Goal: Task Accomplishment & Management: Manage account settings

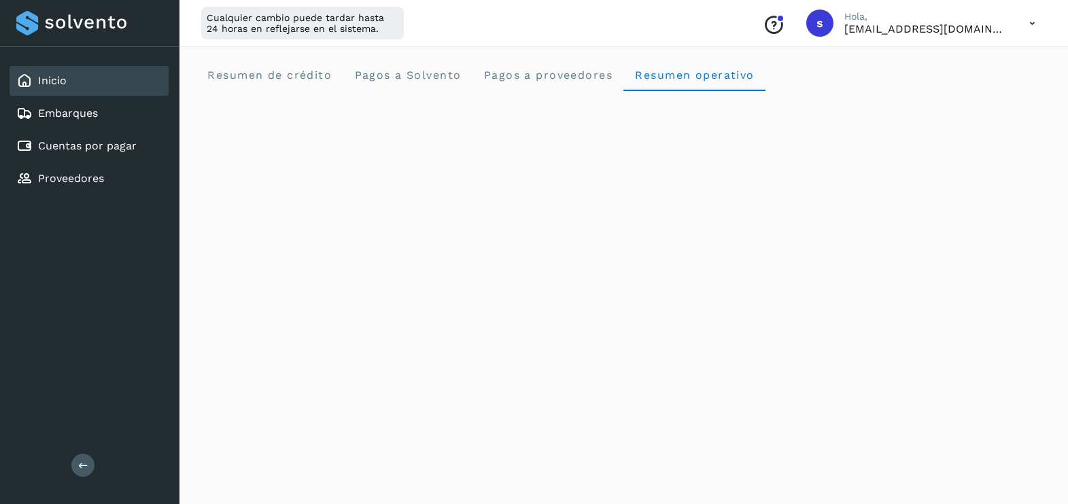
scroll to position [809, 0]
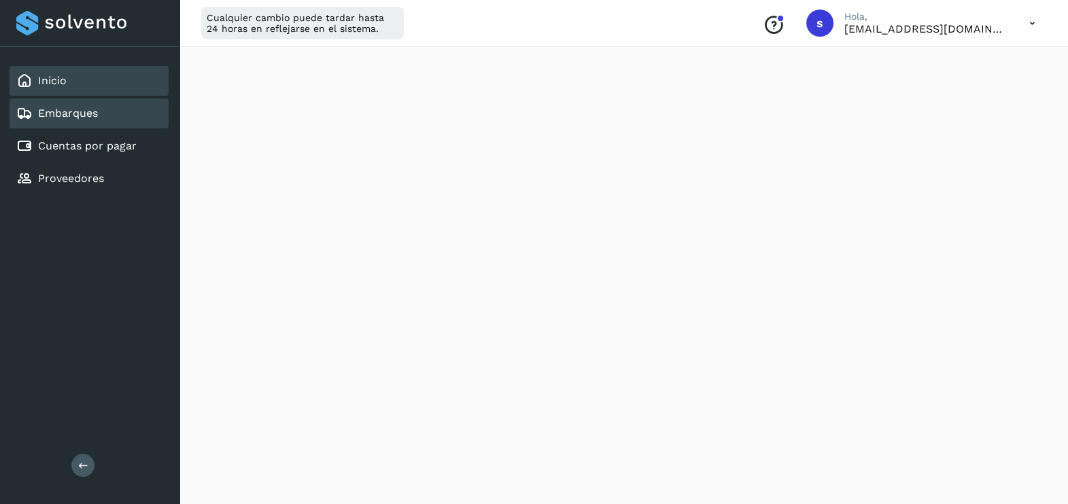
click at [78, 109] on link "Embarques" at bounding box center [68, 113] width 60 height 13
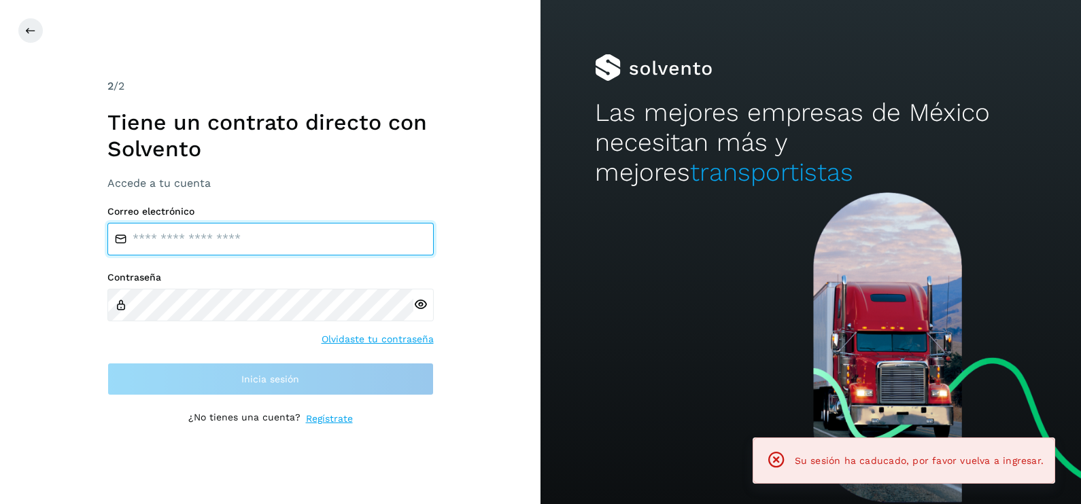
type input "**********"
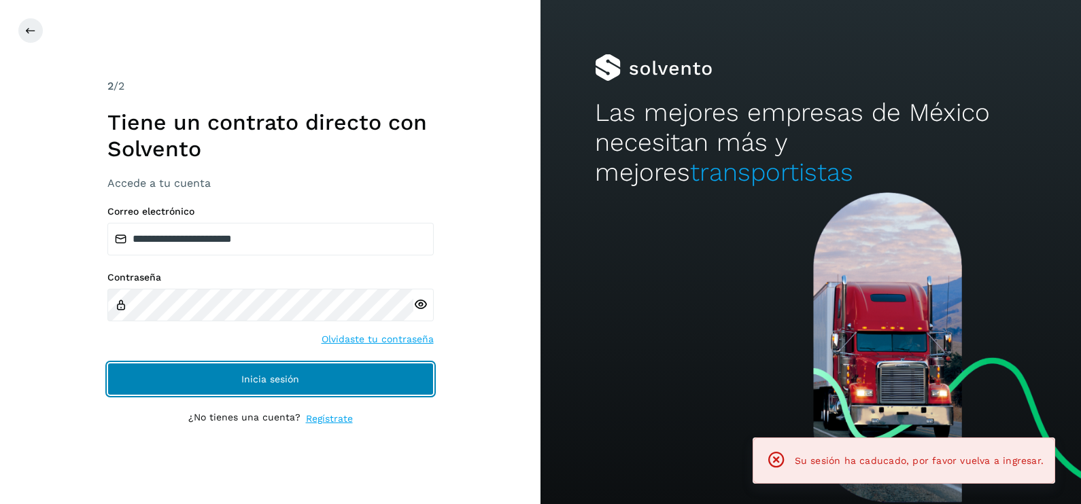
click at [340, 367] on button "Inicia sesión" at bounding box center [270, 379] width 326 height 33
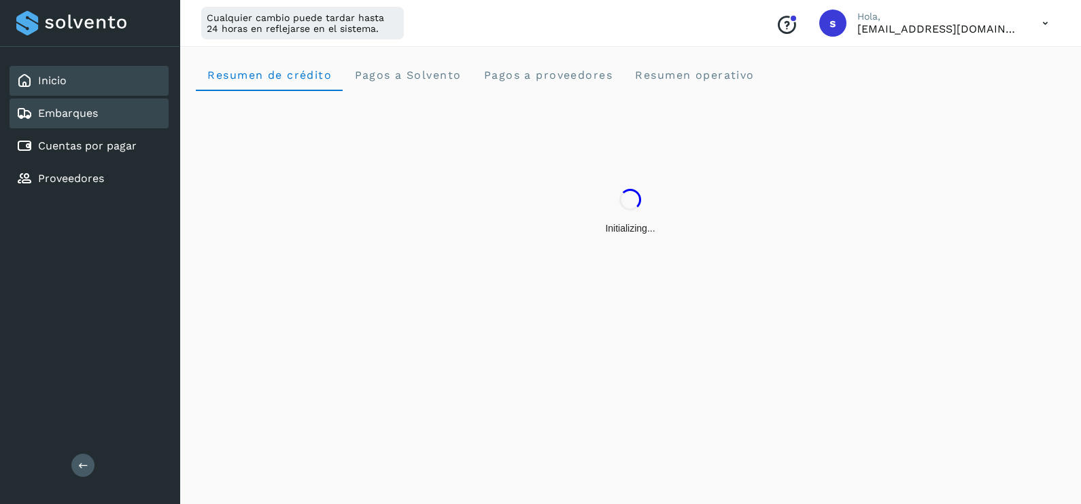
click at [122, 114] on div "Embarques" at bounding box center [89, 114] width 159 height 30
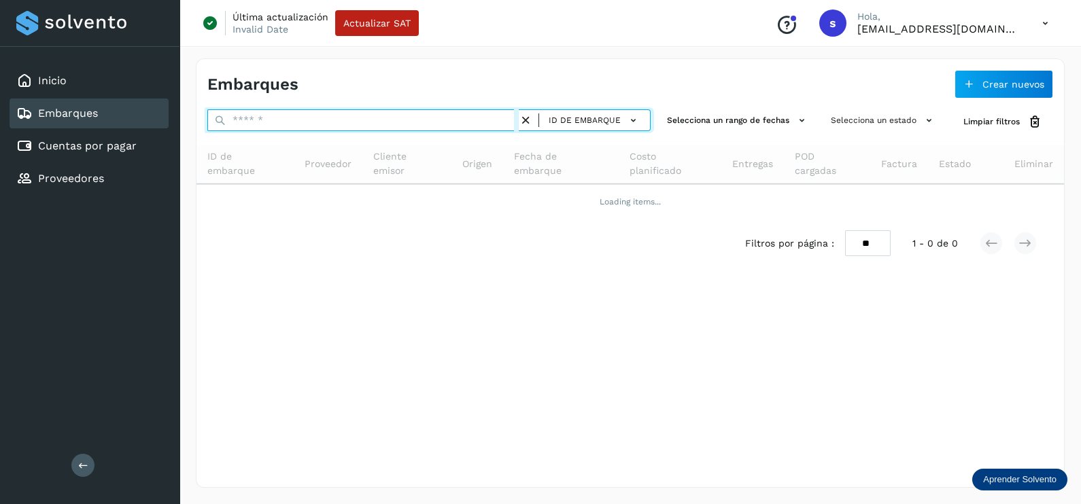
click at [266, 122] on input "text" at bounding box center [362, 120] width 311 height 22
paste input "**********"
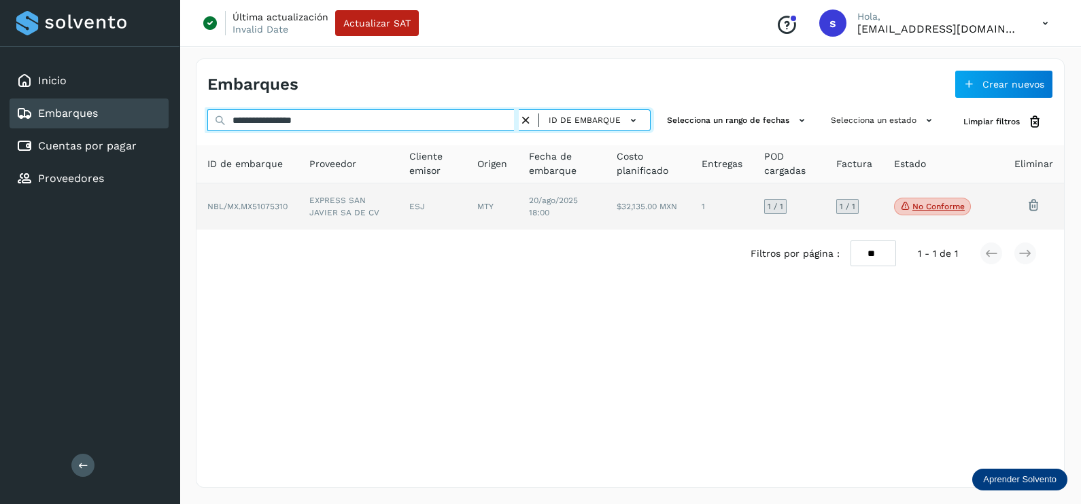
type input "**********"
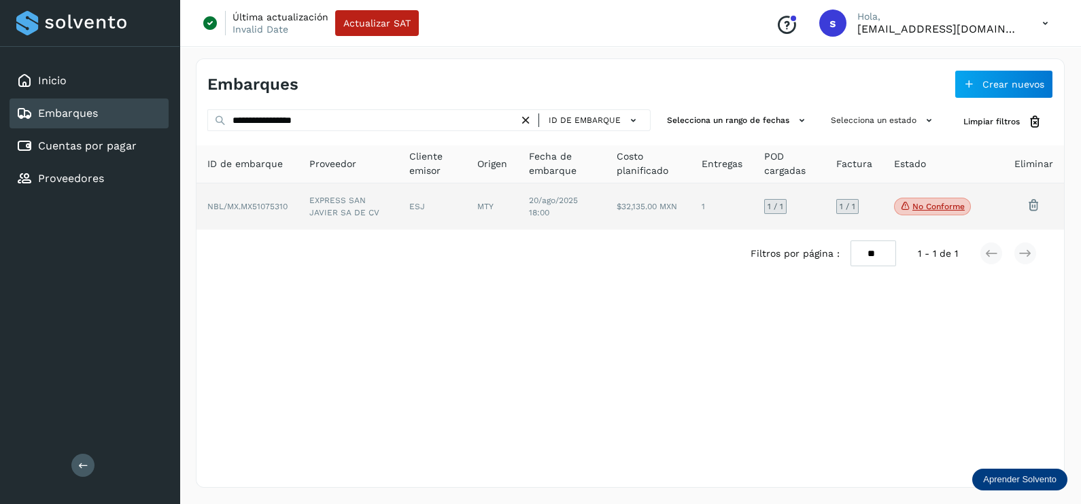
click at [398, 210] on td "EXPRESS SAN JAVIER SA DE CV" at bounding box center [432, 207] width 68 height 46
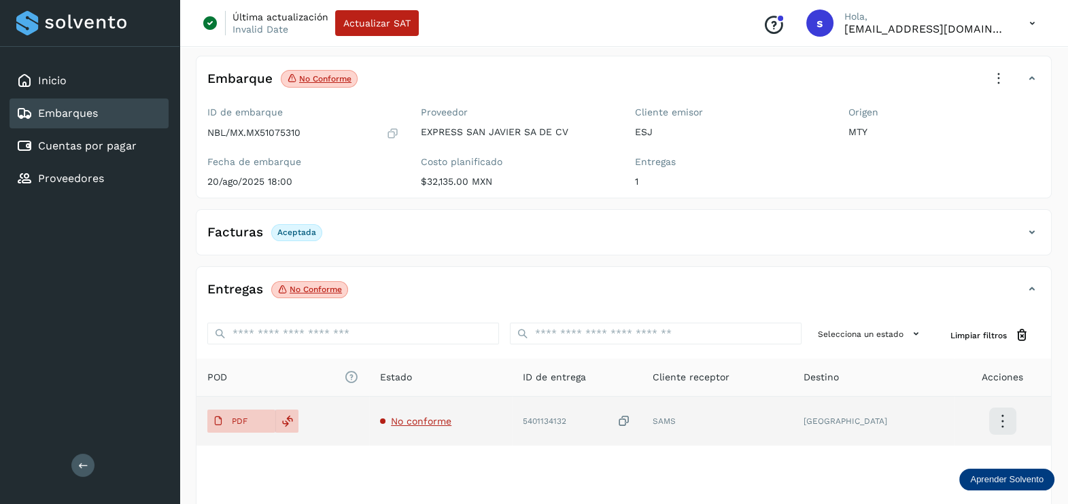
scroll to position [141, 0]
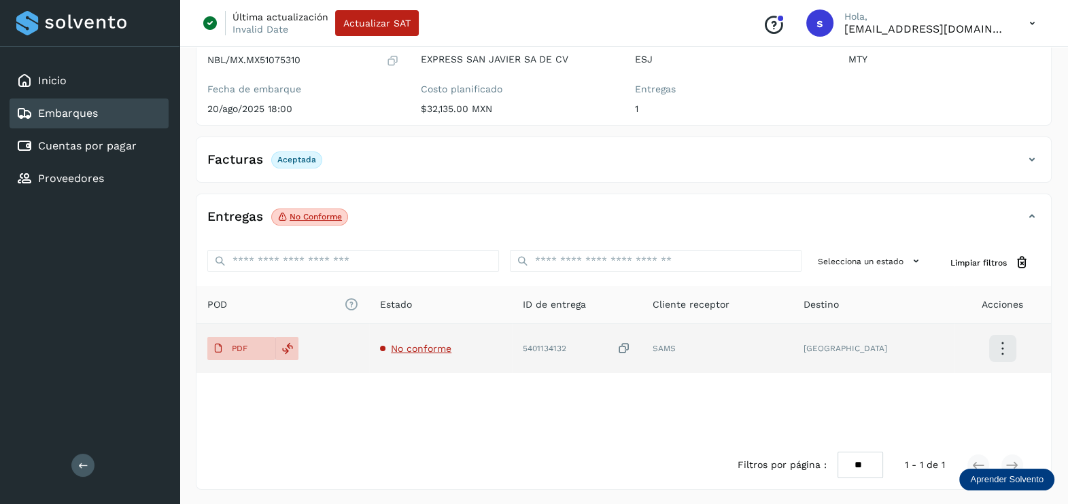
click at [431, 346] on span "No conforme" at bounding box center [421, 348] width 60 height 11
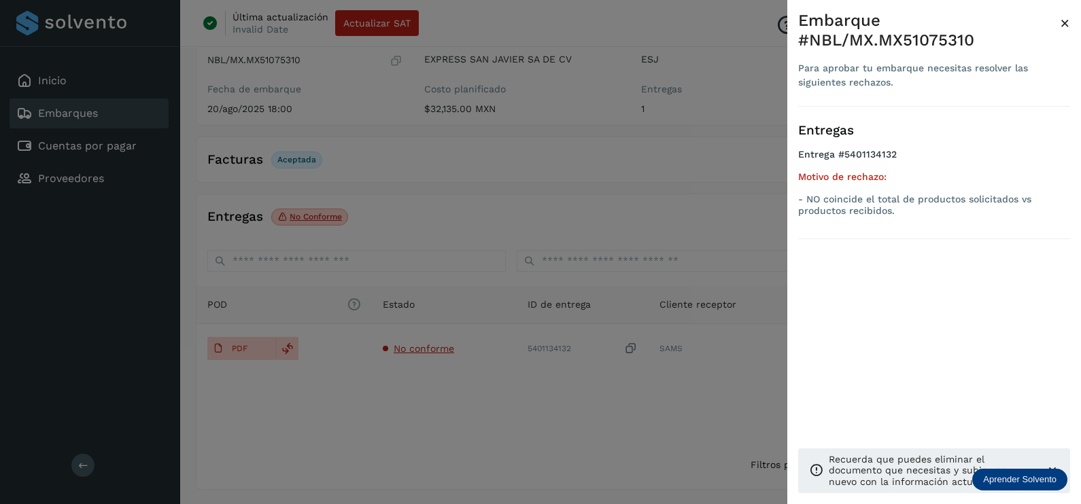
click at [585, 406] on div at bounding box center [540, 252] width 1081 height 504
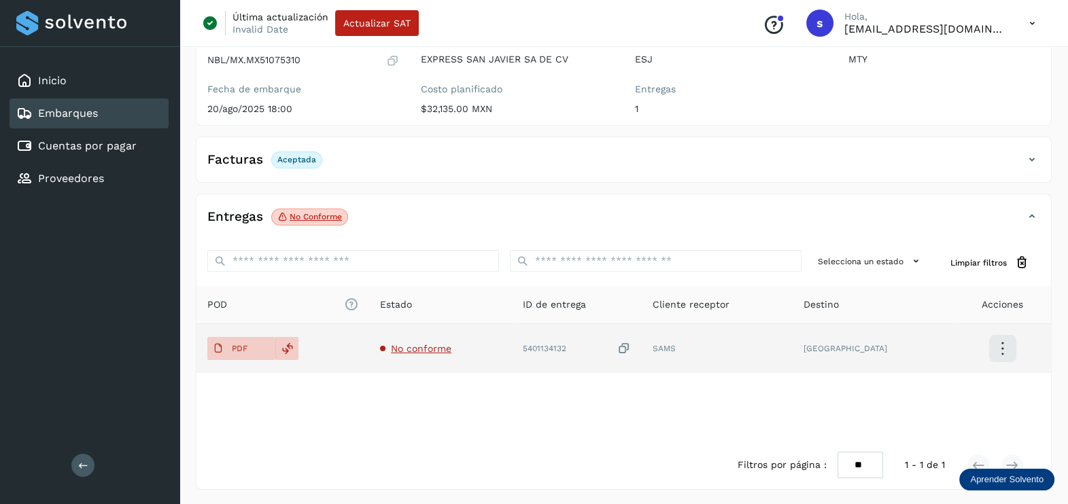
click at [631, 347] on icon at bounding box center [624, 349] width 14 height 14
click at [408, 345] on span "No conforme" at bounding box center [421, 348] width 60 height 11
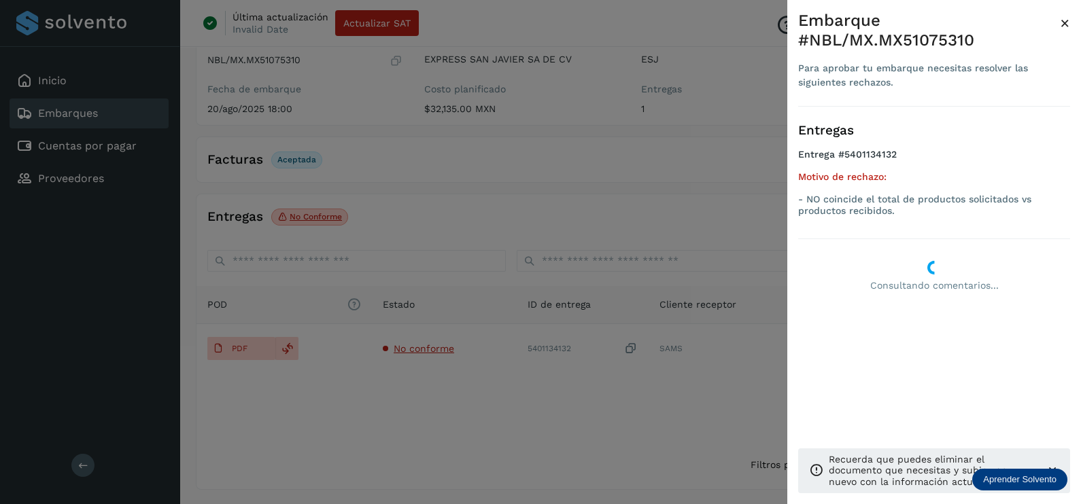
click at [451, 380] on div at bounding box center [540, 252] width 1081 height 504
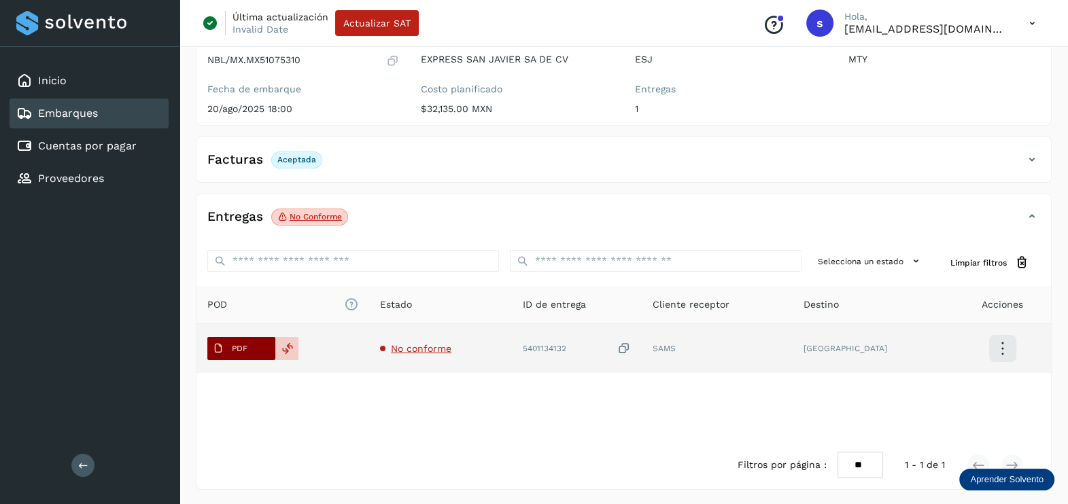
click at [252, 338] on span "PDF" at bounding box center [230, 349] width 46 height 22
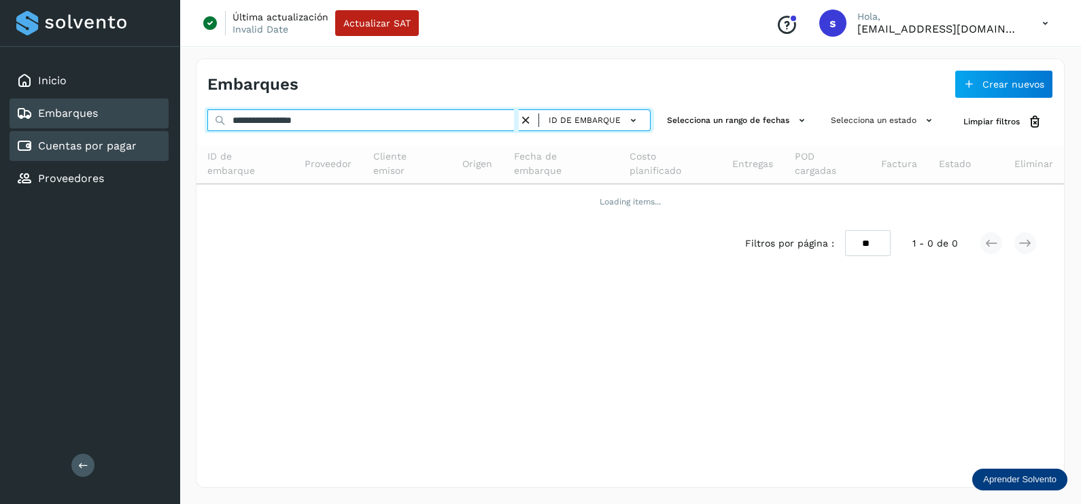
drag, startPoint x: 381, startPoint y: 118, endPoint x: 99, endPoint y: 145, distance: 284.1
click at [99, 145] on div "**********" at bounding box center [540, 252] width 1081 height 504
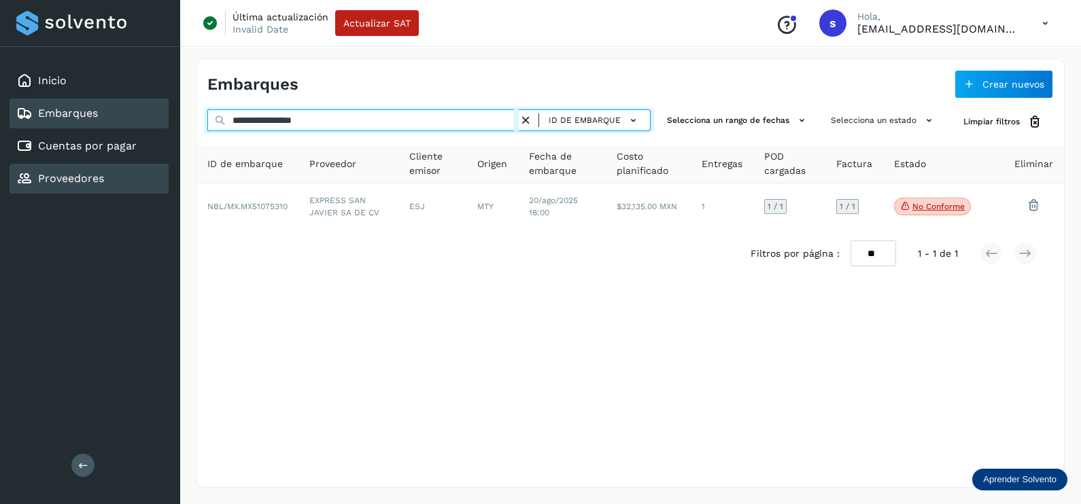
paste input "text"
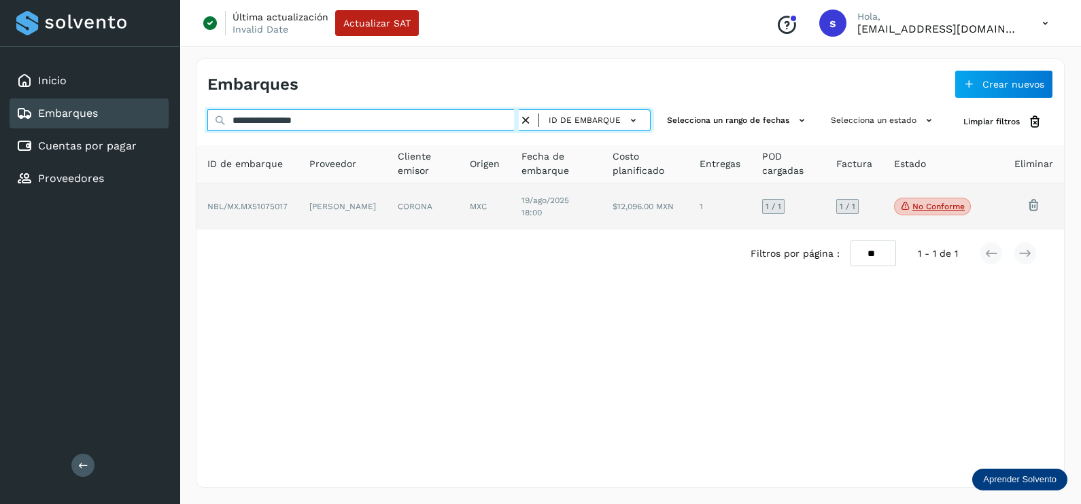
type input "**********"
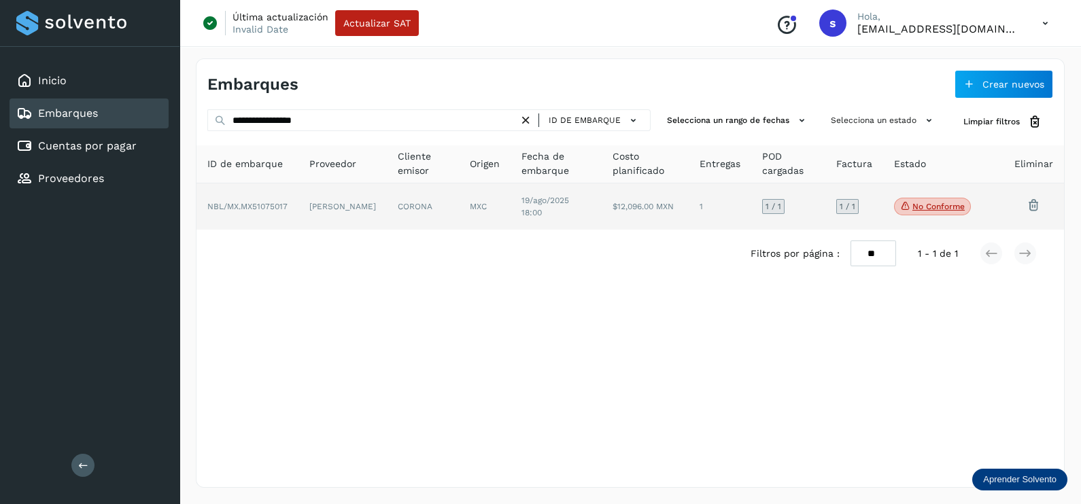
click at [459, 211] on td "CORONA" at bounding box center [485, 207] width 52 height 46
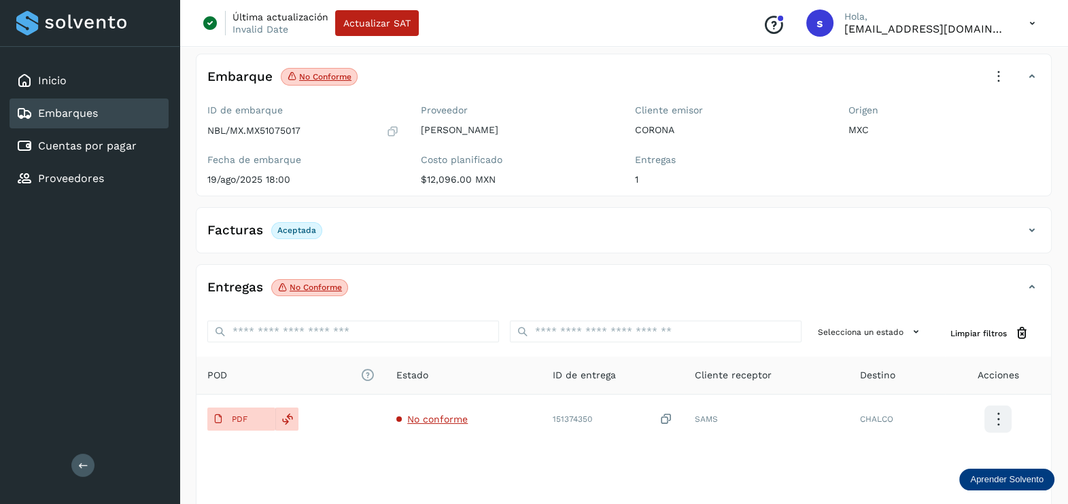
scroll to position [141, 0]
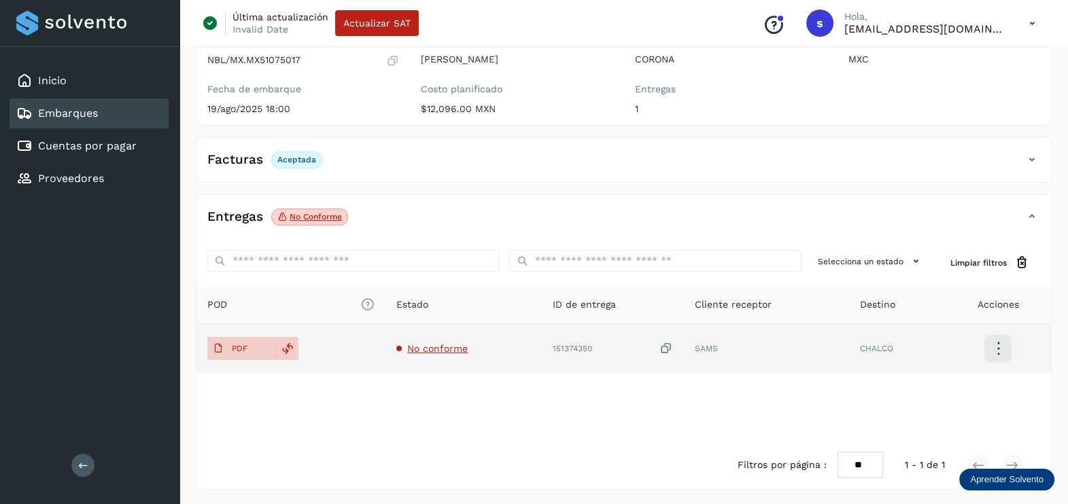
click at [442, 349] on span "No conforme" at bounding box center [437, 348] width 60 height 11
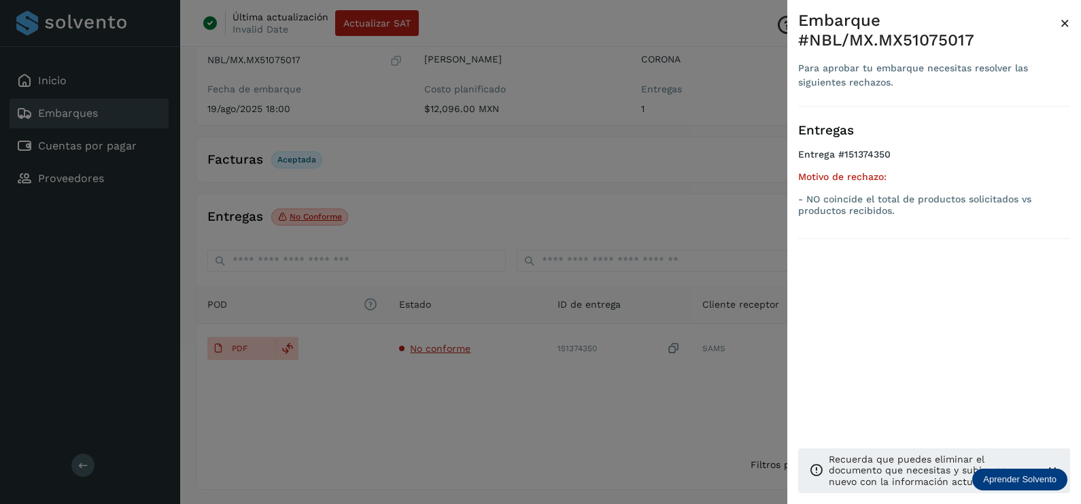
click at [498, 391] on div at bounding box center [540, 252] width 1081 height 504
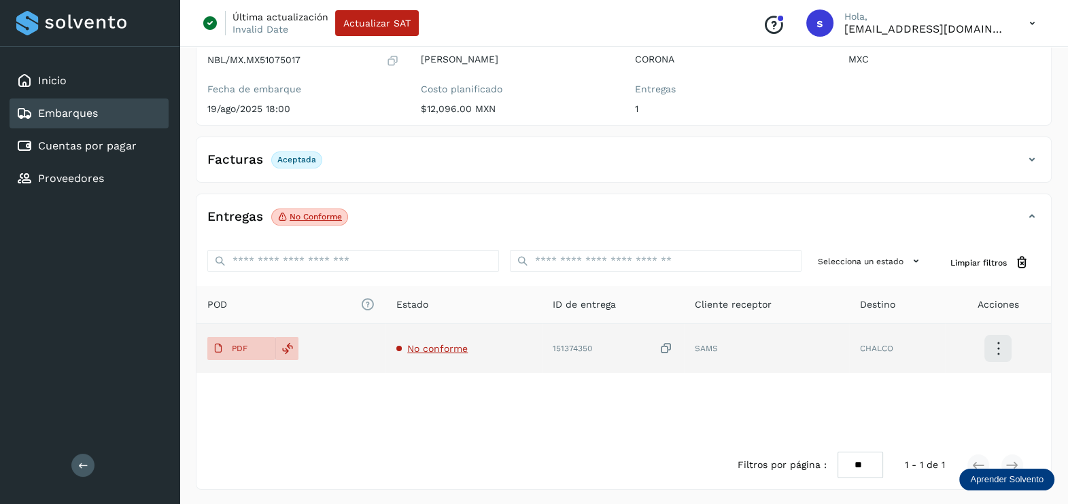
click at [663, 345] on icon at bounding box center [666, 349] width 14 height 14
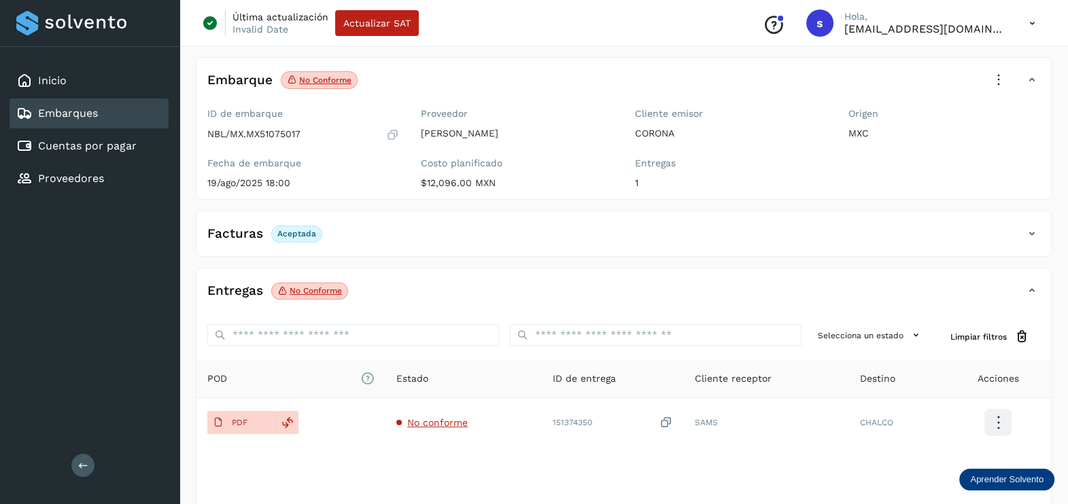
scroll to position [0, 0]
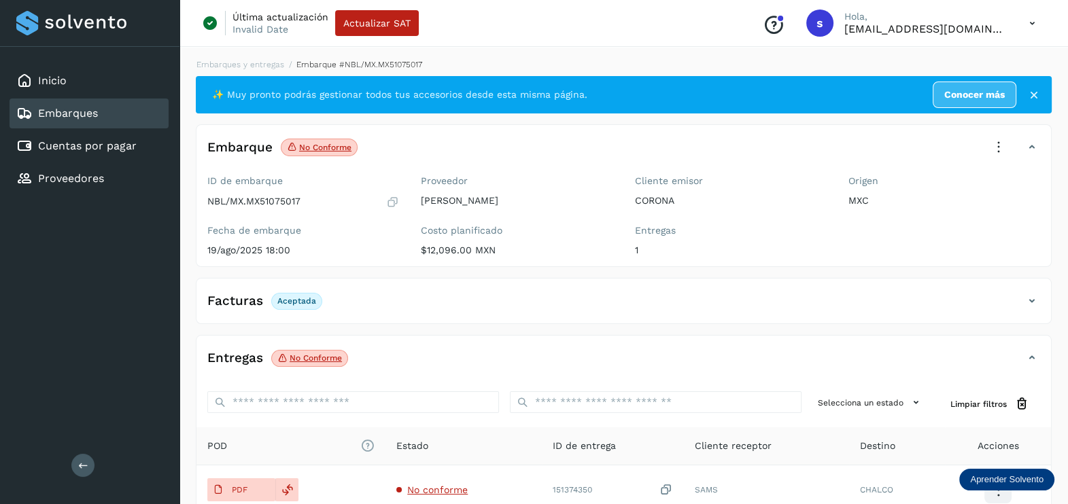
click at [991, 147] on icon at bounding box center [998, 148] width 30 height 30
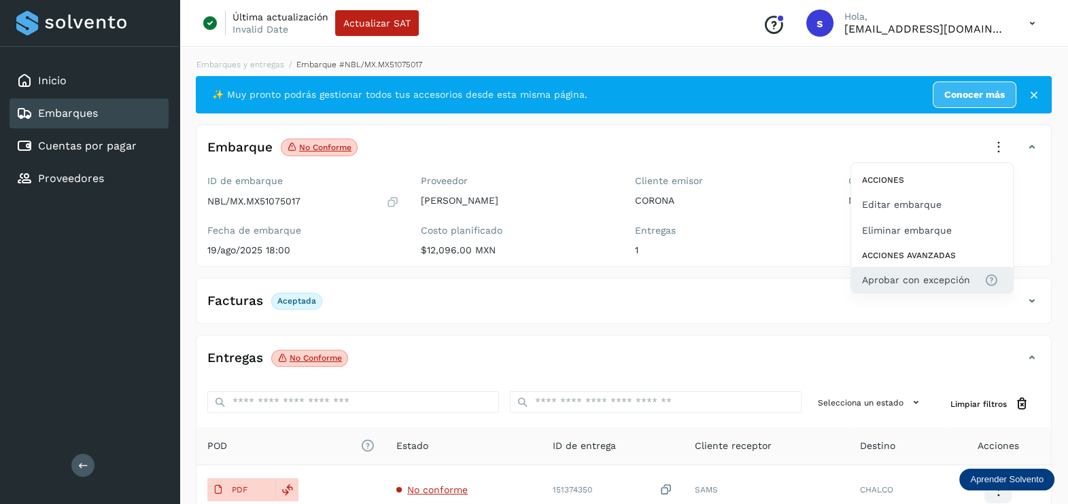
click at [917, 285] on span "Aprobar con excepción" at bounding box center [916, 280] width 108 height 15
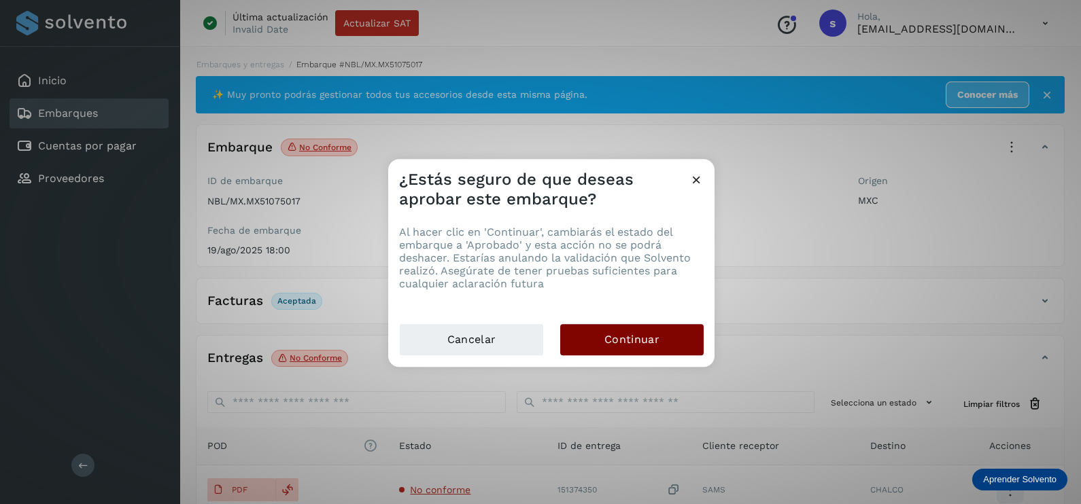
click at [669, 338] on button "Continuar" at bounding box center [631, 339] width 143 height 31
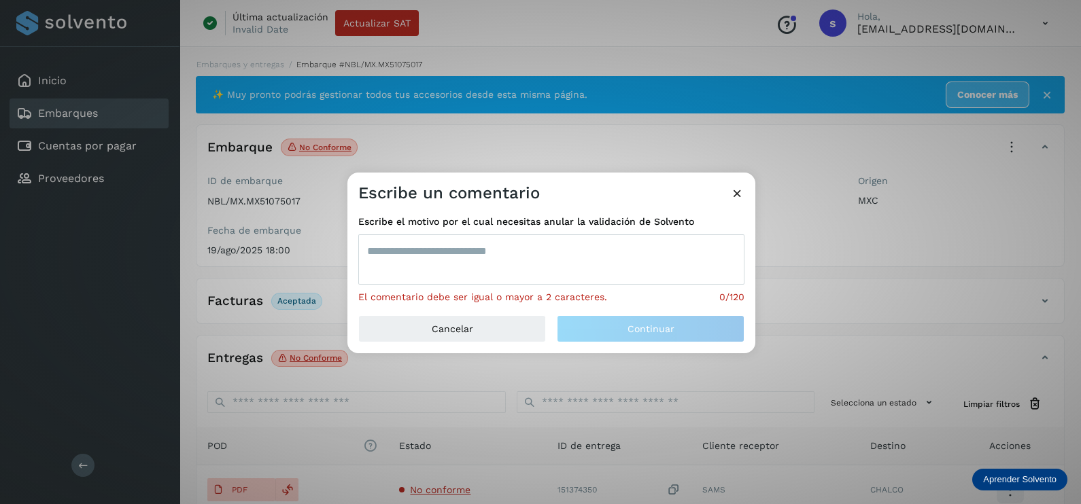
click at [481, 254] on textarea at bounding box center [551, 259] width 386 height 50
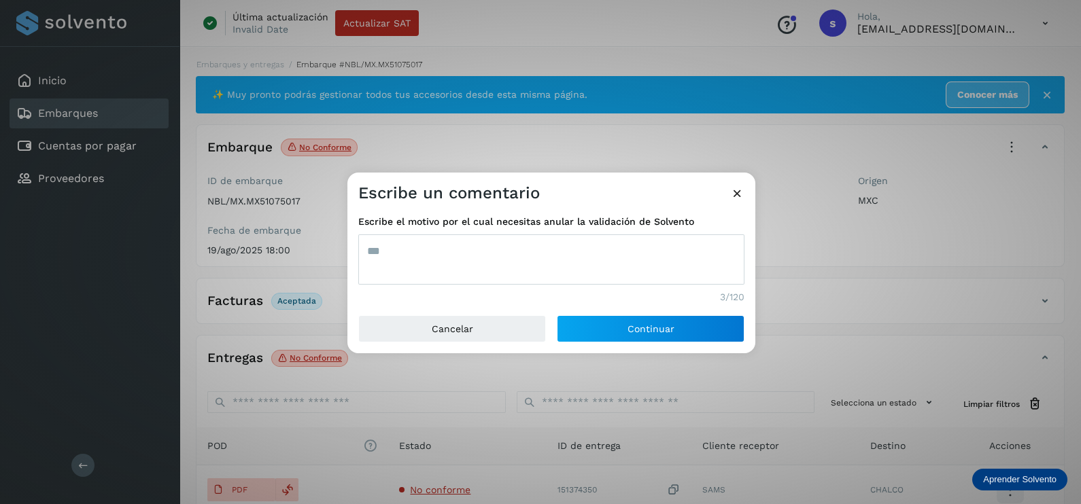
type textarea "***"
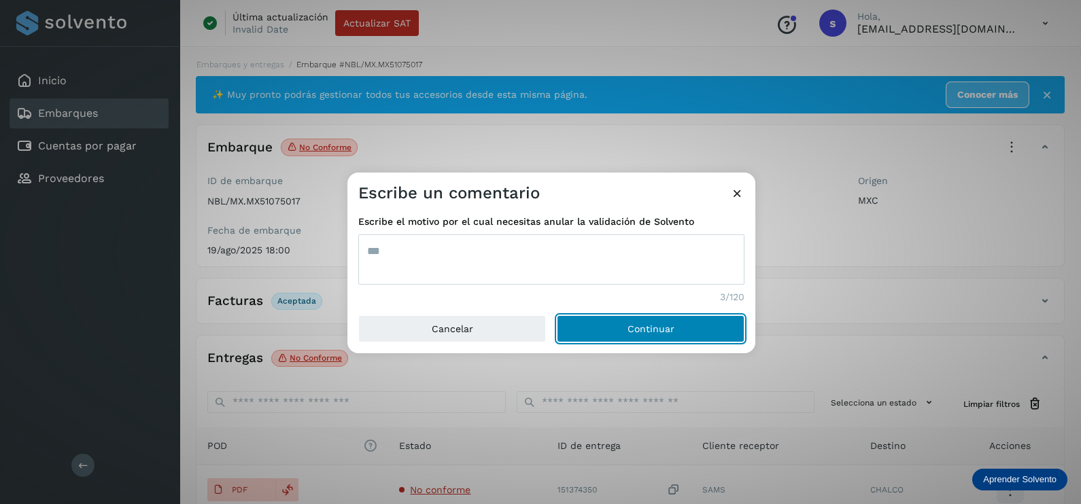
click at [557, 315] on button "Continuar" at bounding box center [651, 328] width 188 height 27
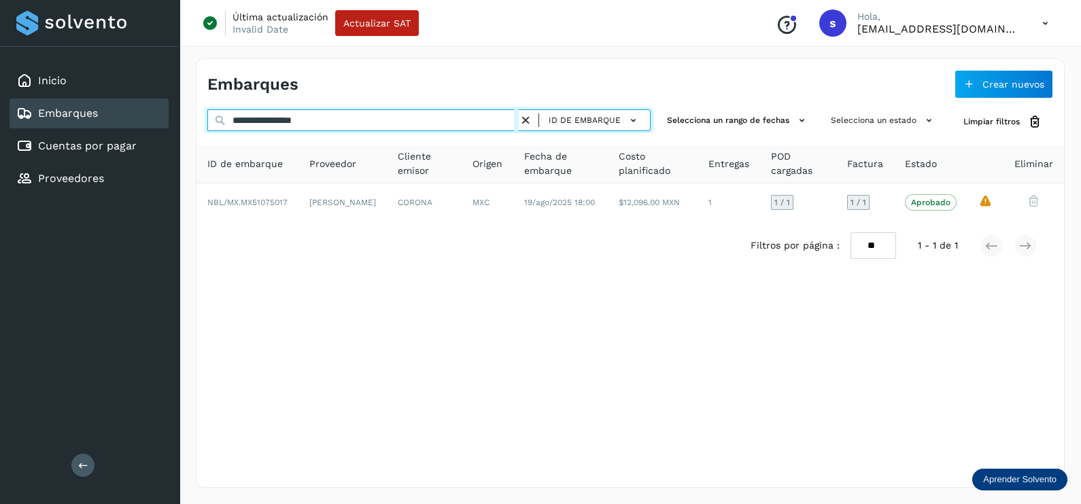
click at [182, 122] on div "**********" at bounding box center [629, 273] width 901 height 462
paste input "text"
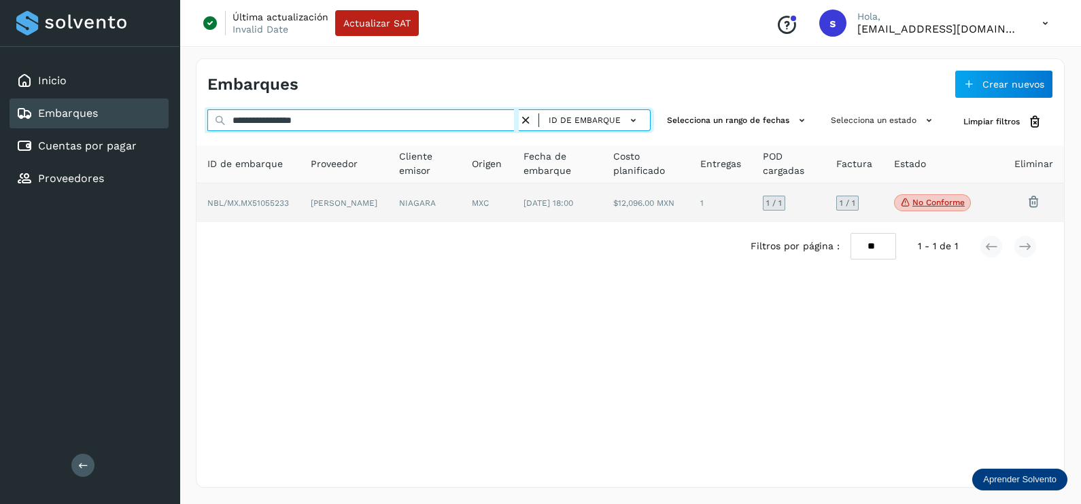
type input "**********"
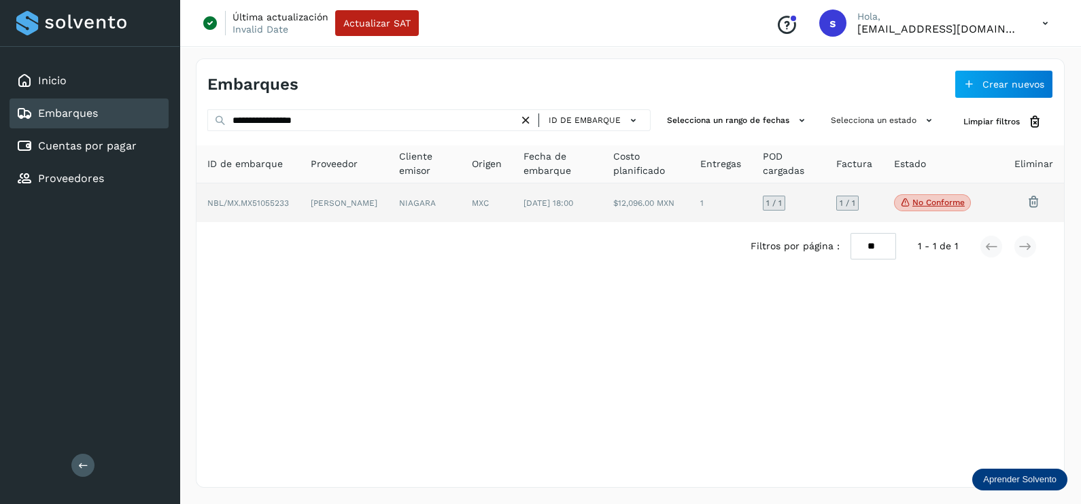
click at [388, 221] on td "[PERSON_NAME]" at bounding box center [424, 203] width 73 height 39
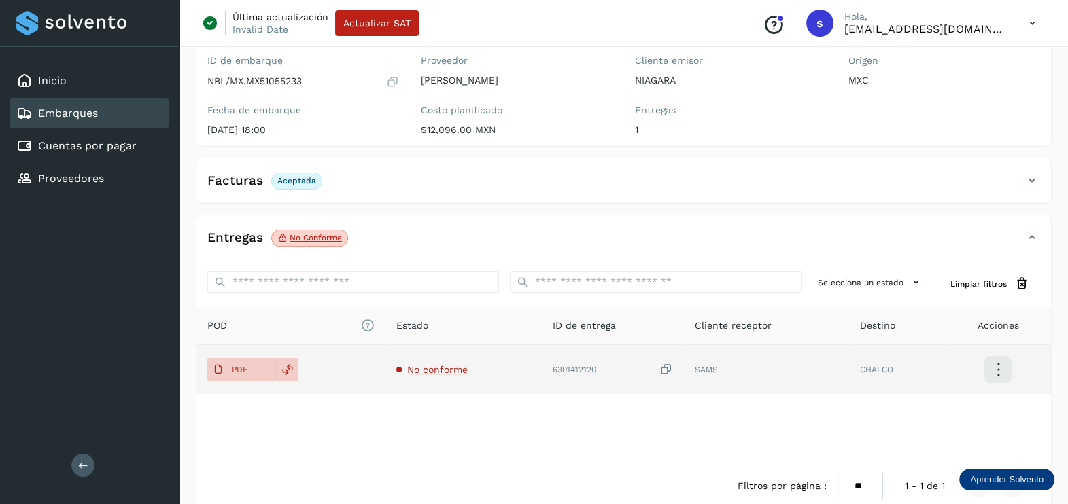
scroll to position [141, 0]
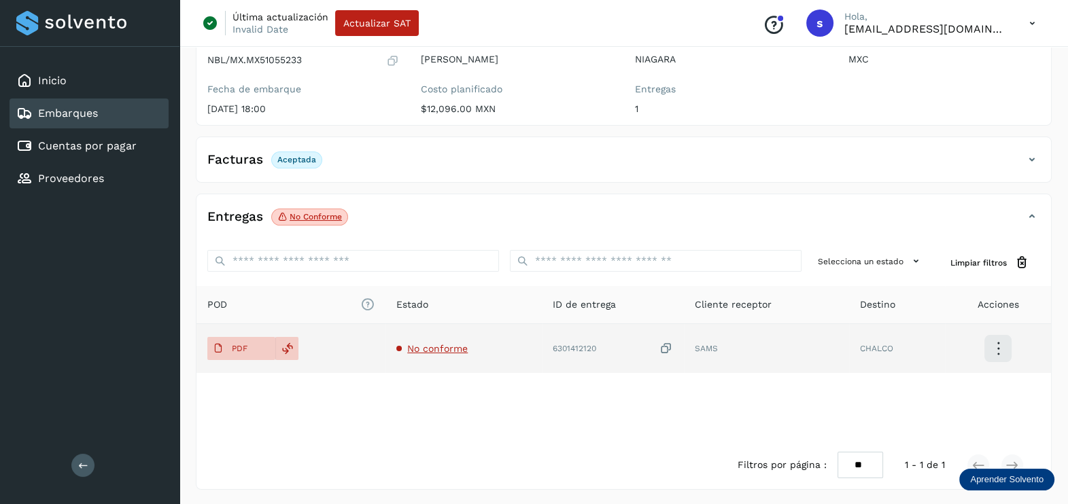
click at [438, 350] on span "No conforme" at bounding box center [437, 348] width 60 height 11
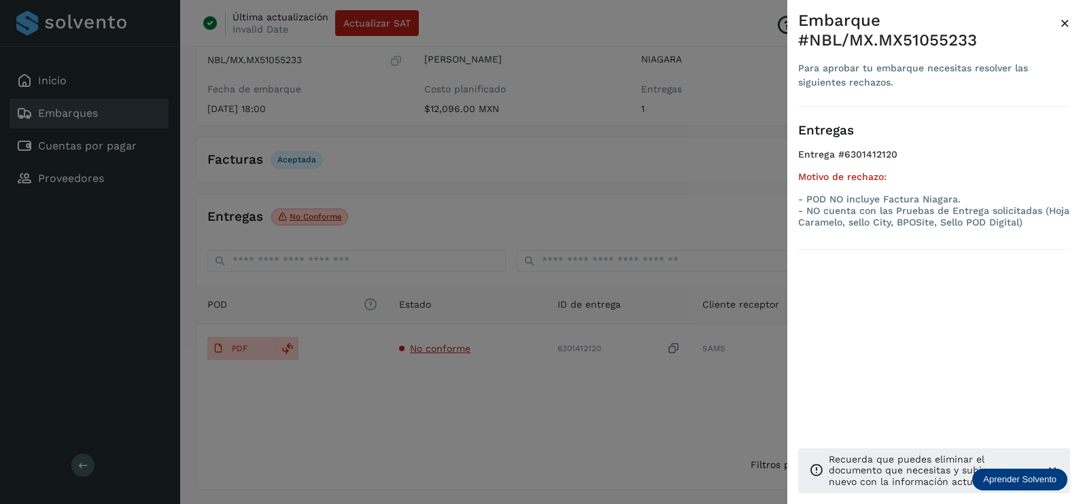
click at [419, 417] on div at bounding box center [540, 252] width 1081 height 504
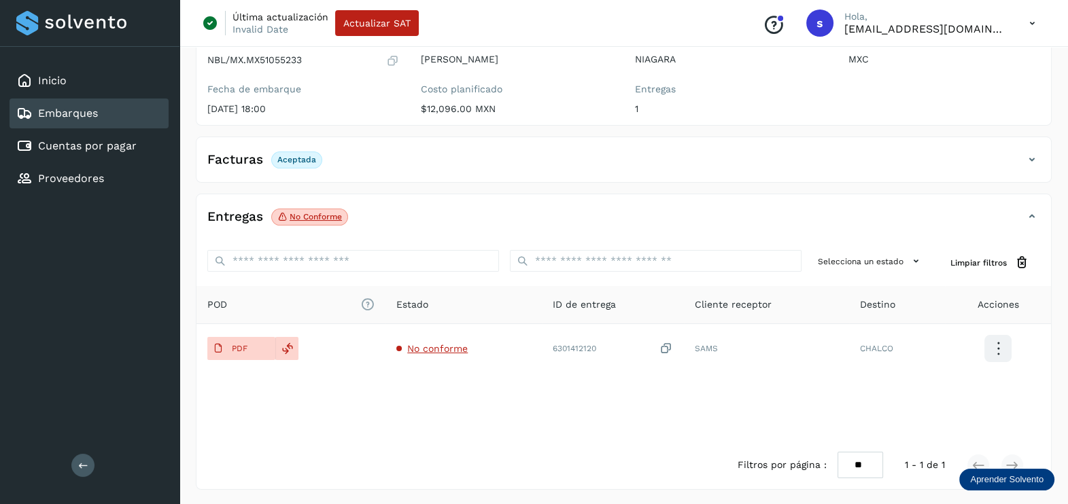
click at [251, 347] on span "PDF" at bounding box center [230, 349] width 46 height 22
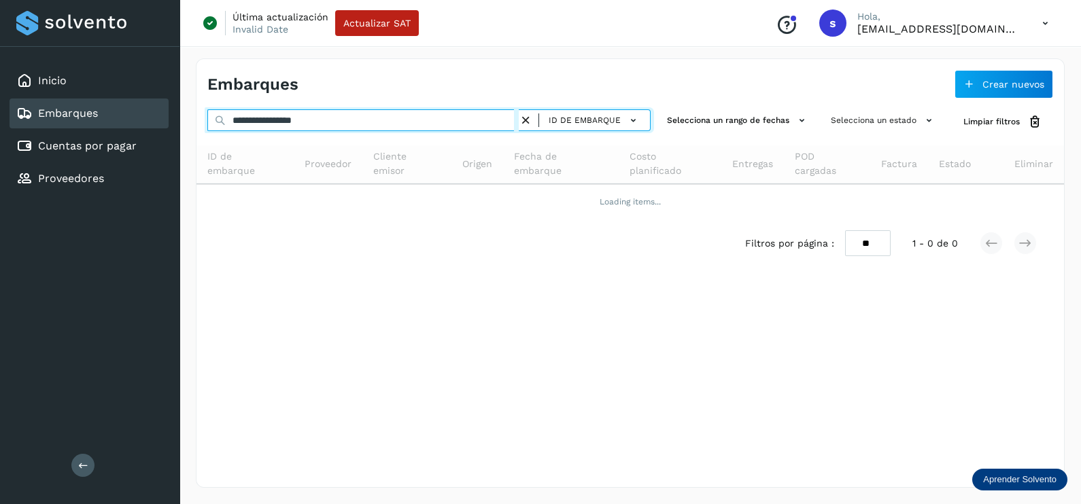
drag, startPoint x: 256, startPoint y: 117, endPoint x: 138, endPoint y: 117, distance: 118.3
click at [138, 117] on div "**********" at bounding box center [540, 252] width 1081 height 504
paste input "text"
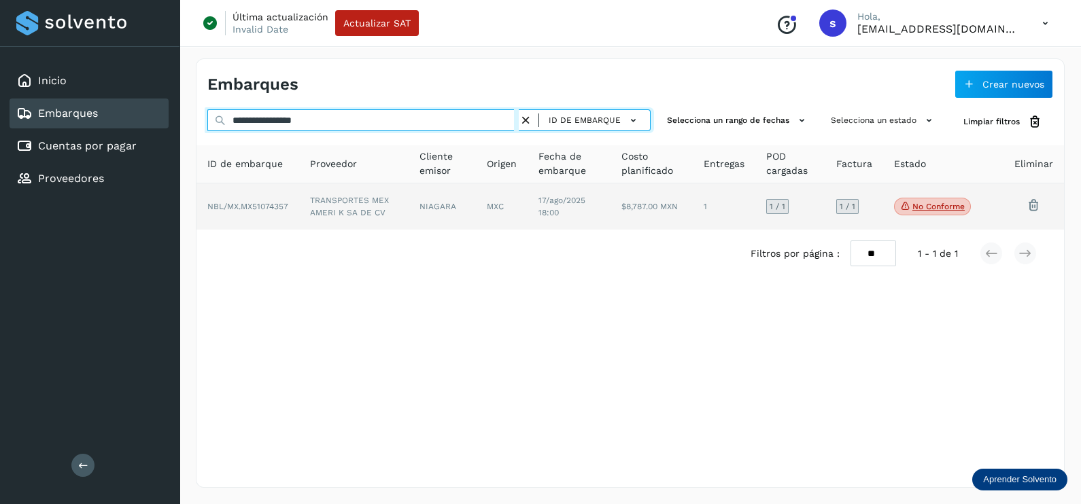
type input "**********"
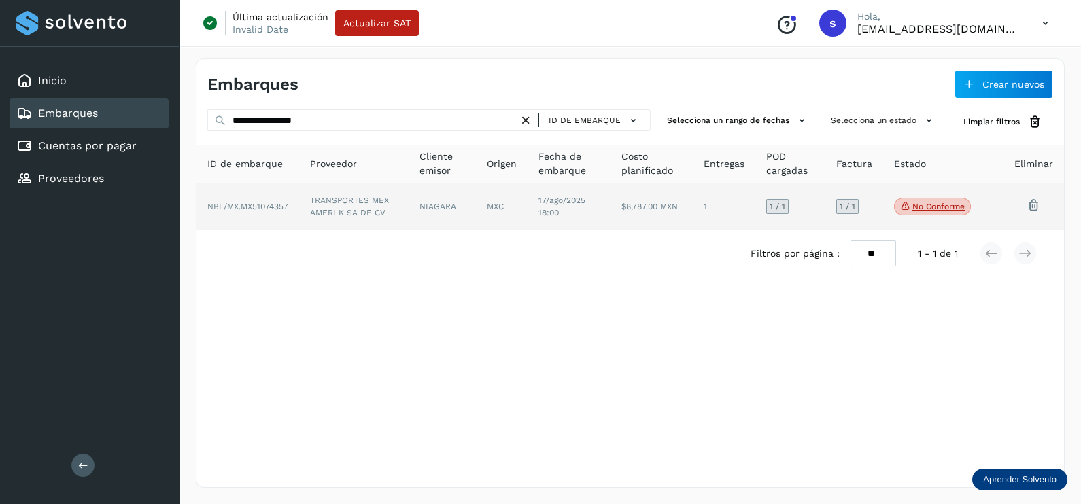
click at [408, 190] on td "TRANSPORTES MEX AMERI K SA DE CV" at bounding box center [441, 207] width 67 height 46
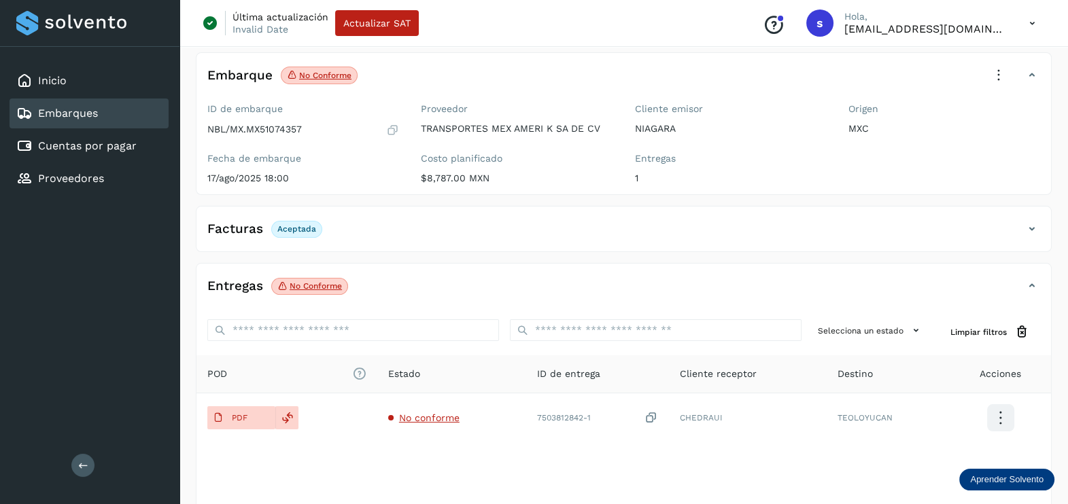
scroll to position [141, 0]
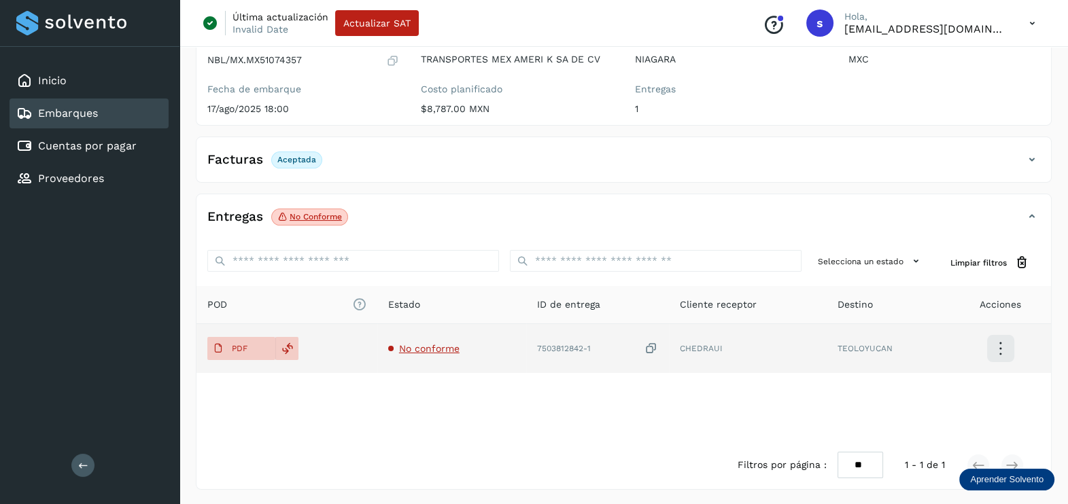
click at [432, 347] on span "No conforme" at bounding box center [429, 348] width 60 height 11
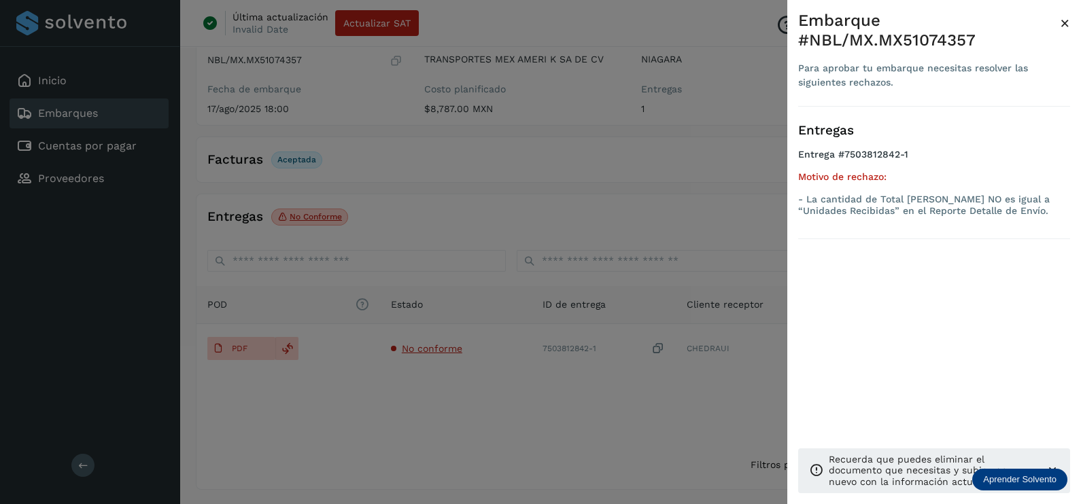
click at [453, 432] on div at bounding box center [540, 252] width 1081 height 504
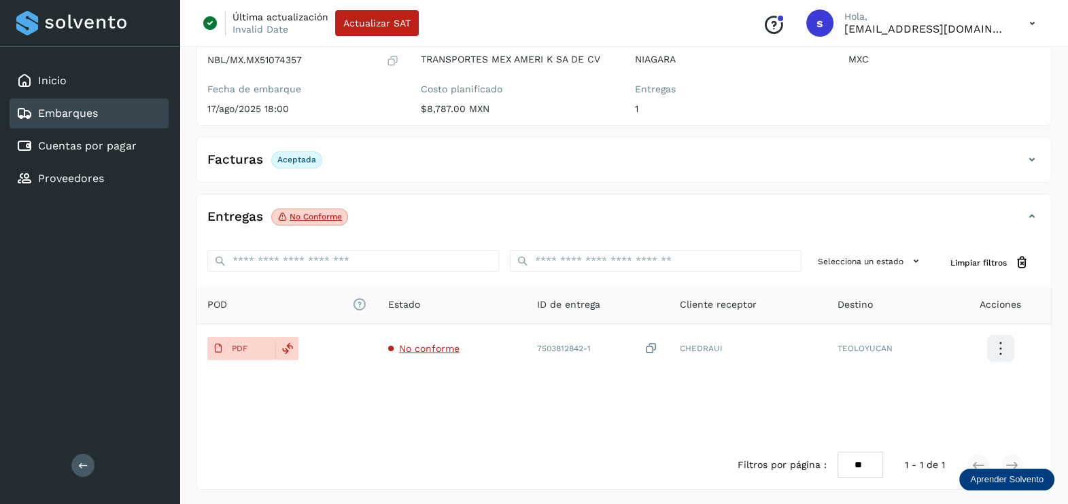
drag, startPoint x: 654, startPoint y: 345, endPoint x: 631, endPoint y: 398, distance: 57.2
click at [655, 346] on icon at bounding box center [651, 349] width 14 height 14
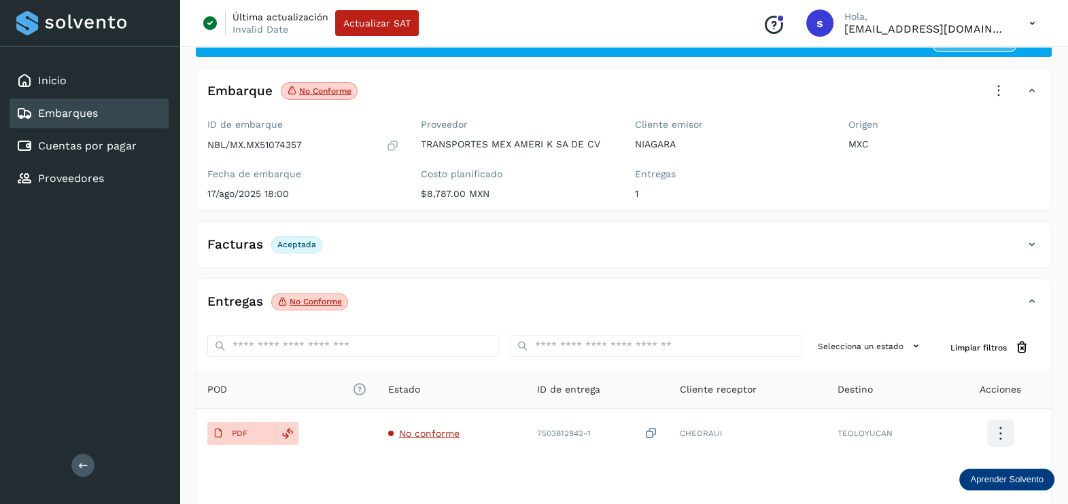
scroll to position [0, 0]
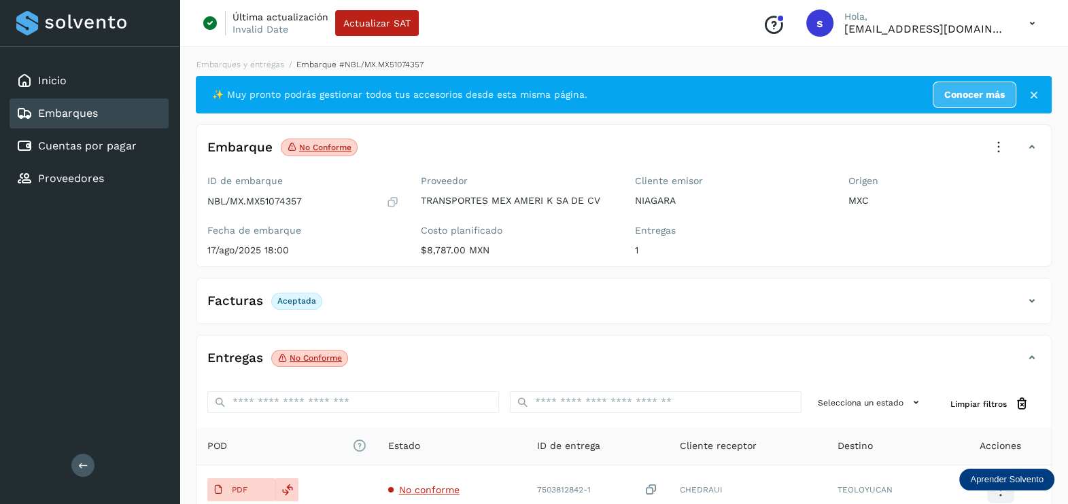
click at [984, 146] on icon at bounding box center [998, 148] width 30 height 30
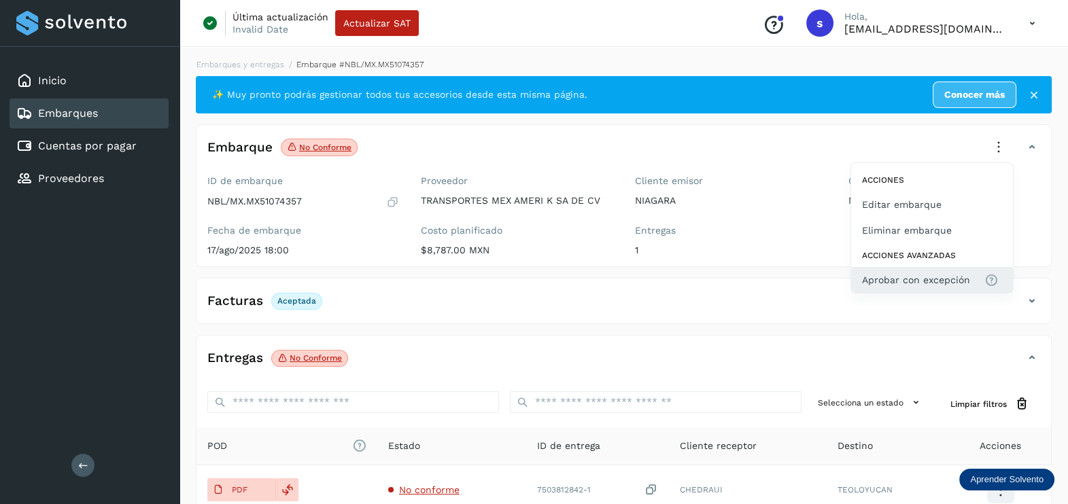
click at [914, 279] on span "Aprobar con excepción" at bounding box center [916, 280] width 108 height 15
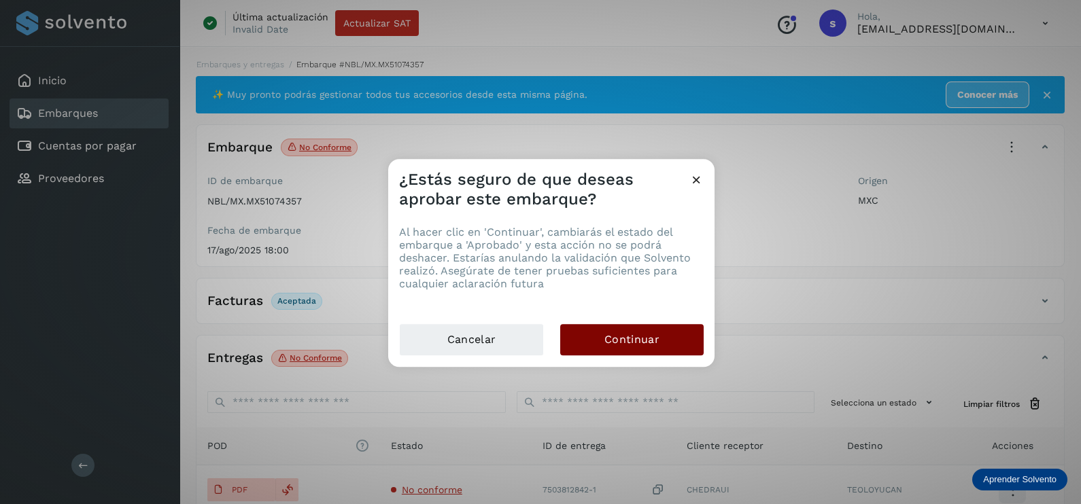
click at [676, 341] on button "Continuar" at bounding box center [631, 339] width 143 height 31
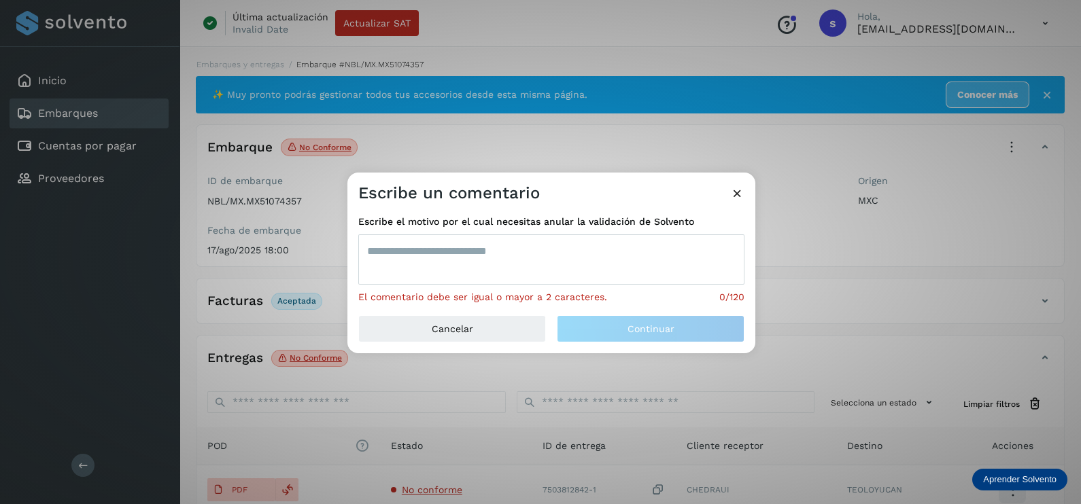
click at [572, 267] on textarea at bounding box center [551, 259] width 386 height 50
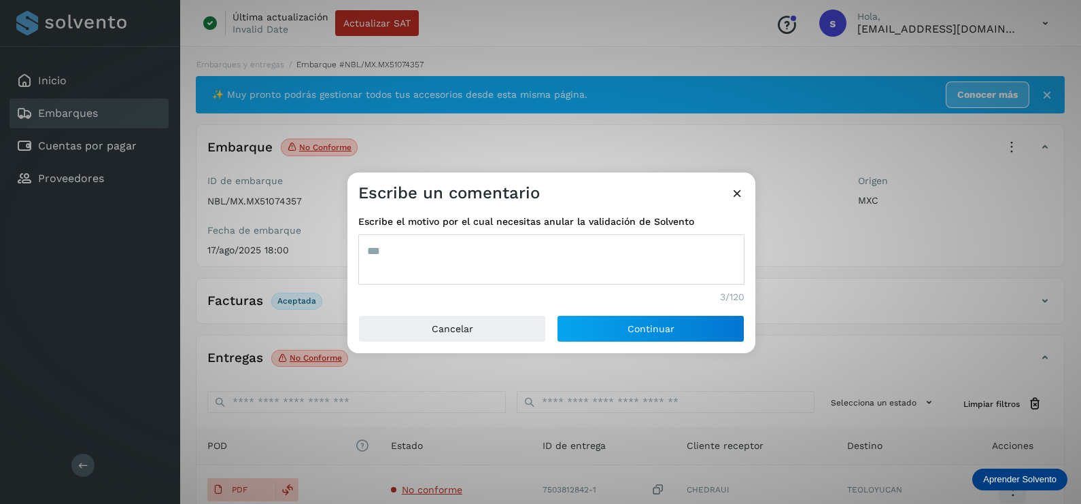
type textarea "***"
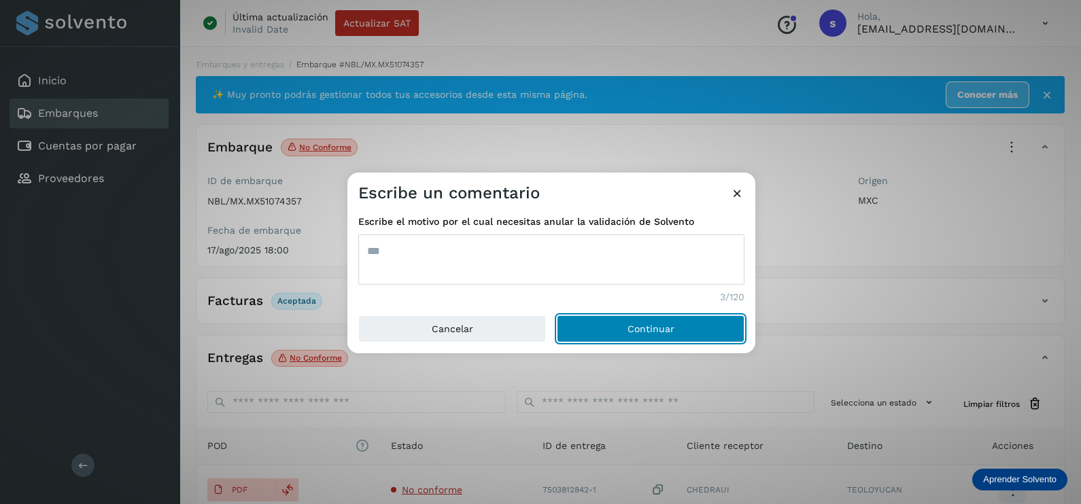
click at [557, 315] on button "Continuar" at bounding box center [651, 328] width 188 height 27
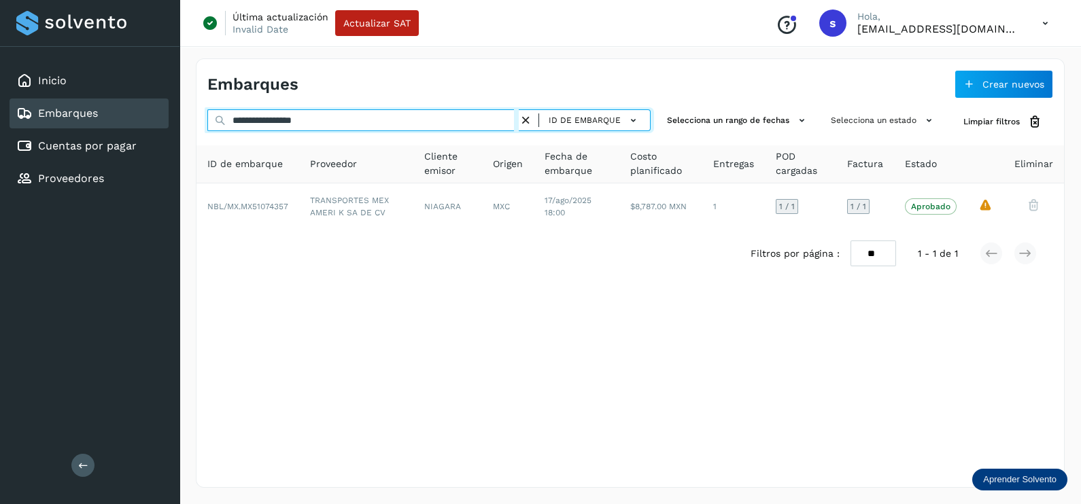
drag, startPoint x: 288, startPoint y: 118, endPoint x: 87, endPoint y: 119, distance: 201.2
click at [98, 119] on div "**********" at bounding box center [540, 252] width 1081 height 504
paste input "text"
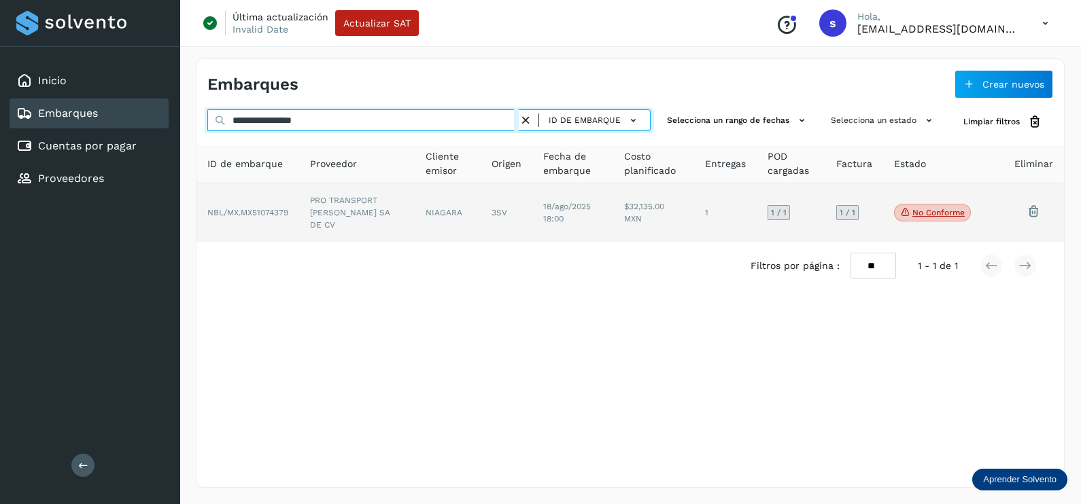
type input "**********"
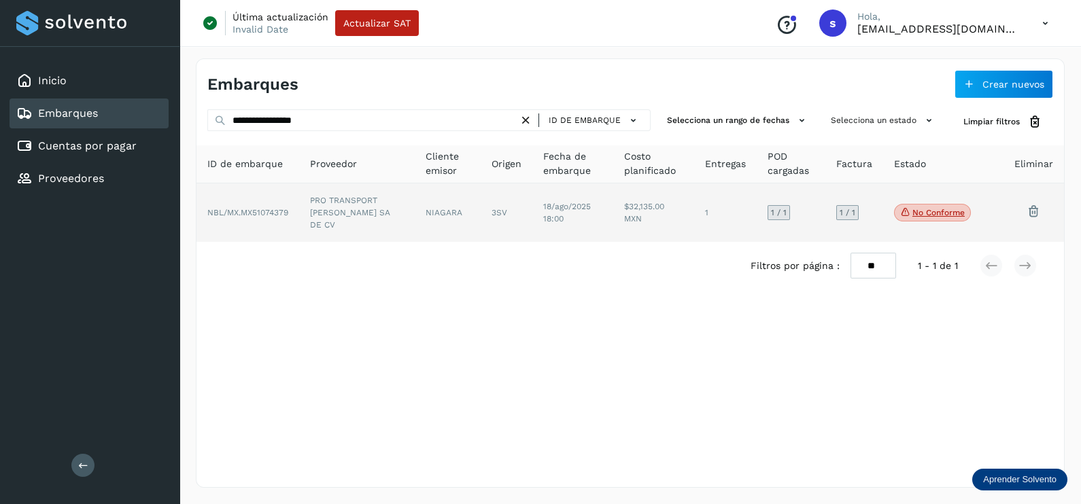
click at [481, 211] on td "NIAGARA" at bounding box center [507, 213] width 52 height 58
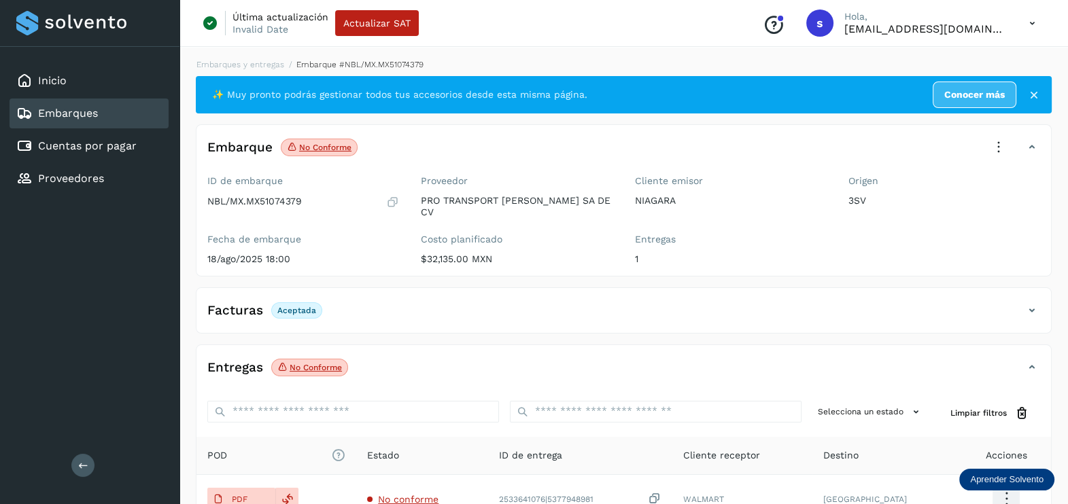
scroll to position [141, 0]
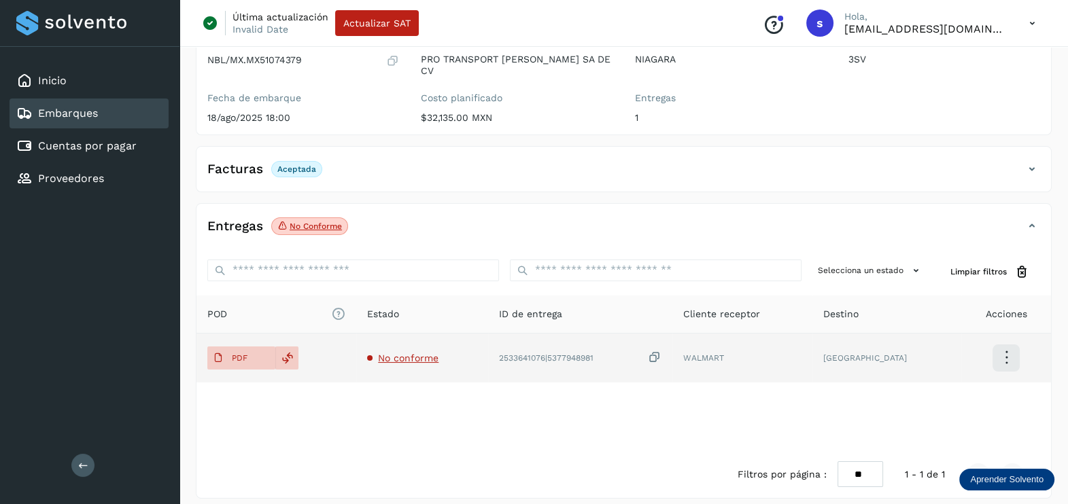
click at [423, 353] on span "No conforme" at bounding box center [408, 358] width 60 height 11
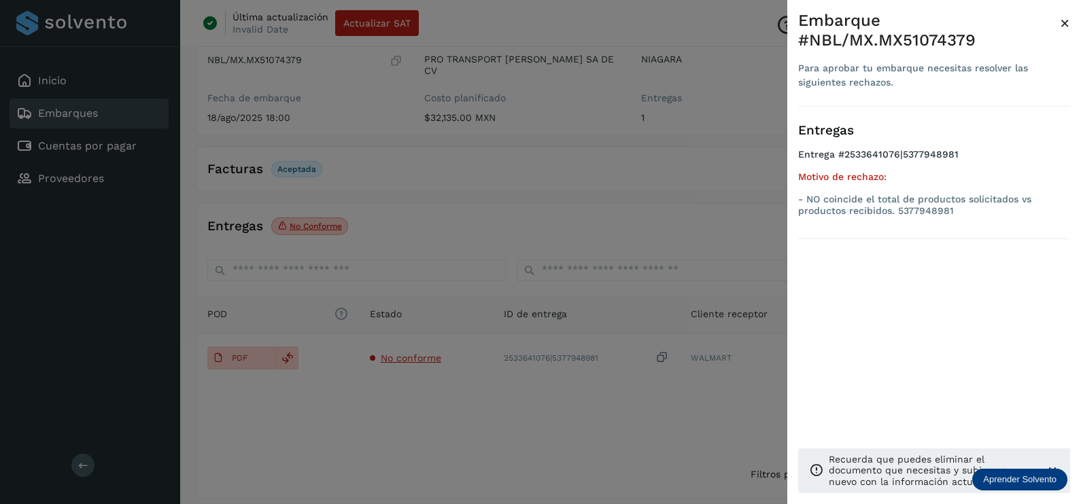
click at [428, 384] on div at bounding box center [540, 252] width 1081 height 504
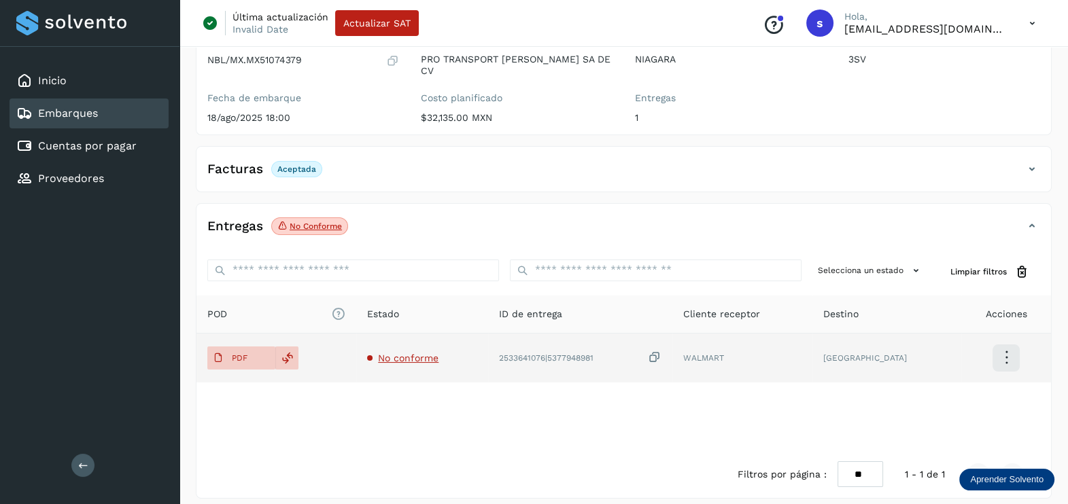
click at [661, 351] on icon at bounding box center [655, 358] width 14 height 14
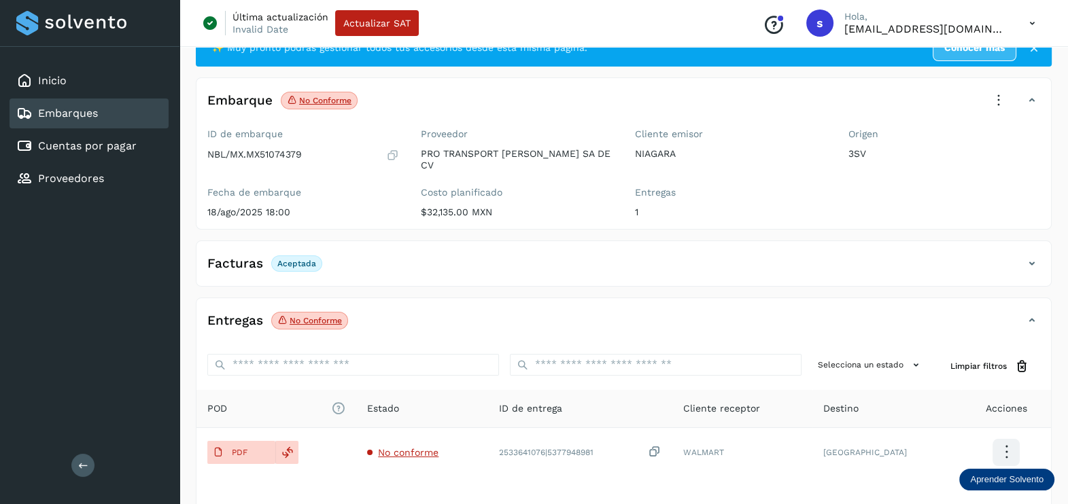
scroll to position [0, 0]
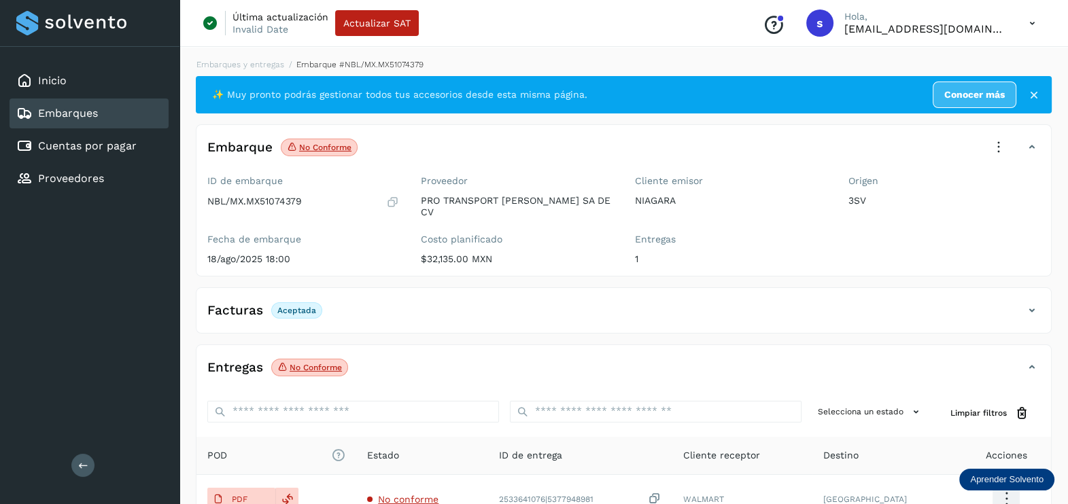
click at [1002, 145] on icon at bounding box center [998, 148] width 30 height 30
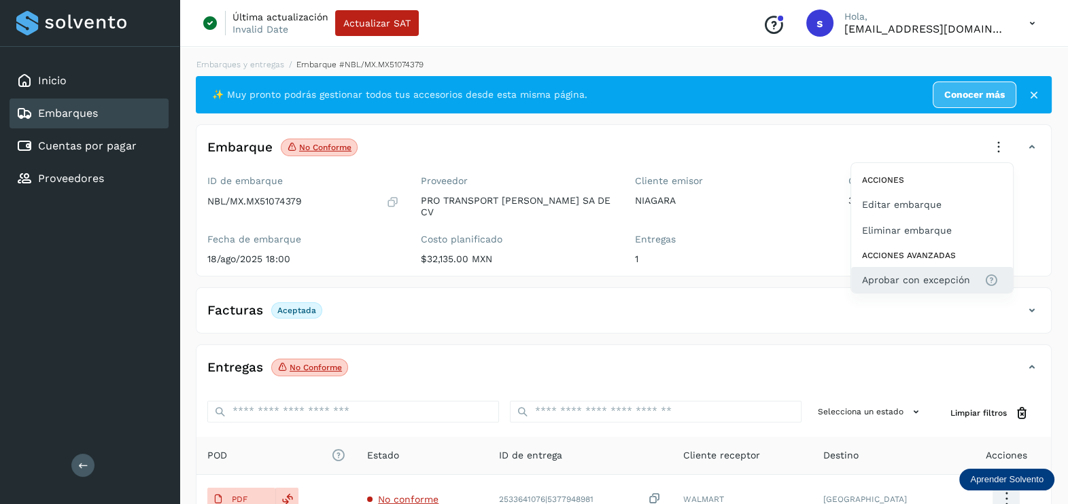
click at [911, 278] on span "Aprobar con excepción" at bounding box center [916, 280] width 108 height 15
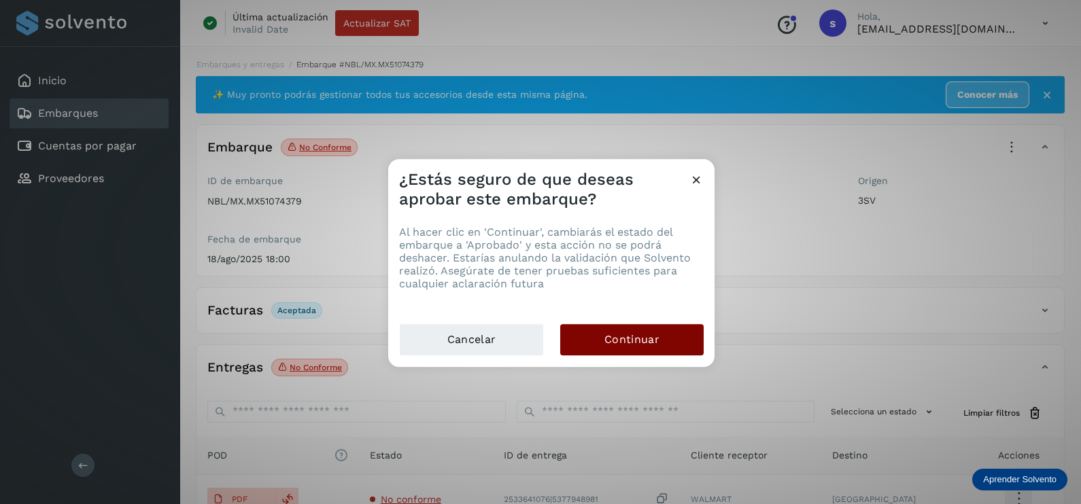
click at [614, 347] on span "Continuar" at bounding box center [631, 339] width 55 height 15
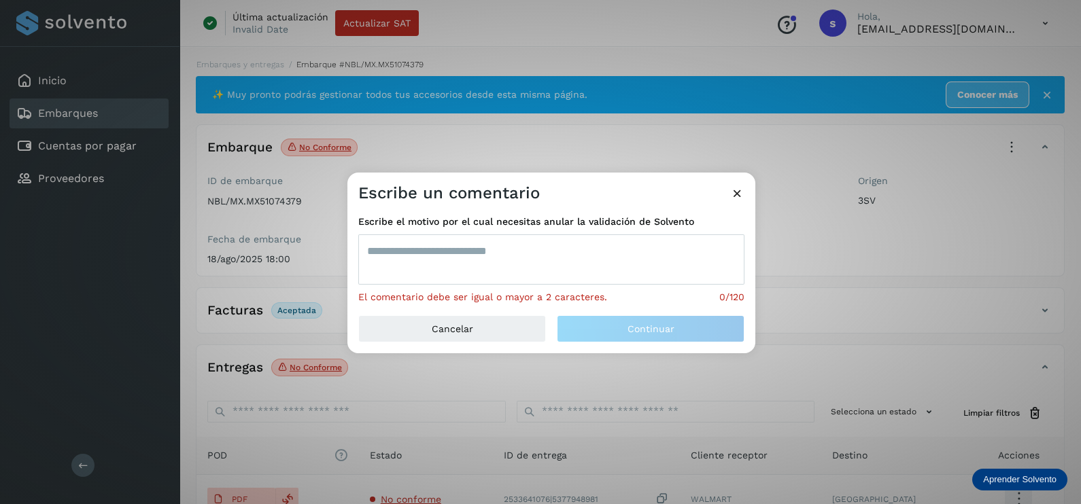
click at [512, 267] on textarea at bounding box center [551, 259] width 386 height 50
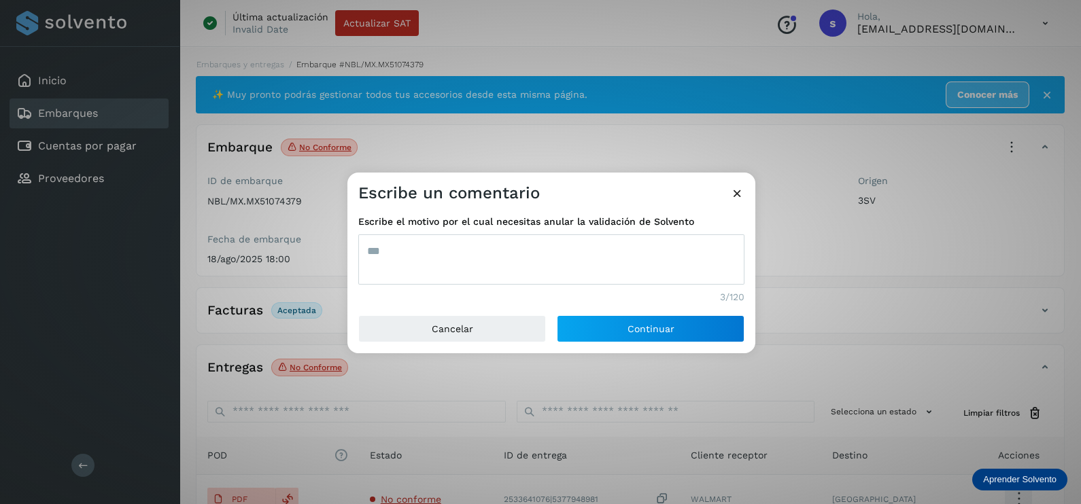
type textarea "***"
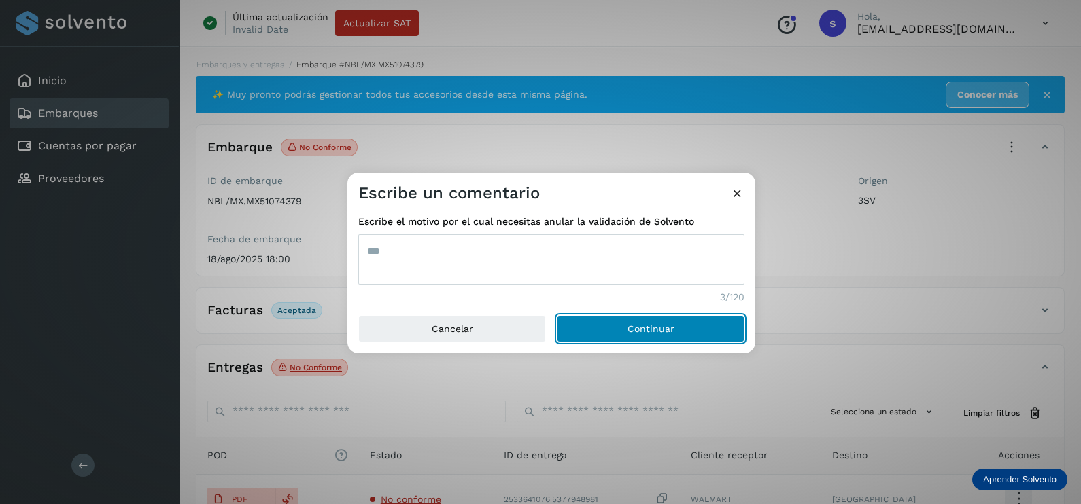
click at [557, 315] on button "Continuar" at bounding box center [651, 328] width 188 height 27
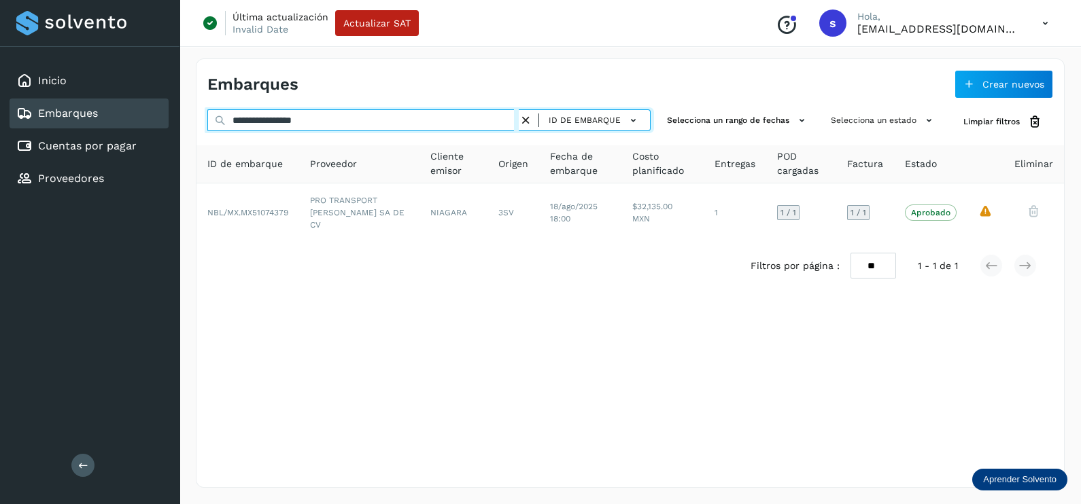
drag, startPoint x: 168, startPoint y: 121, endPoint x: 71, endPoint y: 121, distance: 96.5
click at [71, 121] on div "**********" at bounding box center [540, 252] width 1081 height 504
paste input "text"
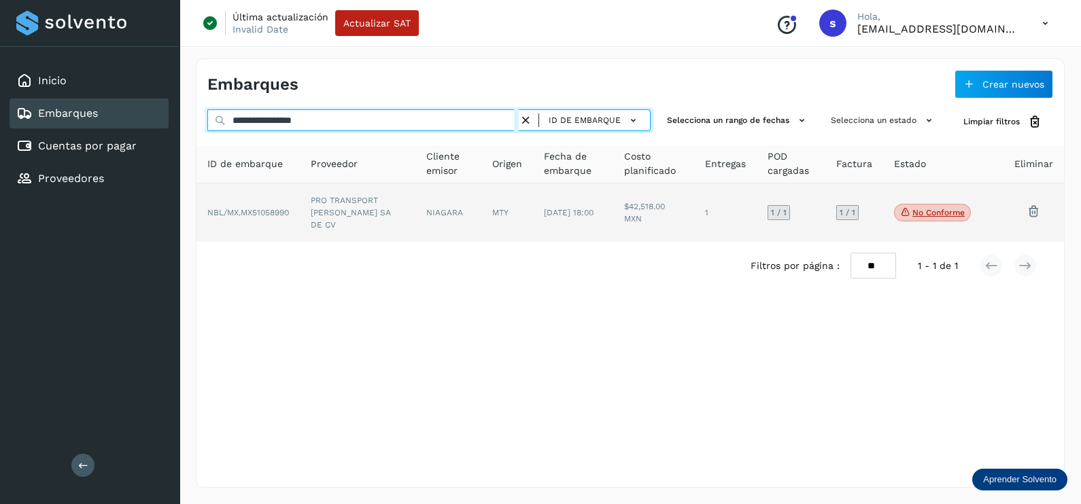
type input "**********"
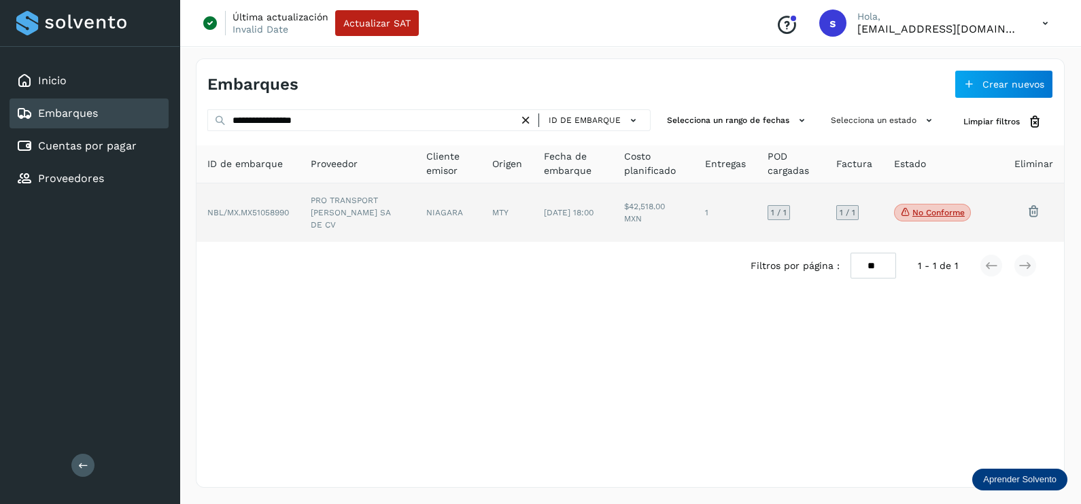
click at [415, 224] on td "PRO TRANSPORT [PERSON_NAME] SA DE CV" at bounding box center [448, 213] width 66 height 58
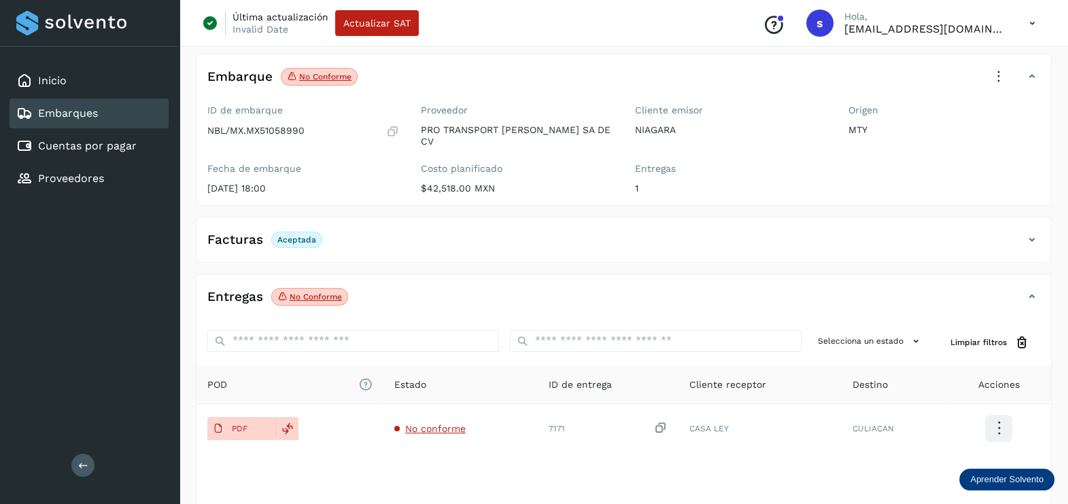
scroll to position [141, 0]
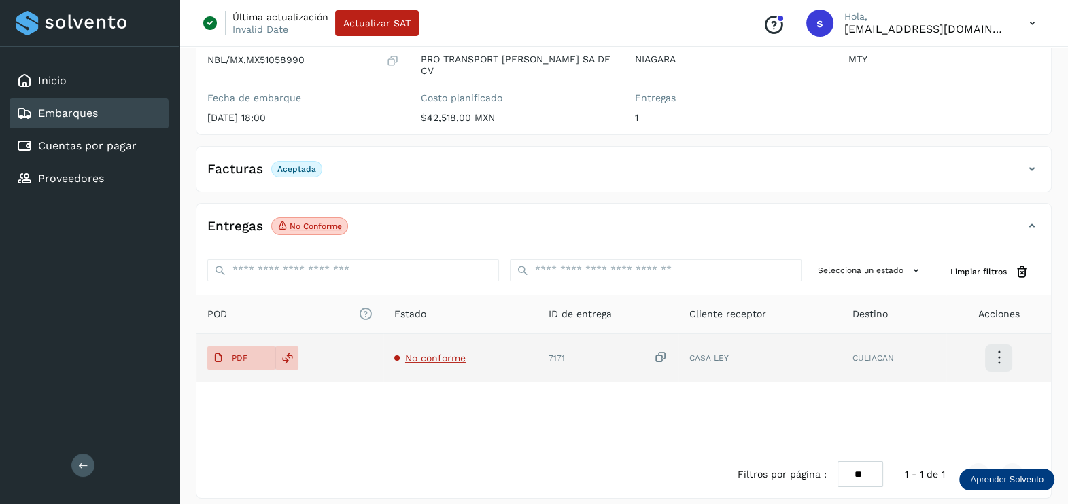
click at [445, 353] on span "No conforme" at bounding box center [435, 358] width 60 height 11
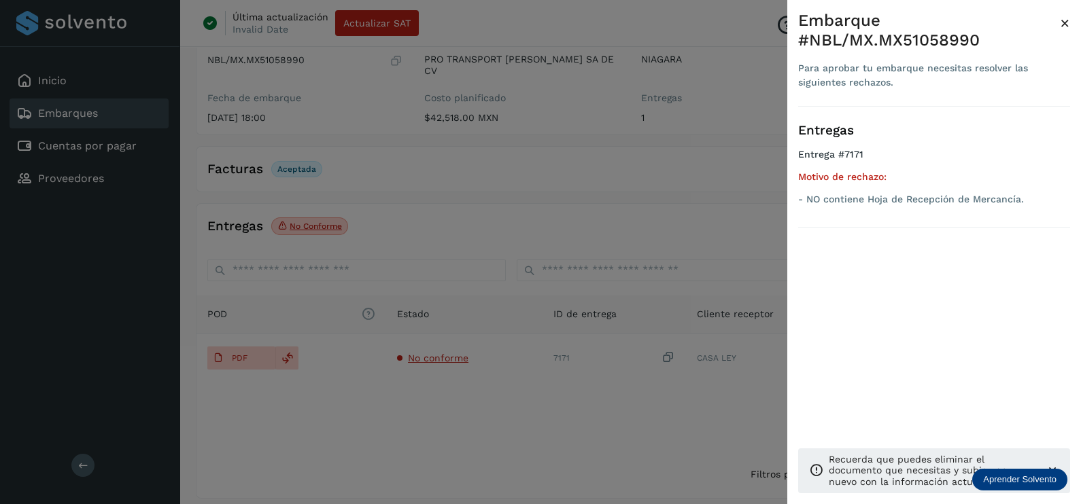
click at [435, 406] on div at bounding box center [540, 252] width 1081 height 504
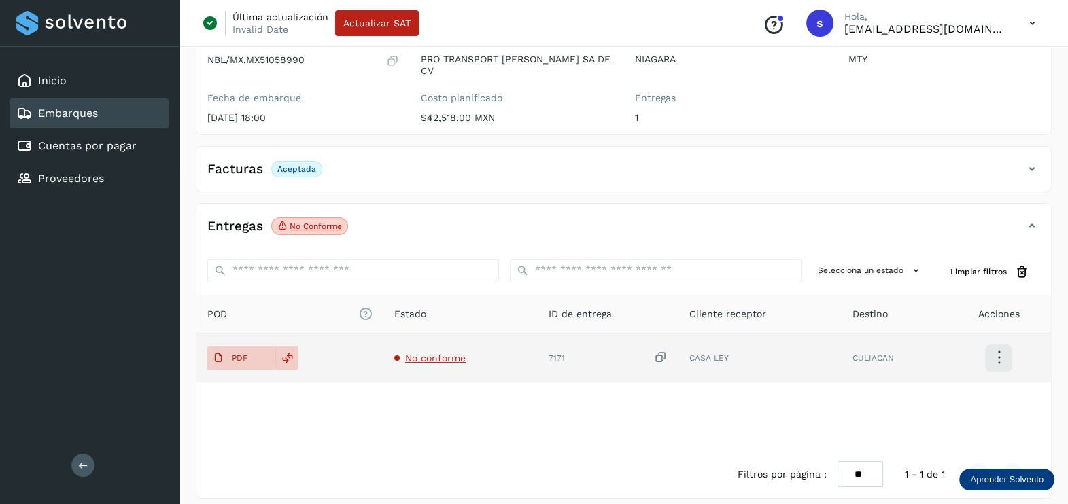
click at [663, 351] on icon at bounding box center [661, 358] width 14 height 14
click at [213, 353] on icon at bounding box center [218, 358] width 11 height 11
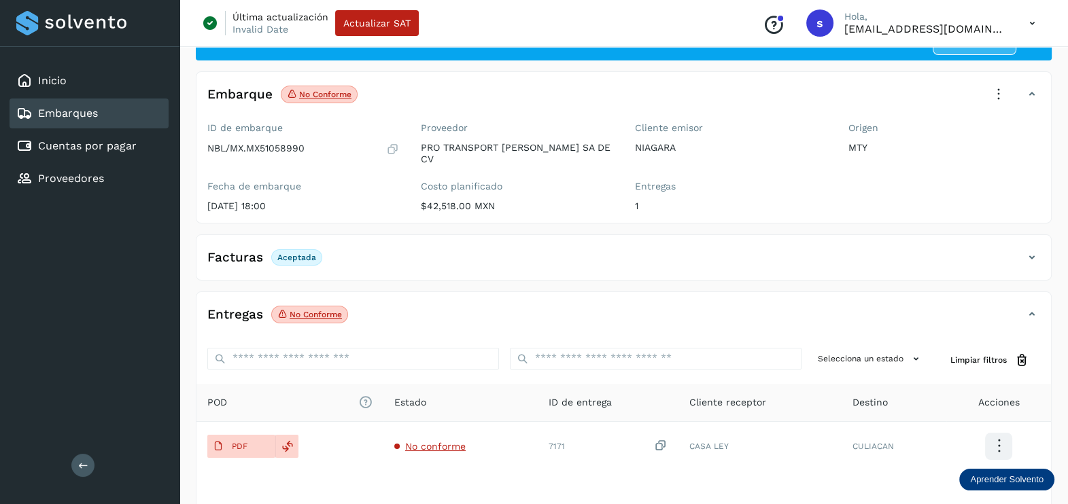
scroll to position [0, 0]
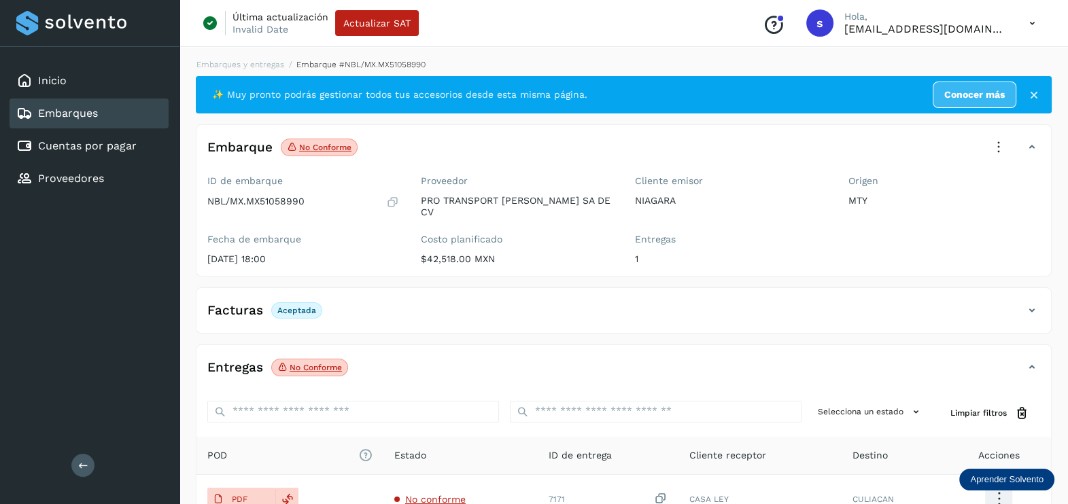
click at [1005, 141] on icon at bounding box center [998, 148] width 30 height 30
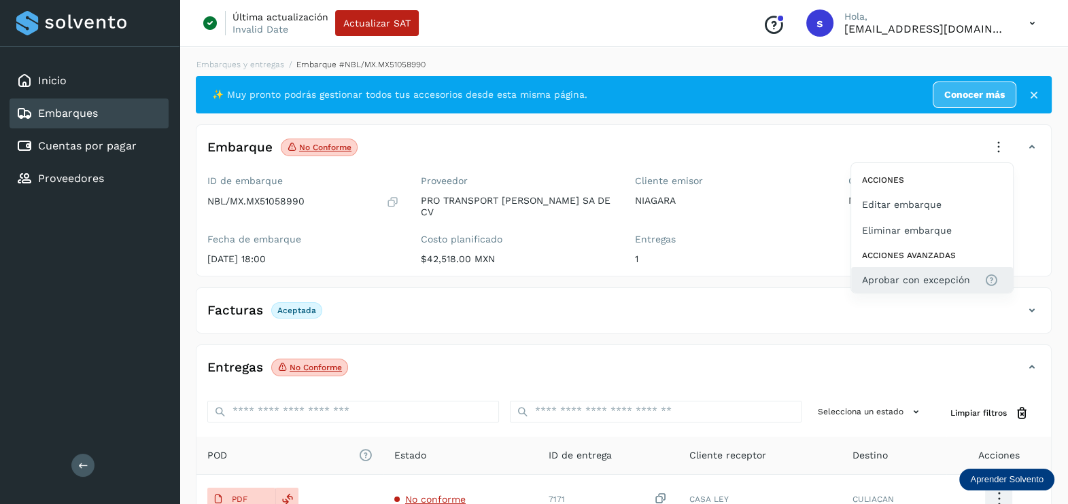
click at [919, 274] on span "Aprobar con excepción" at bounding box center [916, 280] width 108 height 15
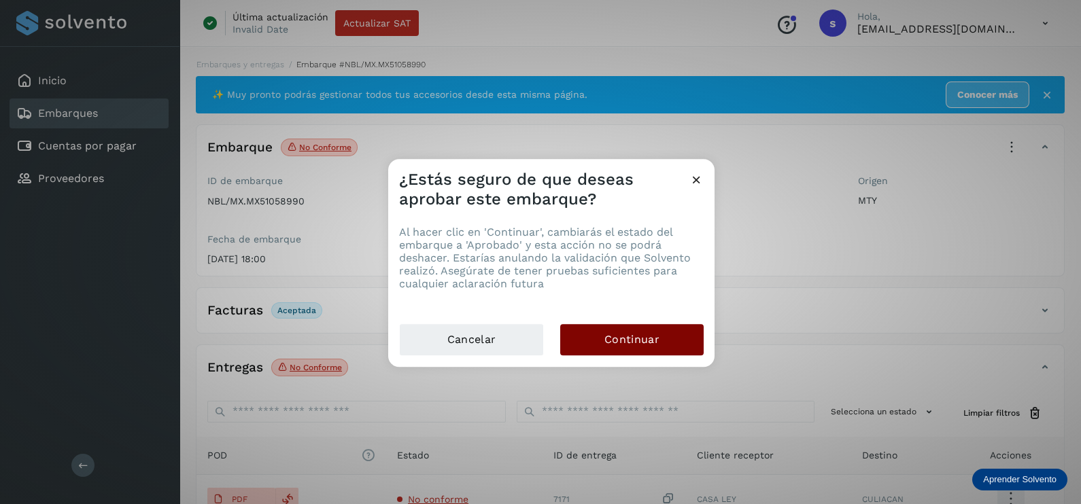
click at [638, 328] on button "Continuar" at bounding box center [631, 339] width 143 height 31
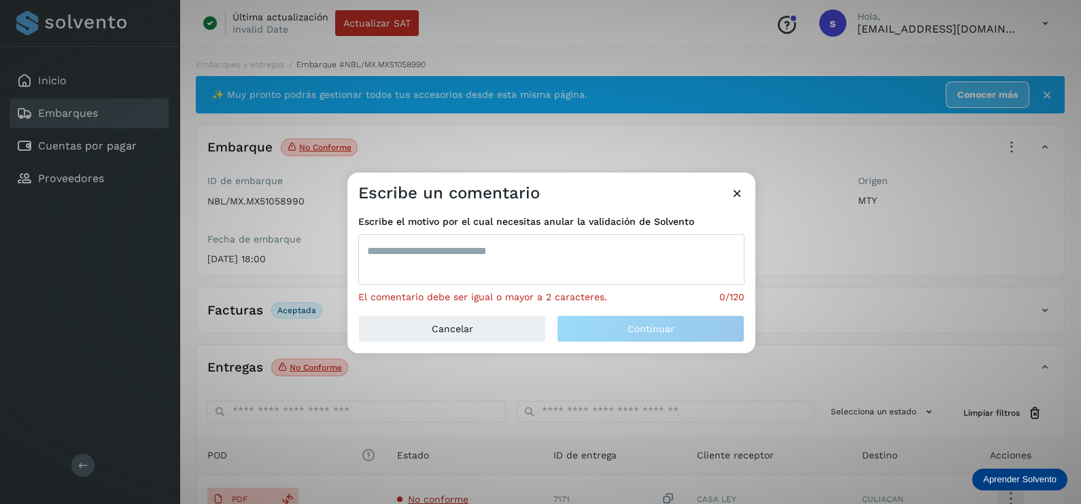
click at [451, 260] on textarea at bounding box center [551, 259] width 386 height 50
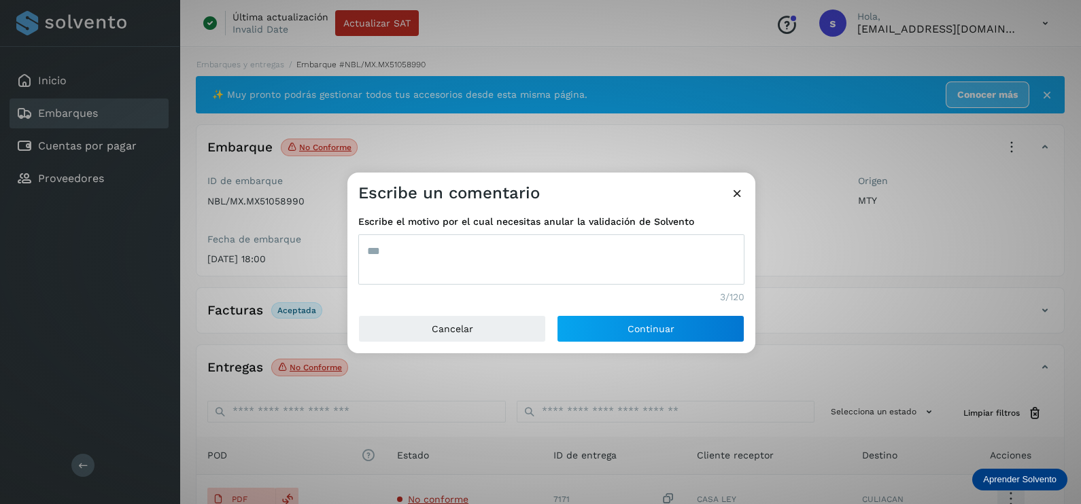
type textarea "***"
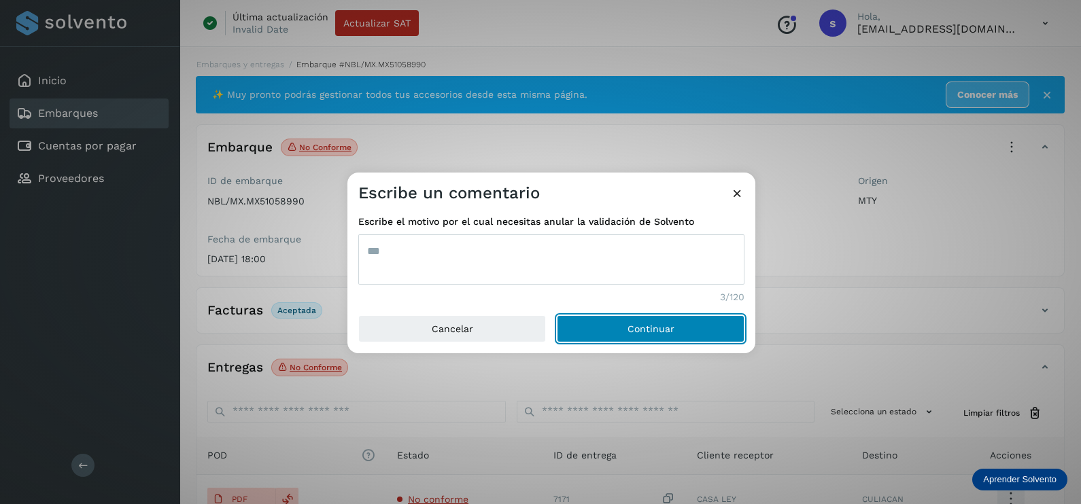
click at [557, 315] on button "Continuar" at bounding box center [651, 328] width 188 height 27
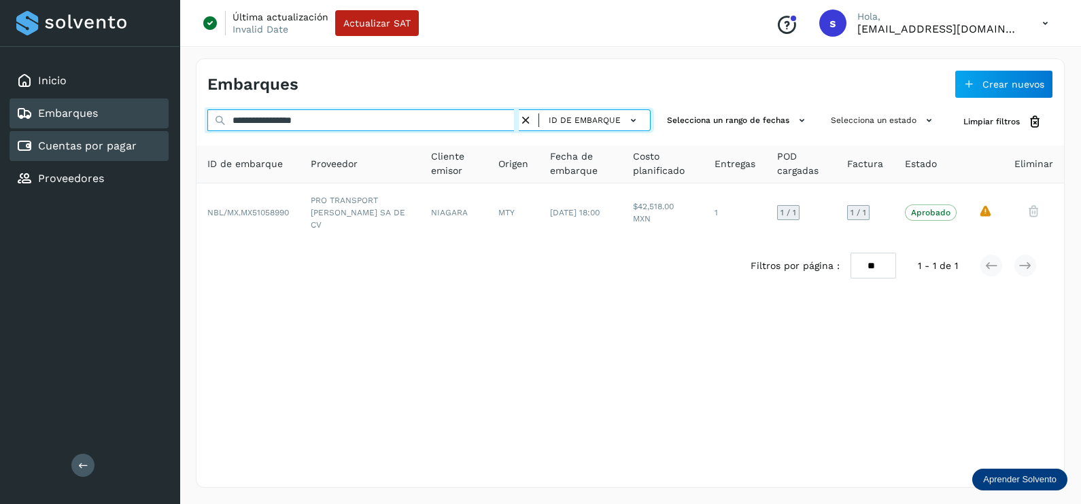
drag, startPoint x: 372, startPoint y: 125, endPoint x: 112, endPoint y: 152, distance: 261.7
click at [122, 150] on div "**********" at bounding box center [540, 252] width 1081 height 504
paste input "text"
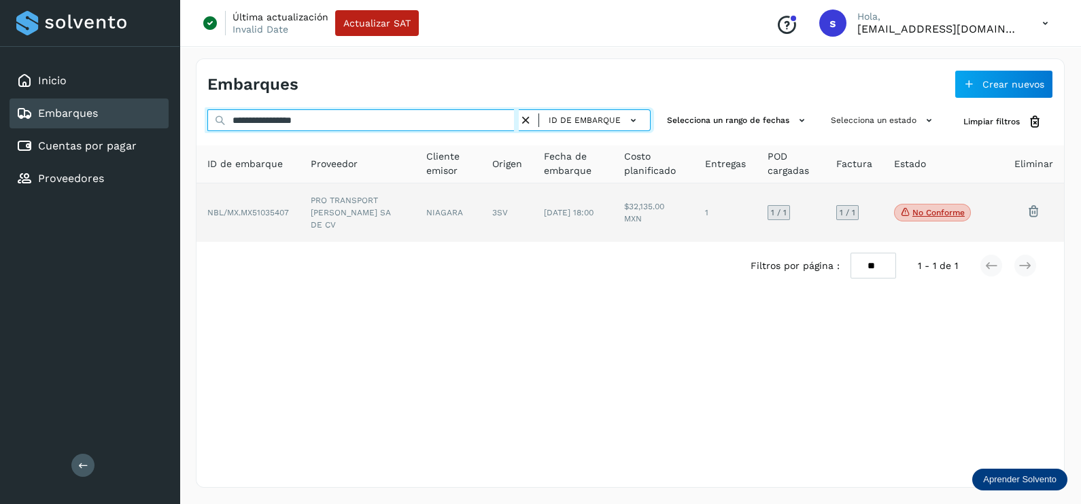
type input "**********"
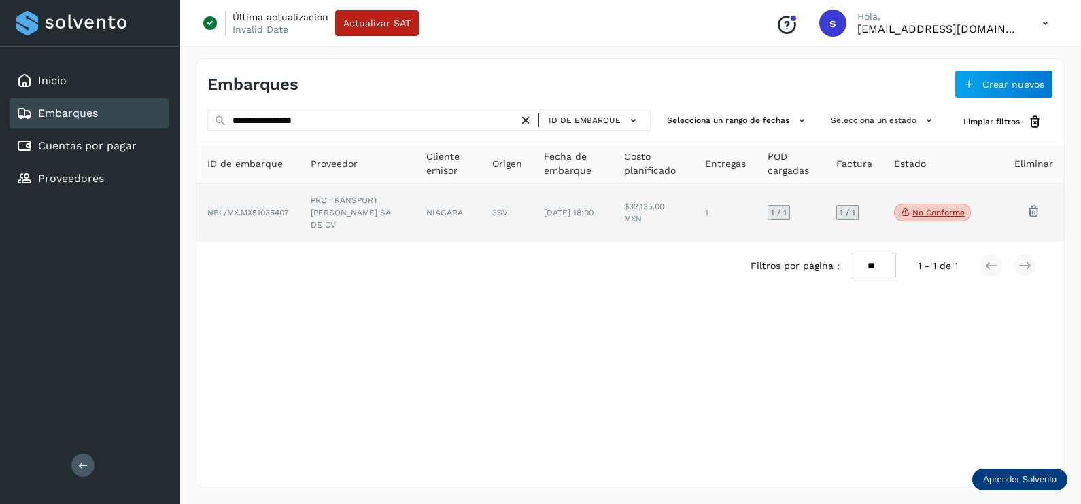
click at [415, 209] on td "PRO TRANSPORT [PERSON_NAME] SA DE CV" at bounding box center [448, 213] width 66 height 58
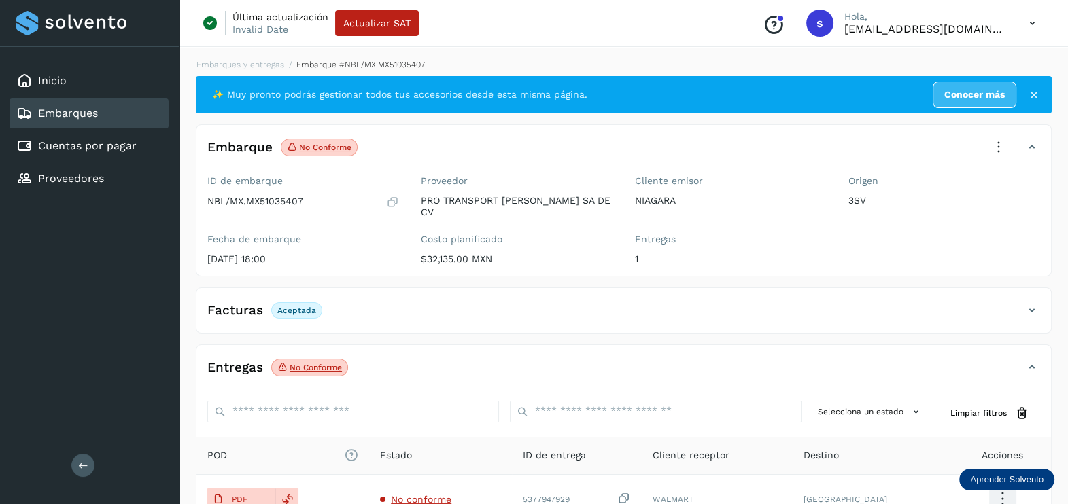
scroll to position [141, 0]
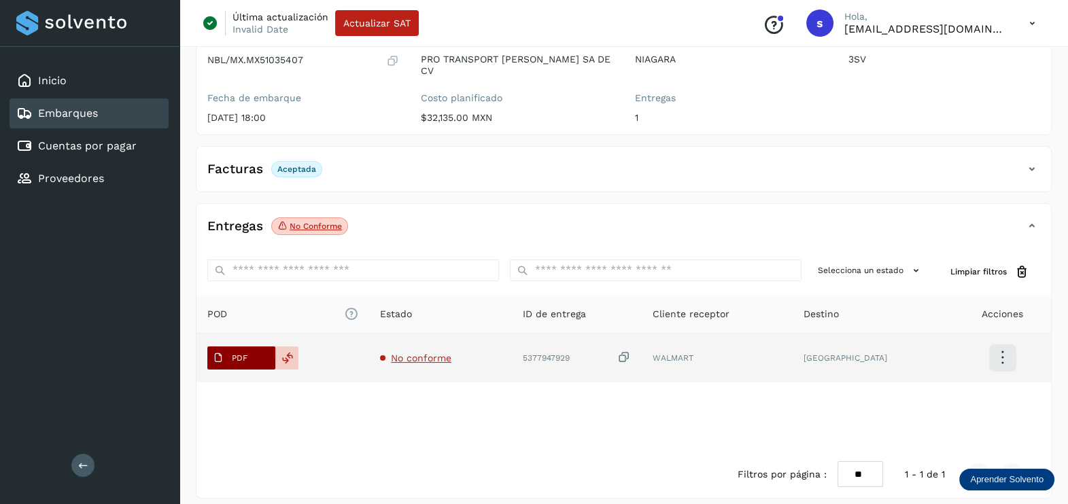
click at [224, 349] on span "PDF" at bounding box center [230, 358] width 46 height 22
click at [631, 351] on icon at bounding box center [624, 358] width 14 height 14
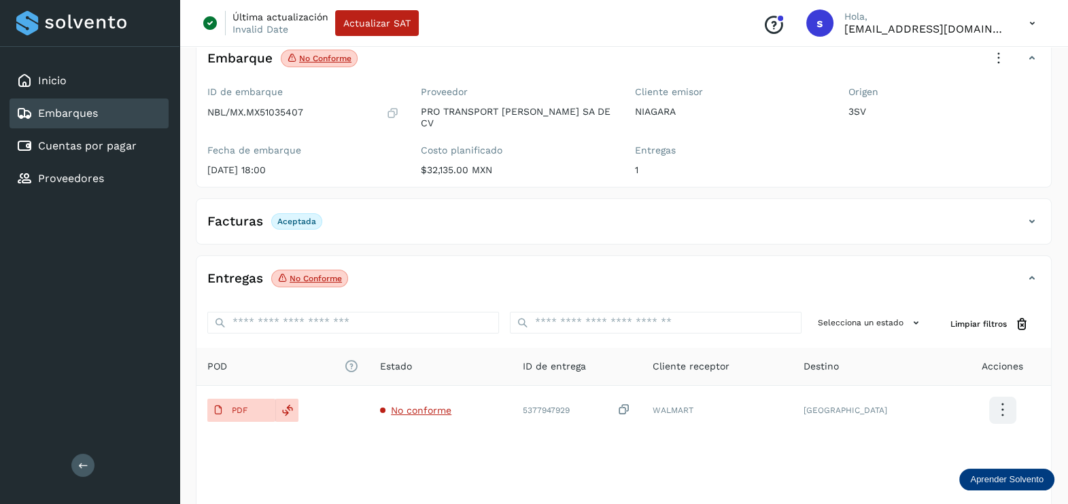
scroll to position [0, 0]
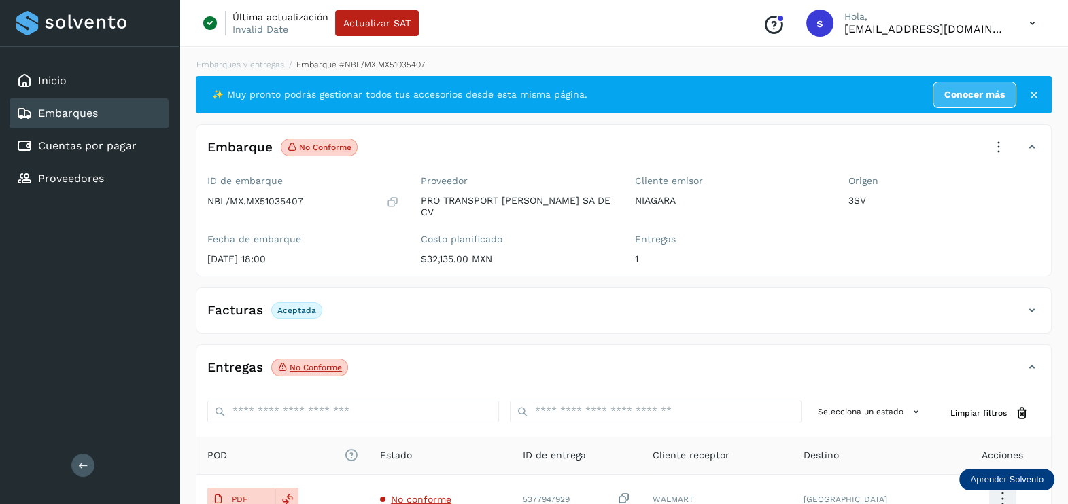
click at [1005, 147] on icon at bounding box center [998, 148] width 30 height 30
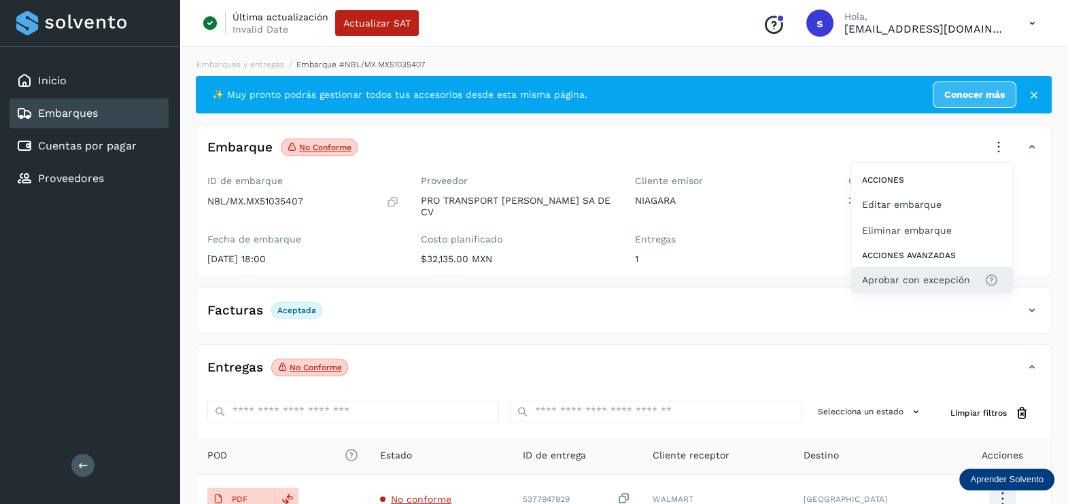
click at [941, 270] on button "Aprobar con excepción" at bounding box center [932, 280] width 162 height 26
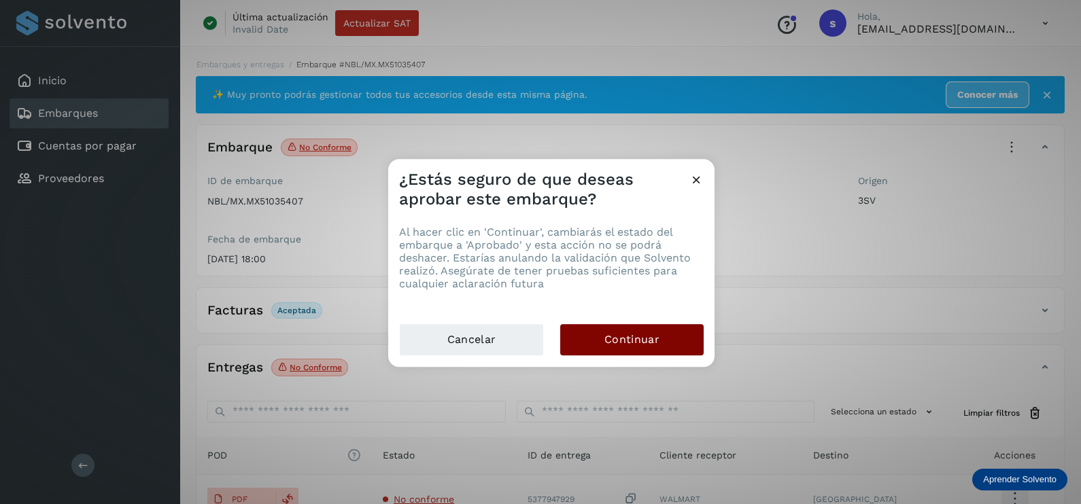
click at [666, 341] on button "Continuar" at bounding box center [631, 339] width 143 height 31
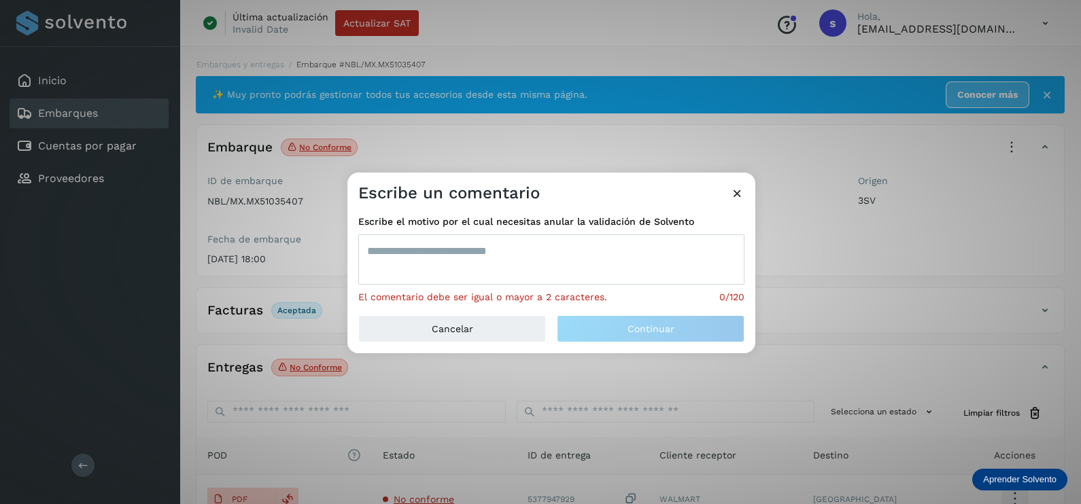
click at [487, 273] on textarea at bounding box center [551, 259] width 386 height 50
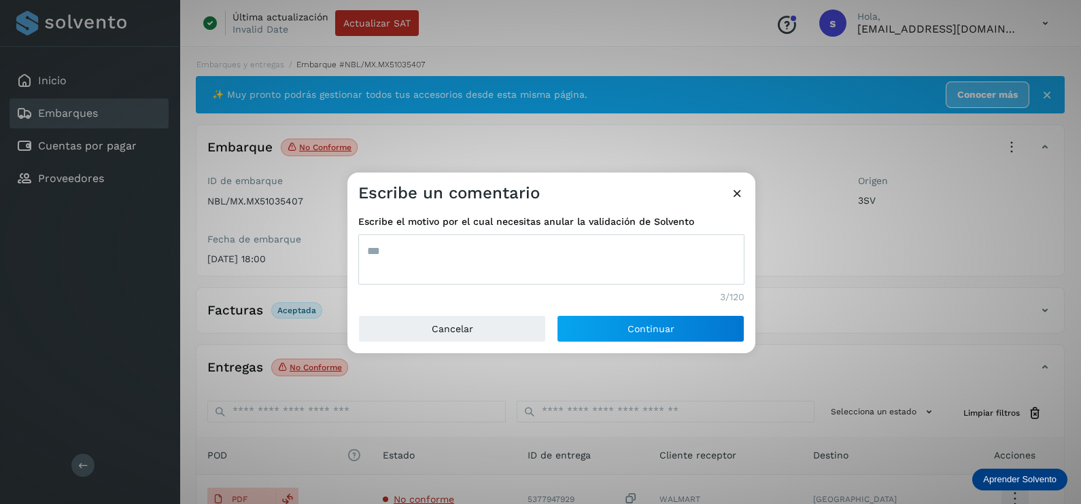
type textarea "***"
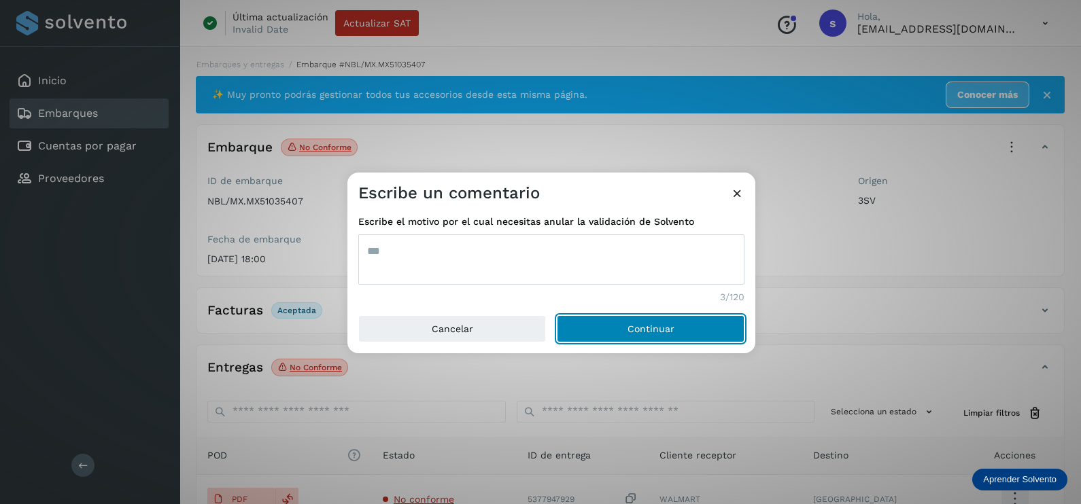
click at [557, 315] on button "Continuar" at bounding box center [651, 328] width 188 height 27
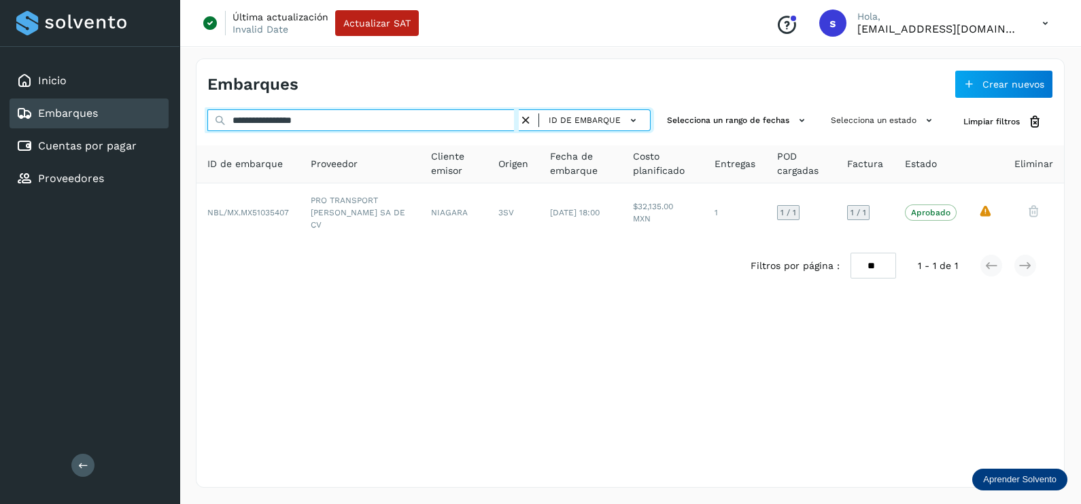
click at [163, 129] on div "**********" at bounding box center [540, 252] width 1081 height 504
paste input "text"
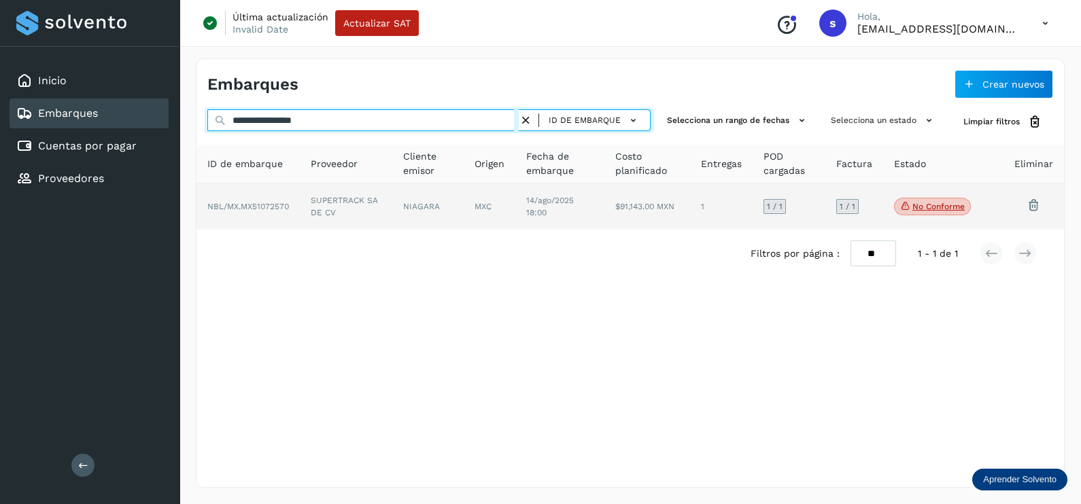
type input "**********"
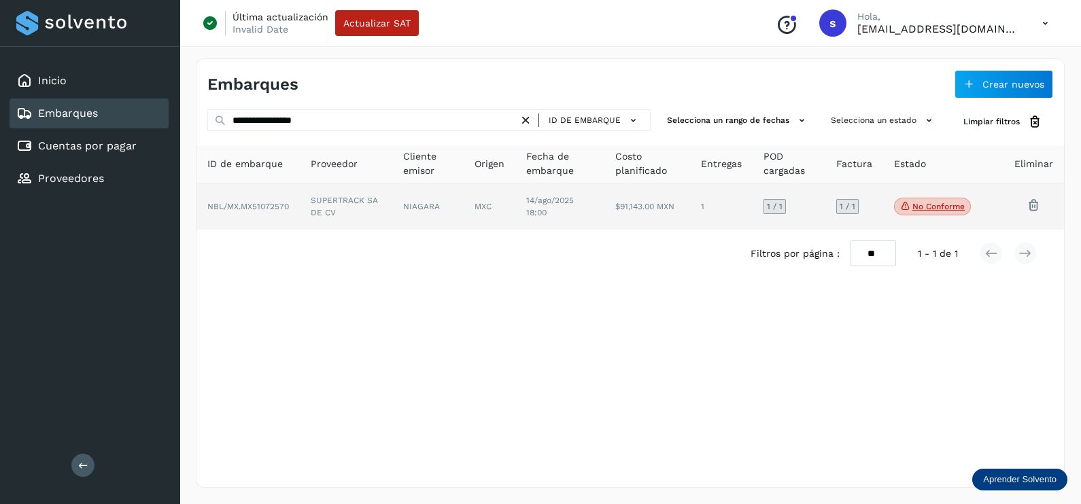
click at [392, 201] on td "SUPERTRACK SA DE CV" at bounding box center [427, 207] width 71 height 46
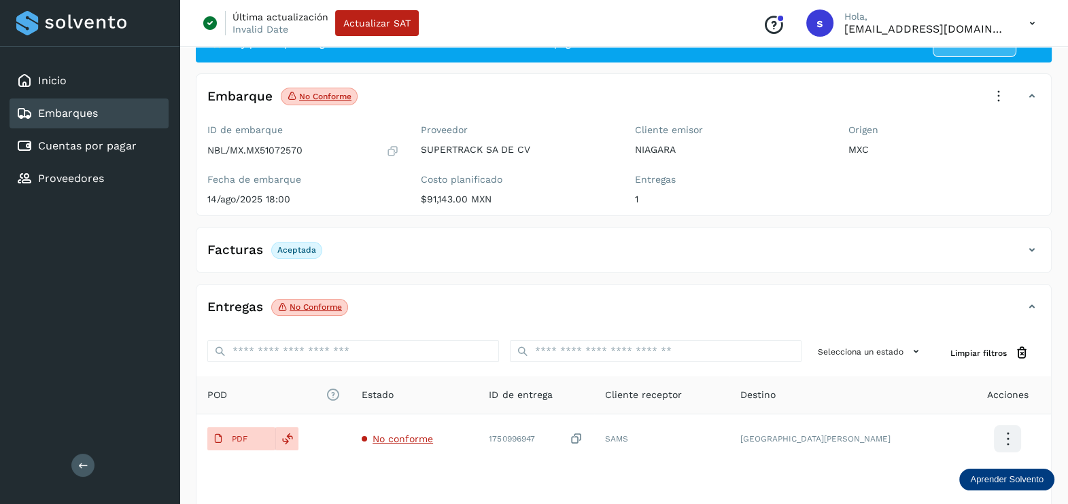
scroll to position [141, 0]
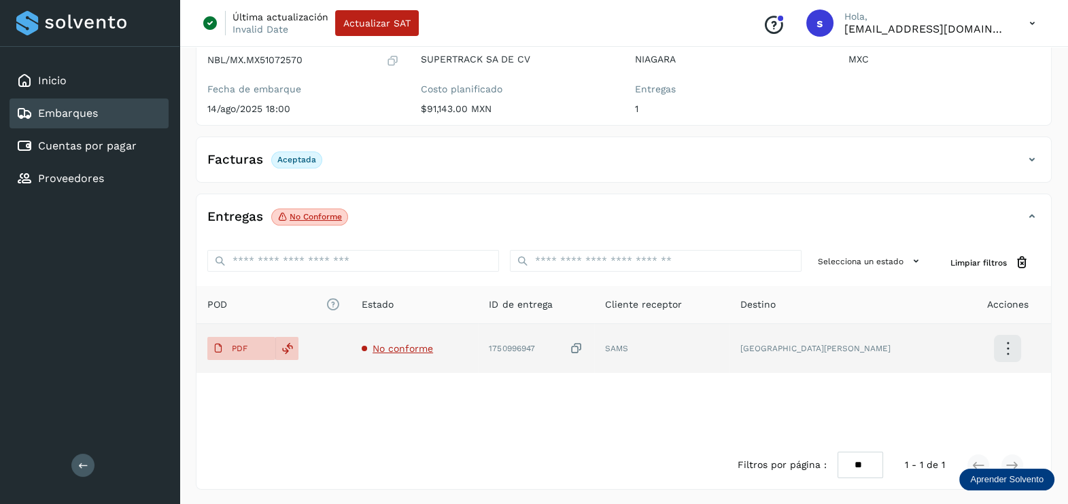
click at [418, 346] on span "No conforme" at bounding box center [402, 348] width 60 height 11
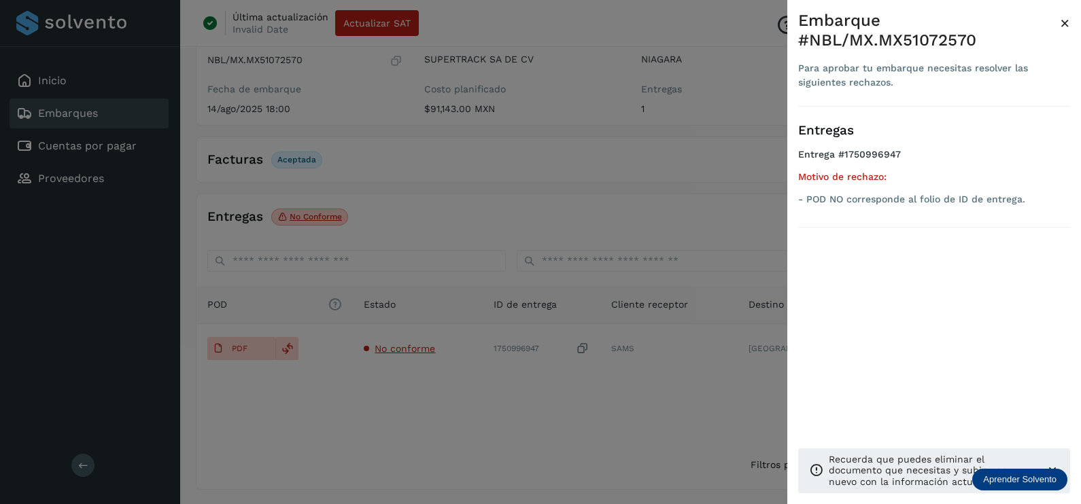
click at [488, 417] on div at bounding box center [540, 252] width 1081 height 504
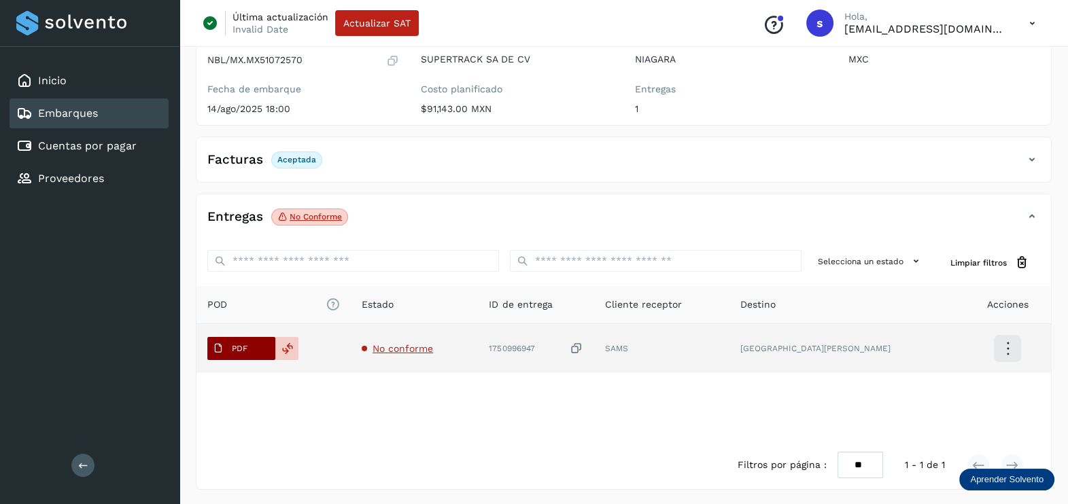
click at [232, 351] on p "PDF" at bounding box center [240, 349] width 16 height 10
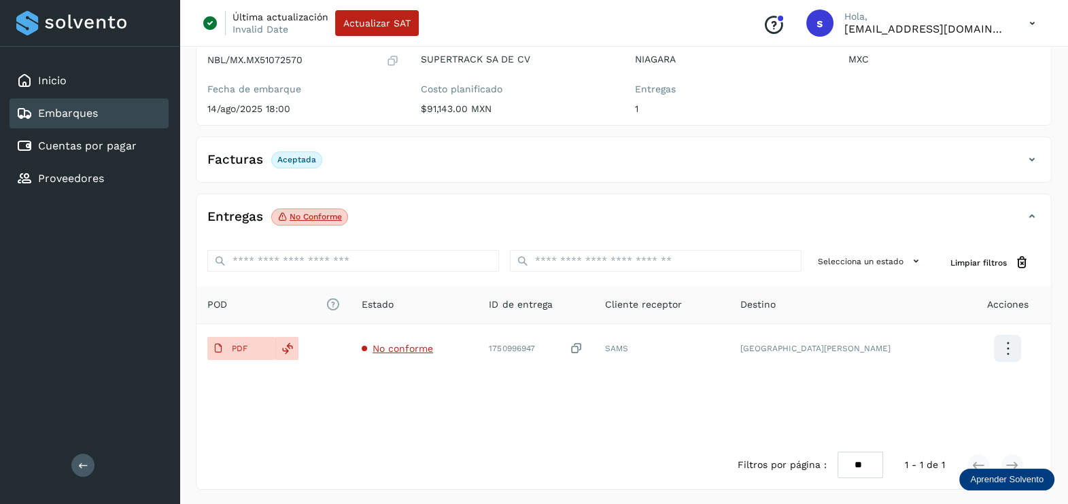
scroll to position [0, 0]
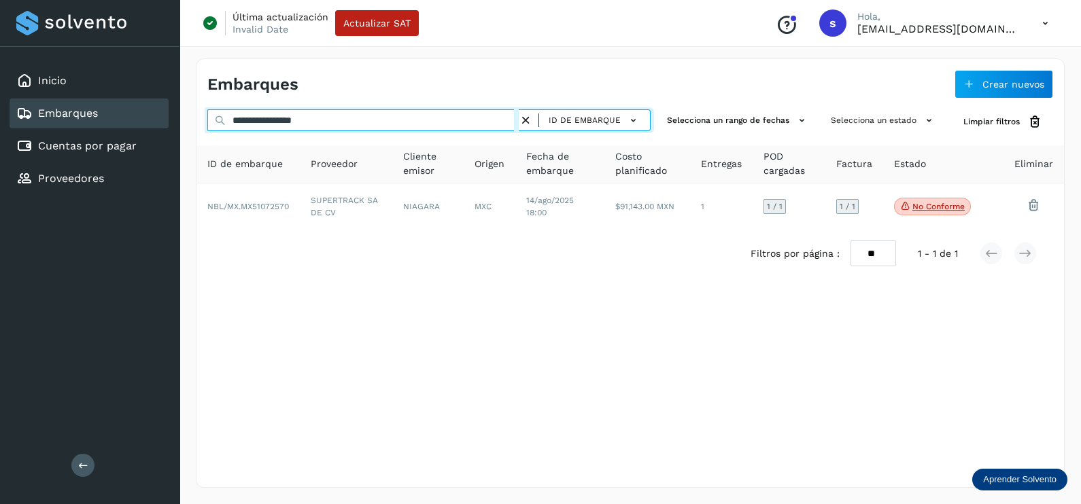
drag, startPoint x: 396, startPoint y: 118, endPoint x: 129, endPoint y: 118, distance: 266.4
click at [143, 117] on div "**********" at bounding box center [540, 252] width 1081 height 504
paste input "text"
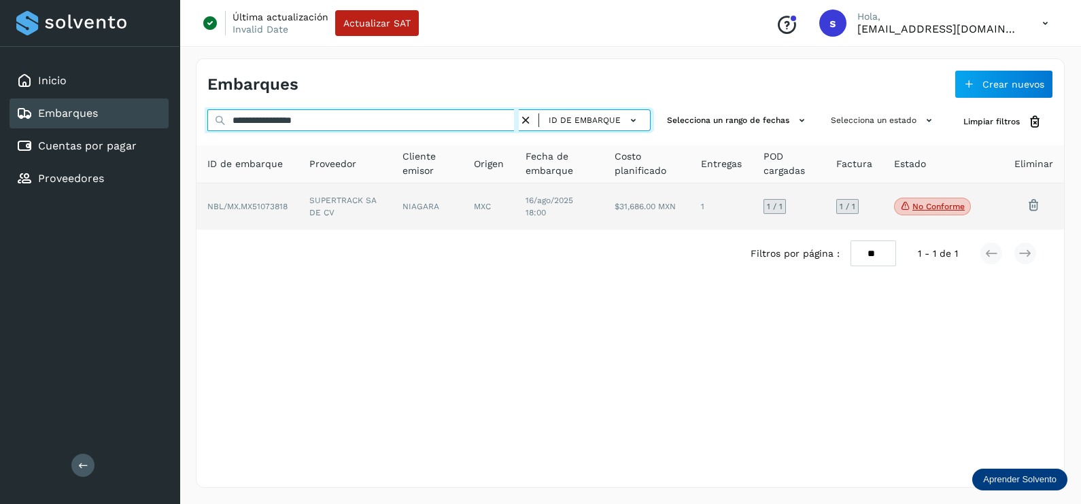
type input "**********"
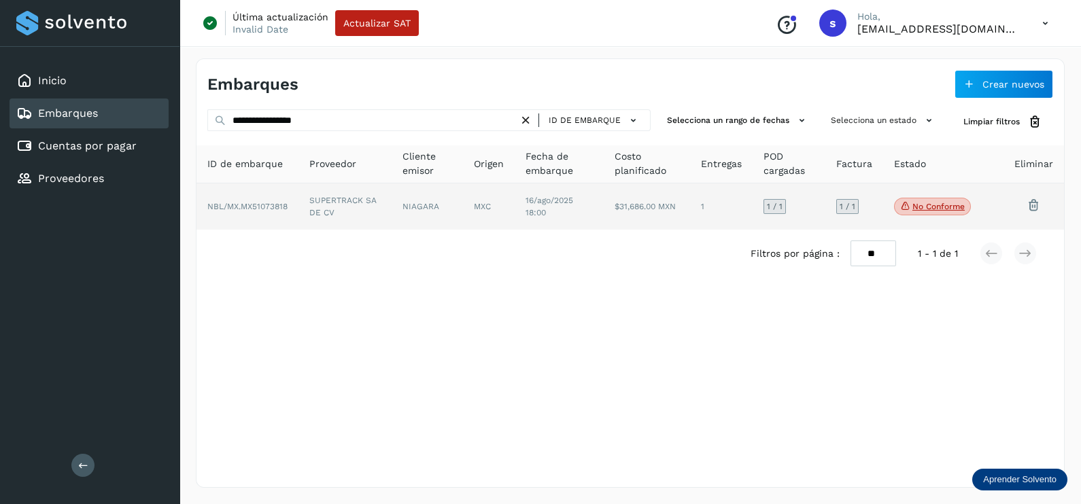
click at [391, 198] on td "SUPERTRACK SA DE CV" at bounding box center [426, 207] width 71 height 46
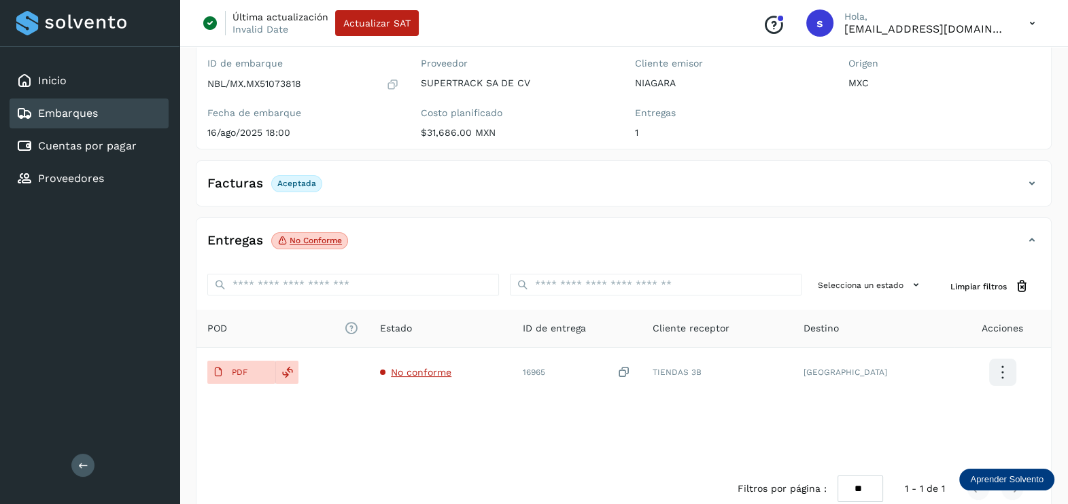
scroll to position [141, 0]
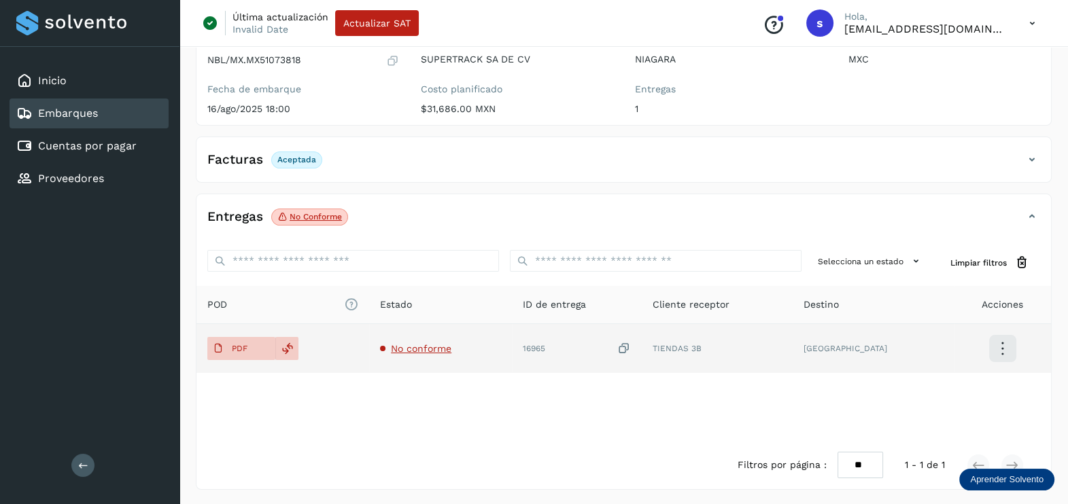
click at [451, 347] on span "No conforme" at bounding box center [421, 348] width 60 height 11
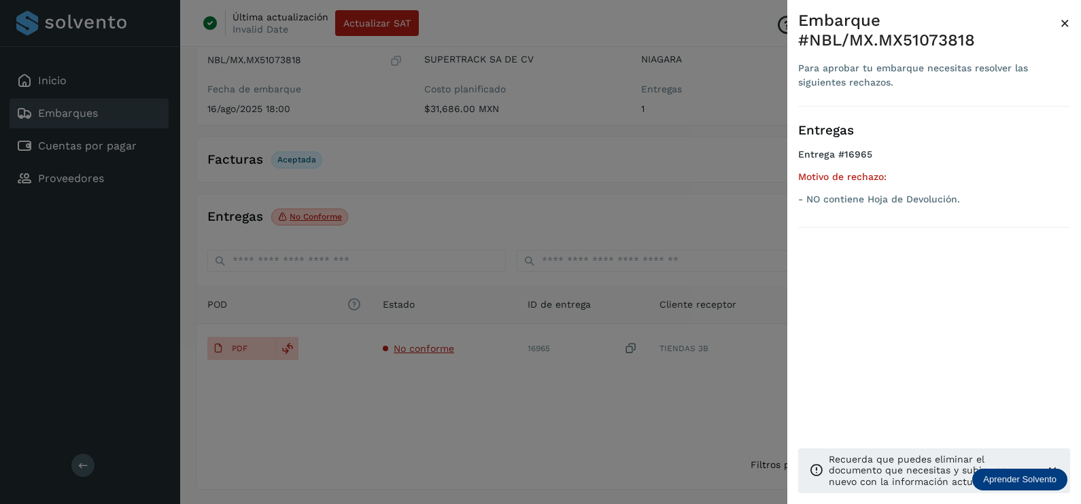
click at [483, 425] on div at bounding box center [540, 252] width 1081 height 504
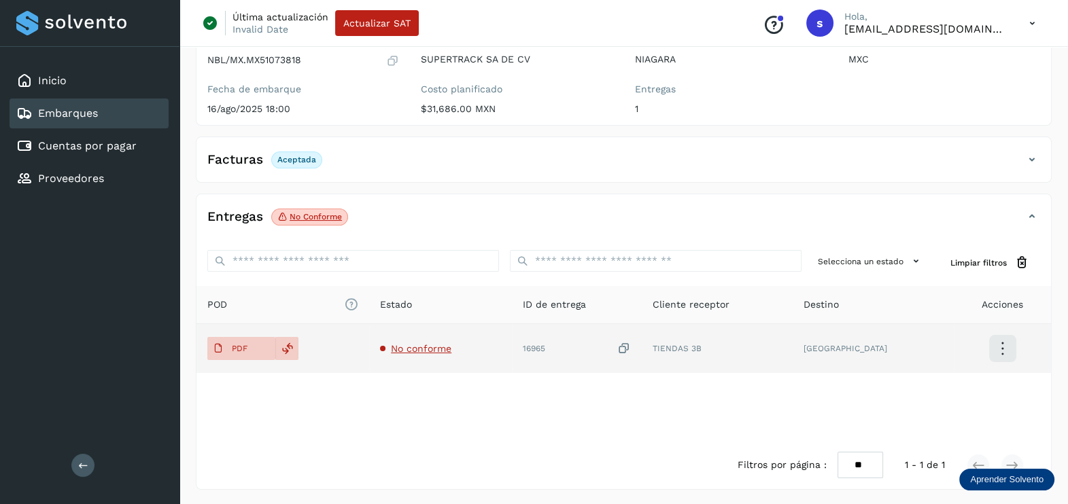
click at [631, 349] on icon at bounding box center [624, 349] width 14 height 14
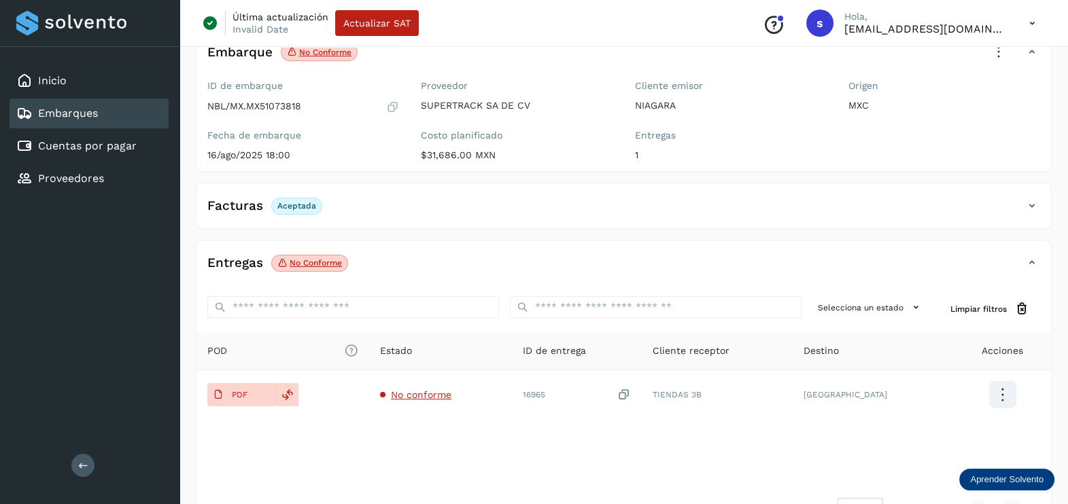
scroll to position [0, 0]
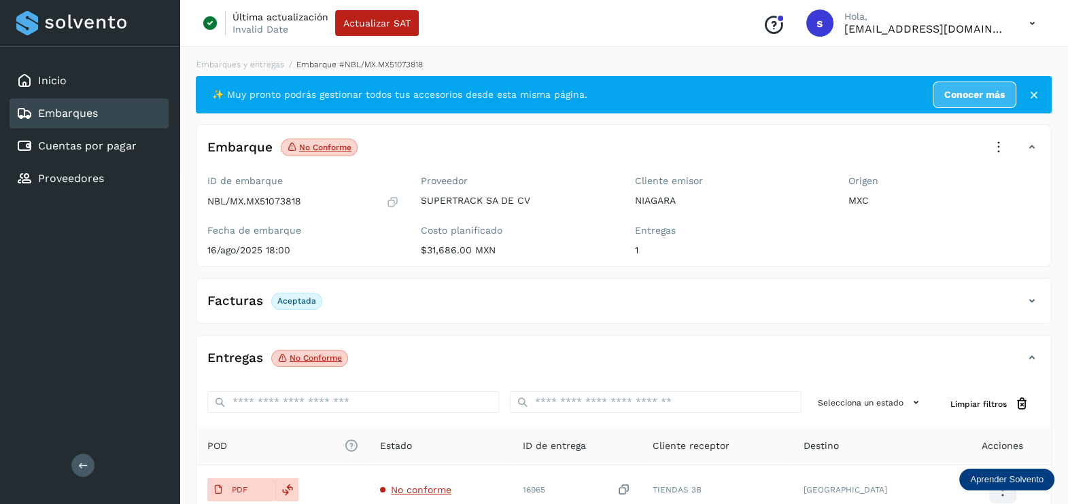
click at [993, 143] on icon at bounding box center [998, 148] width 30 height 30
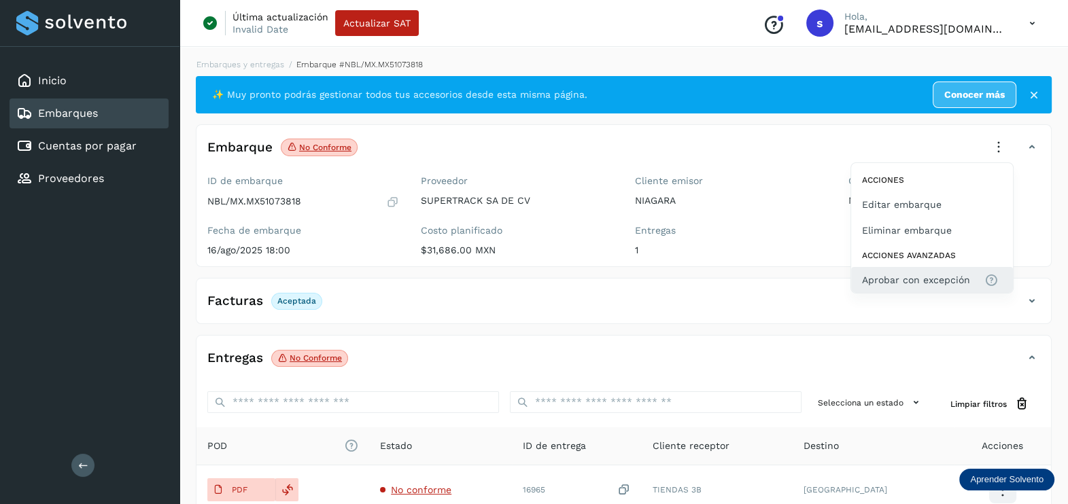
click at [909, 285] on span "Aprobar con excepción" at bounding box center [916, 280] width 108 height 15
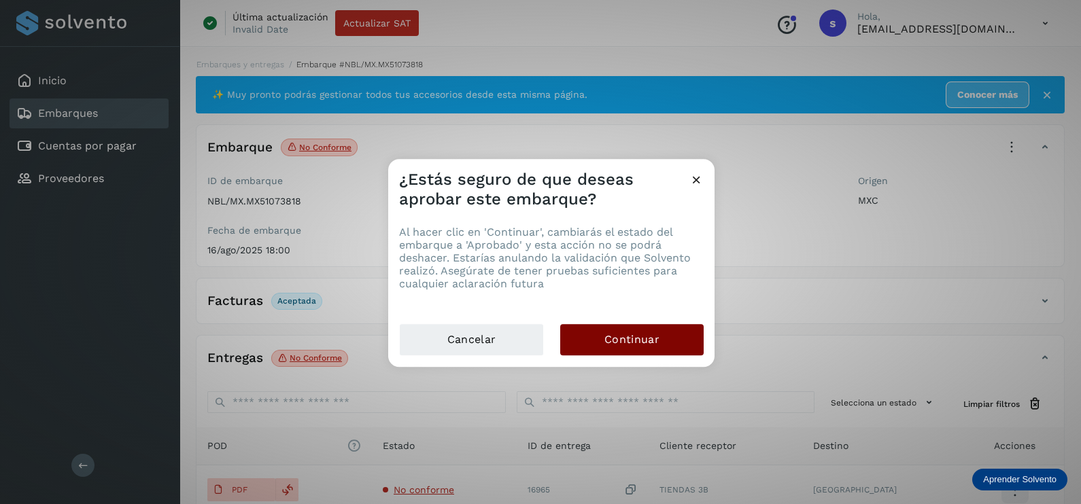
click at [683, 326] on button "Continuar" at bounding box center [631, 339] width 143 height 31
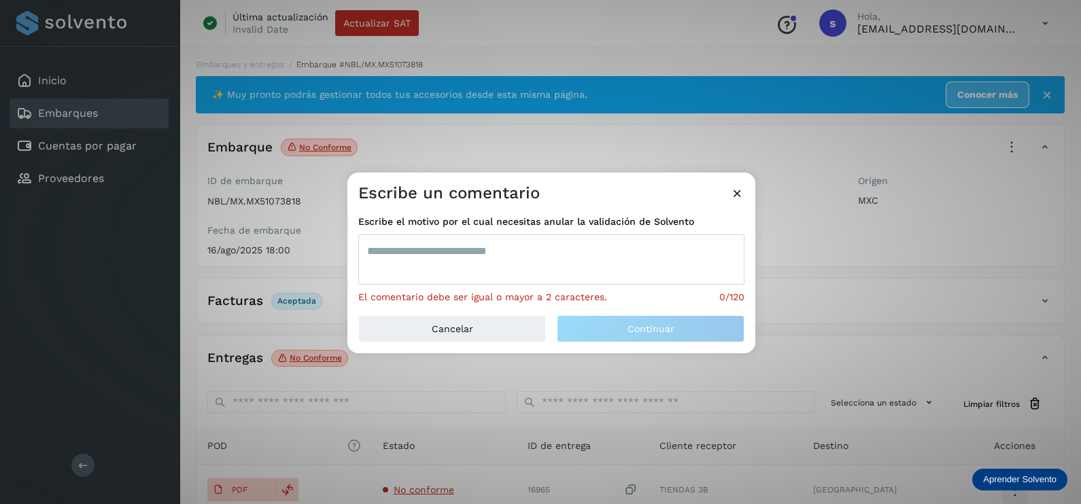
click at [553, 243] on textarea at bounding box center [551, 259] width 386 height 50
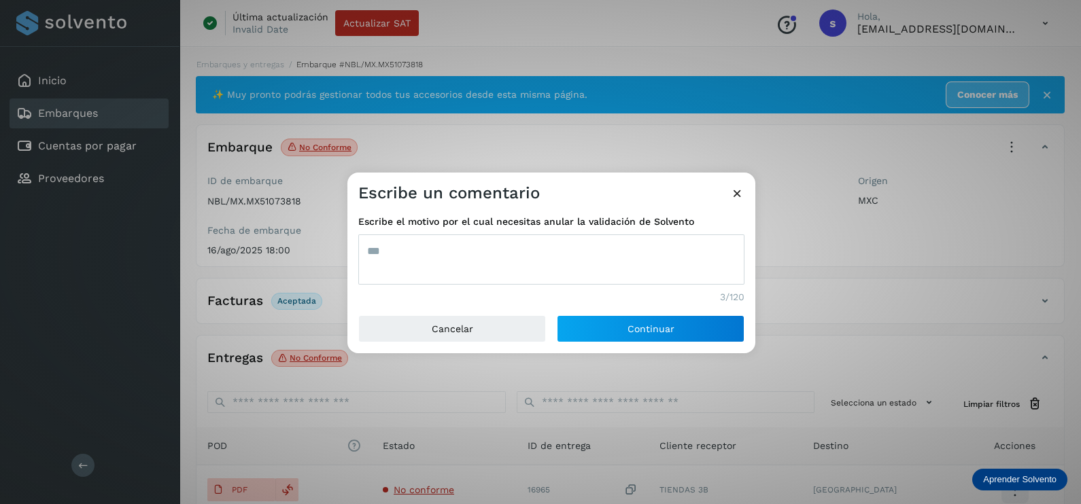
type textarea "***"
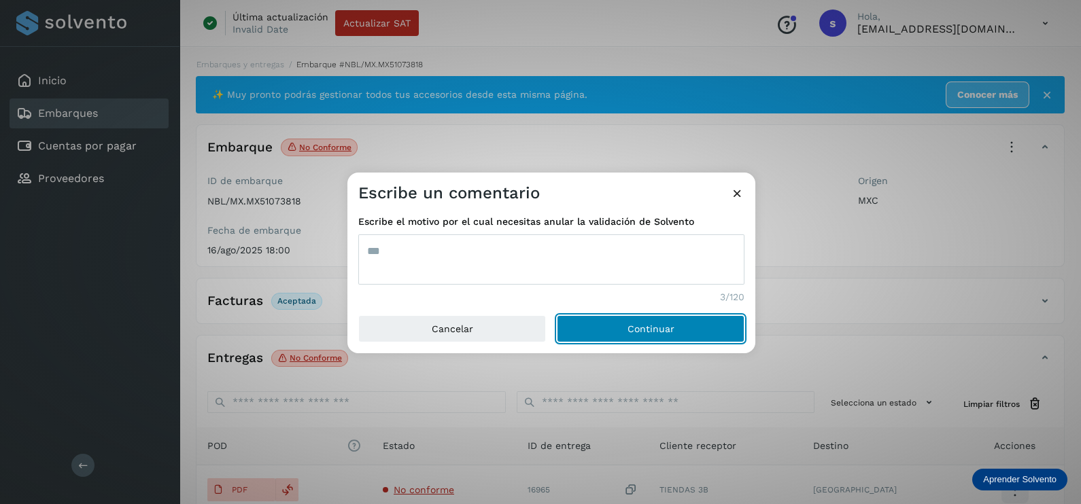
click at [557, 315] on button "Continuar" at bounding box center [651, 328] width 188 height 27
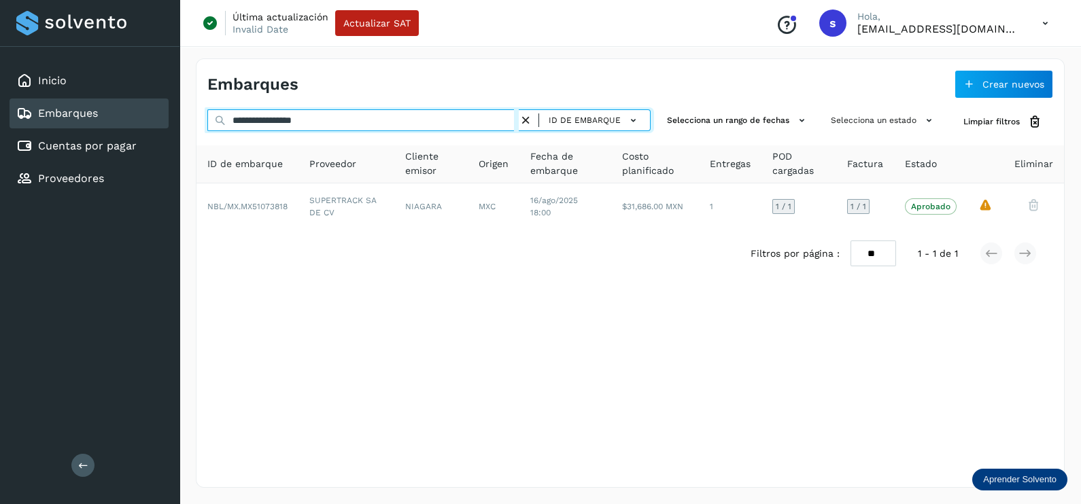
drag, startPoint x: 166, startPoint y: 120, endPoint x: 48, endPoint y: 122, distance: 118.3
click at [48, 122] on div "**********" at bounding box center [540, 252] width 1081 height 504
paste input "text"
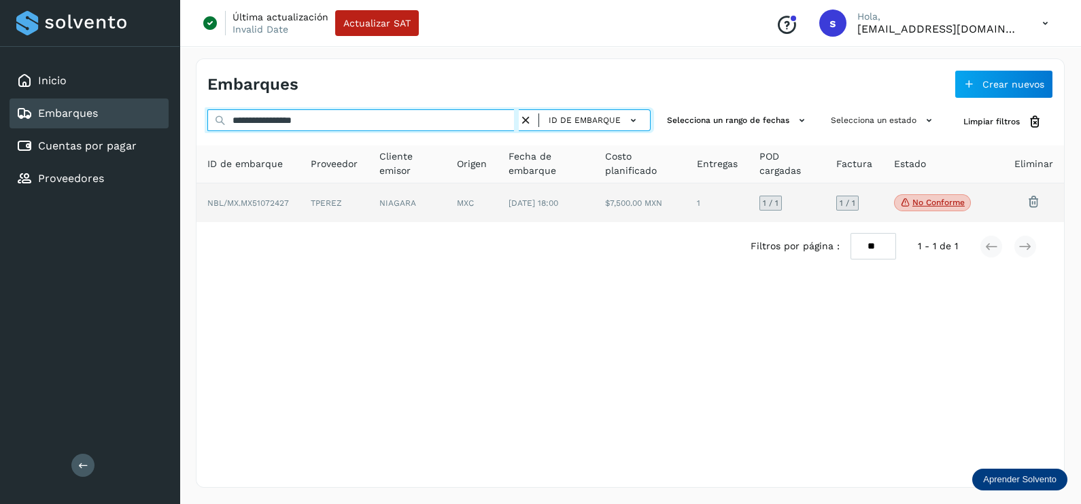
type input "**********"
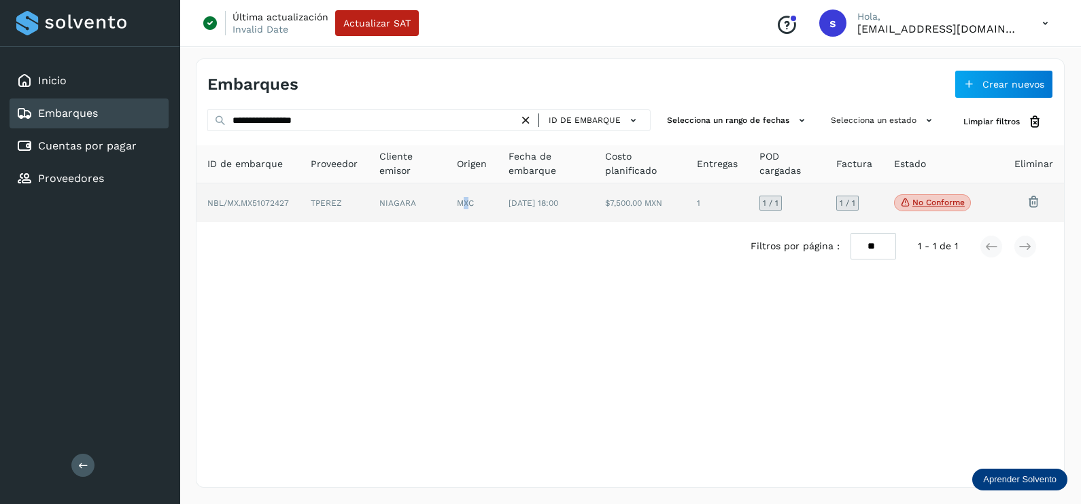
click at [498, 220] on td "MXC" at bounding box center [546, 203] width 97 height 39
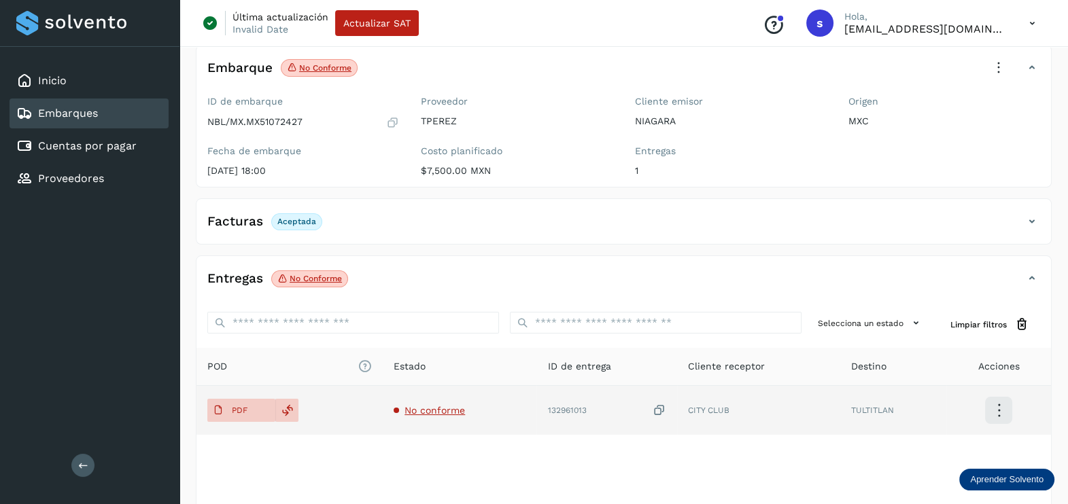
scroll to position [141, 0]
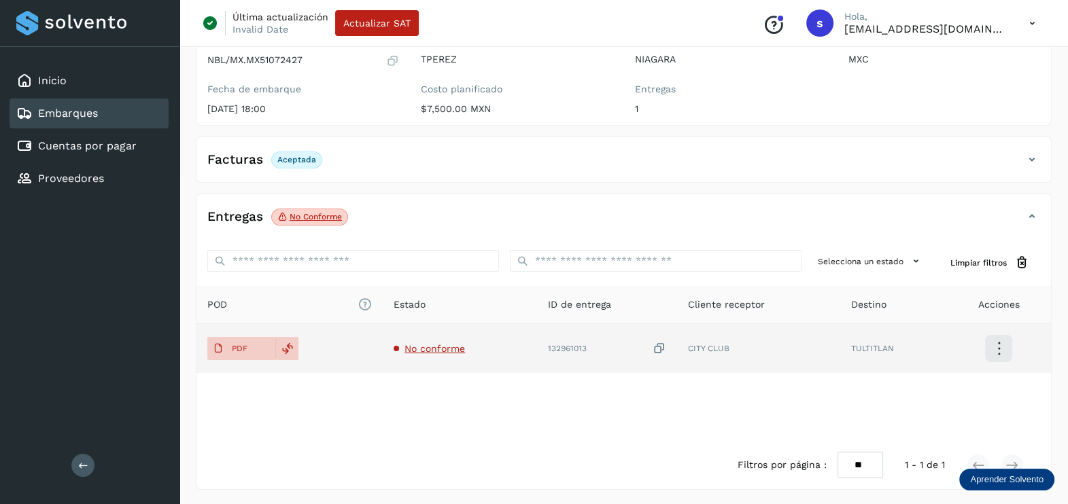
click at [536, 357] on td "No conforme" at bounding box center [606, 348] width 140 height 49
click at [536, 340] on td "No conforme" at bounding box center [606, 348] width 140 height 49
click at [421, 346] on span "No conforme" at bounding box center [434, 348] width 60 height 11
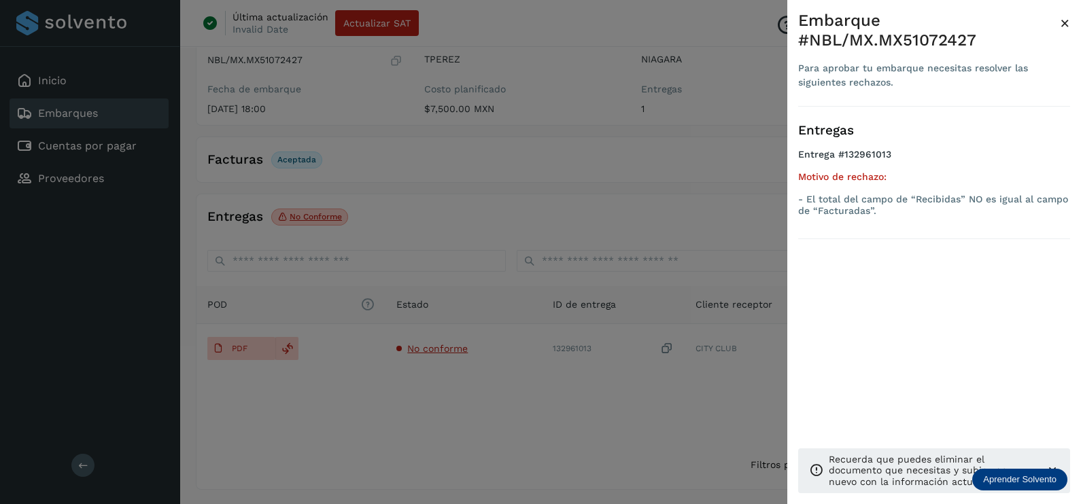
click at [529, 387] on div at bounding box center [540, 252] width 1081 height 504
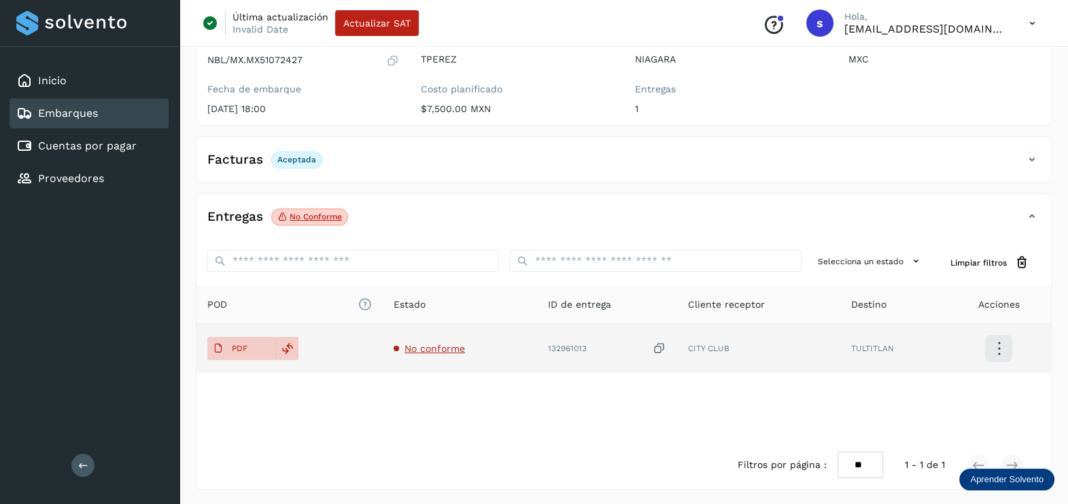
click at [659, 345] on icon at bounding box center [659, 349] width 14 height 14
click at [220, 349] on icon at bounding box center [218, 348] width 11 height 11
click at [655, 349] on icon at bounding box center [659, 349] width 14 height 14
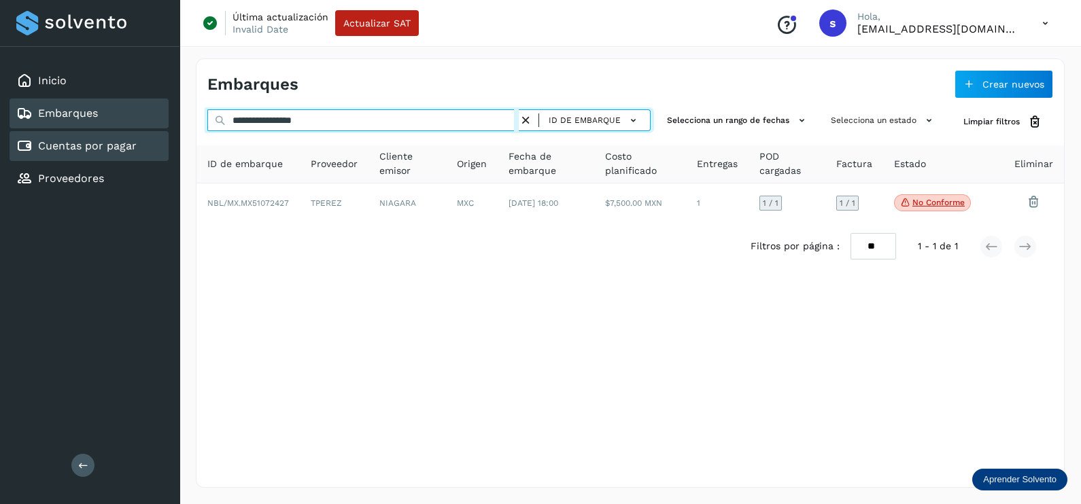
drag, startPoint x: 383, startPoint y: 128, endPoint x: 28, endPoint y: 151, distance: 355.5
click at [28, 151] on div "**********" at bounding box center [540, 252] width 1081 height 504
paste input "text"
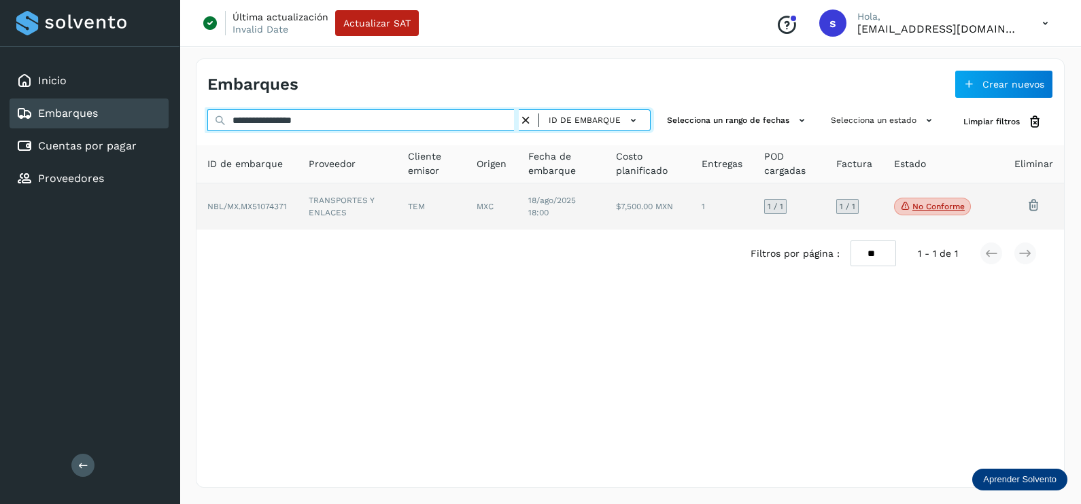
type input "**********"
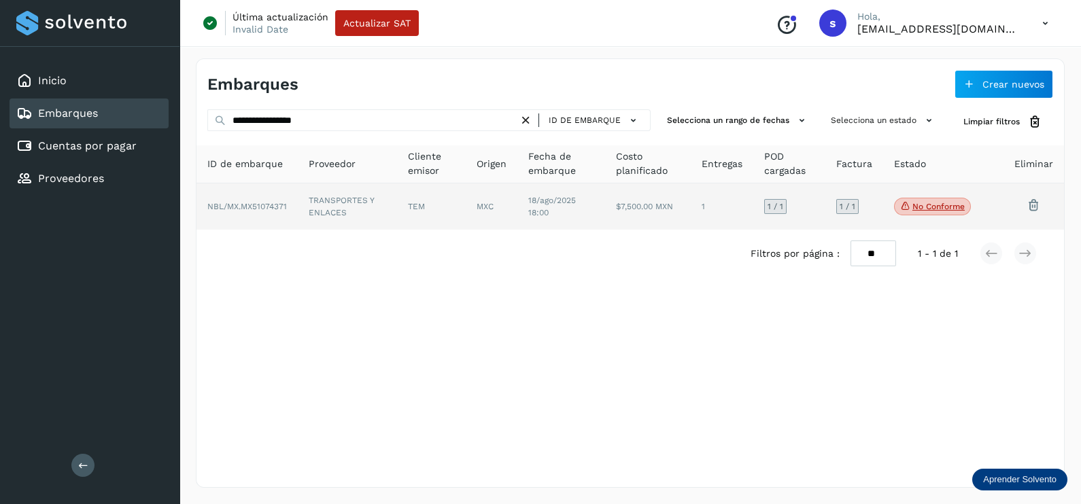
click at [397, 203] on td "TRANSPORTES Y ENLACES" at bounding box center [431, 207] width 69 height 46
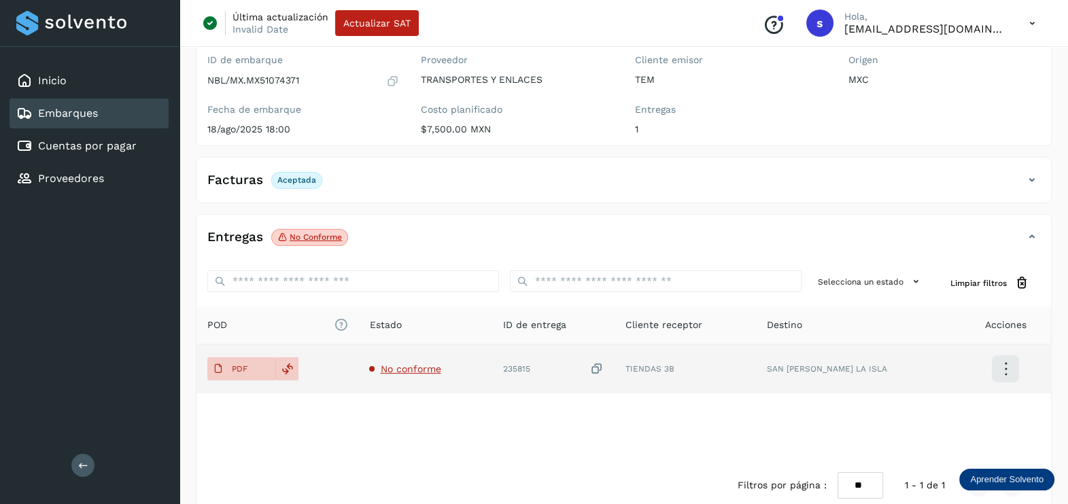
scroll to position [141, 0]
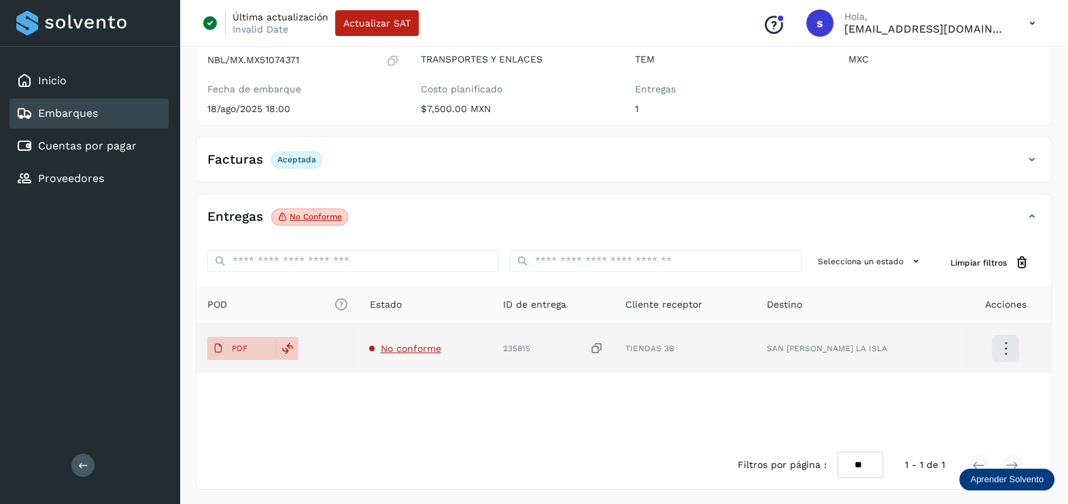
click at [434, 352] on span "No conforme" at bounding box center [410, 348] width 60 height 11
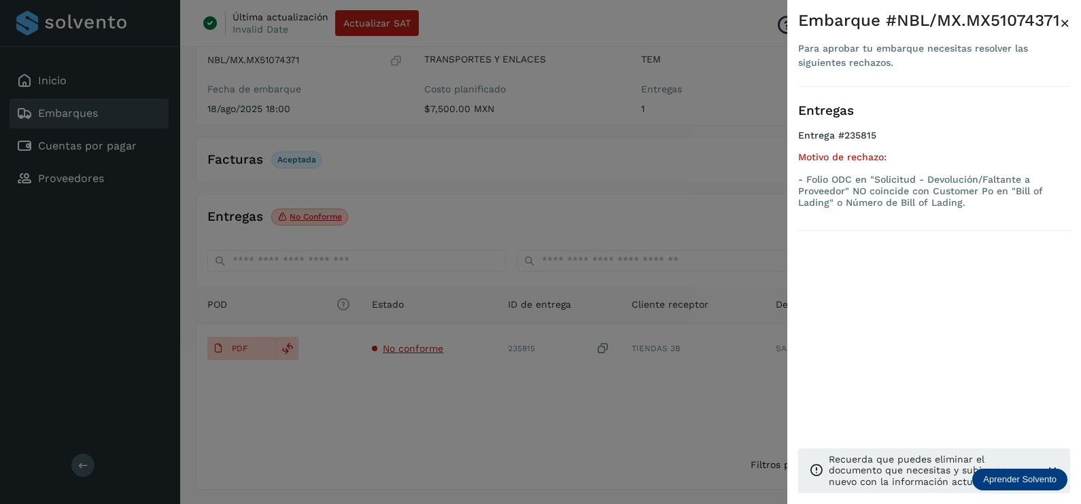
click at [566, 419] on div at bounding box center [540, 252] width 1081 height 504
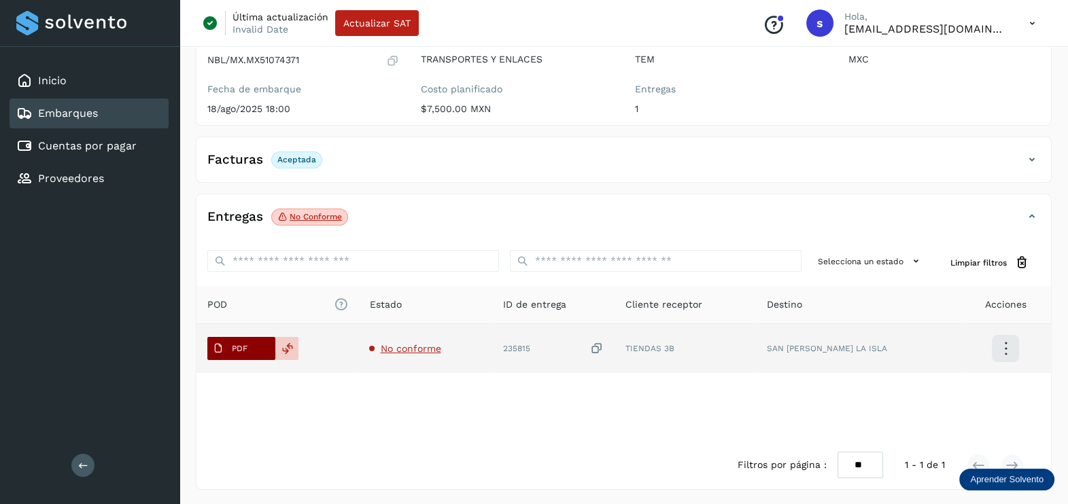
click at [255, 347] on button "PDF" at bounding box center [241, 348] width 68 height 23
click at [604, 343] on icon at bounding box center [597, 349] width 14 height 14
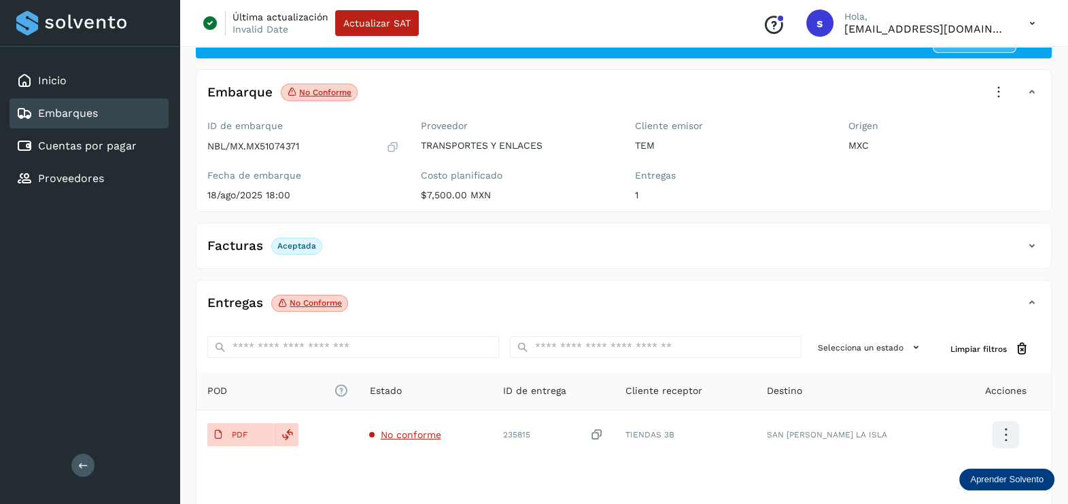
scroll to position [0, 0]
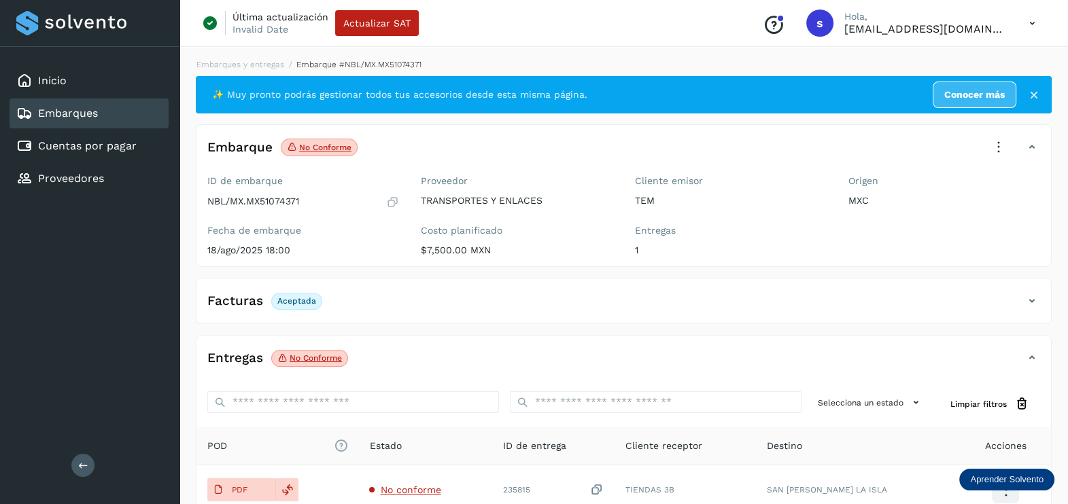
click at [993, 152] on icon at bounding box center [998, 148] width 30 height 30
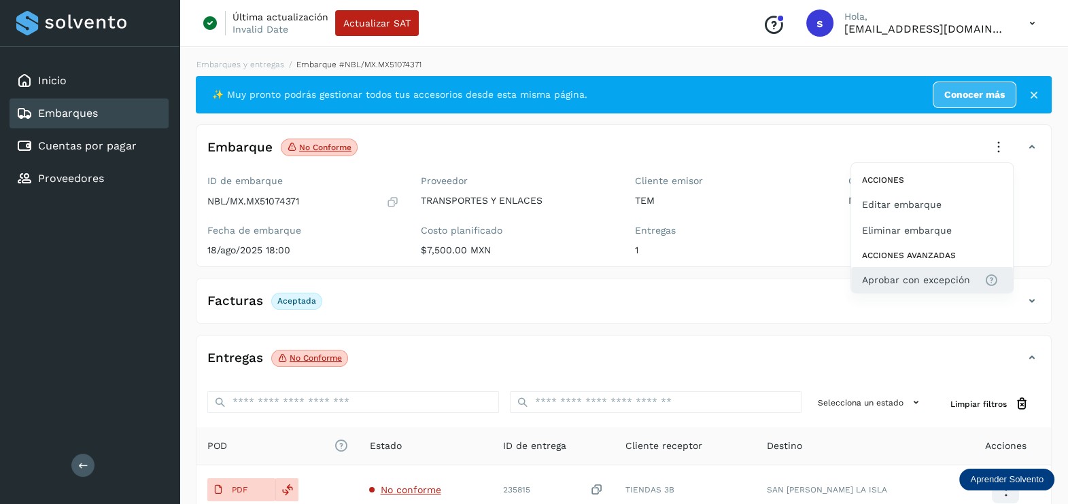
click at [921, 272] on button "Aprobar con excepción" at bounding box center [932, 280] width 162 height 26
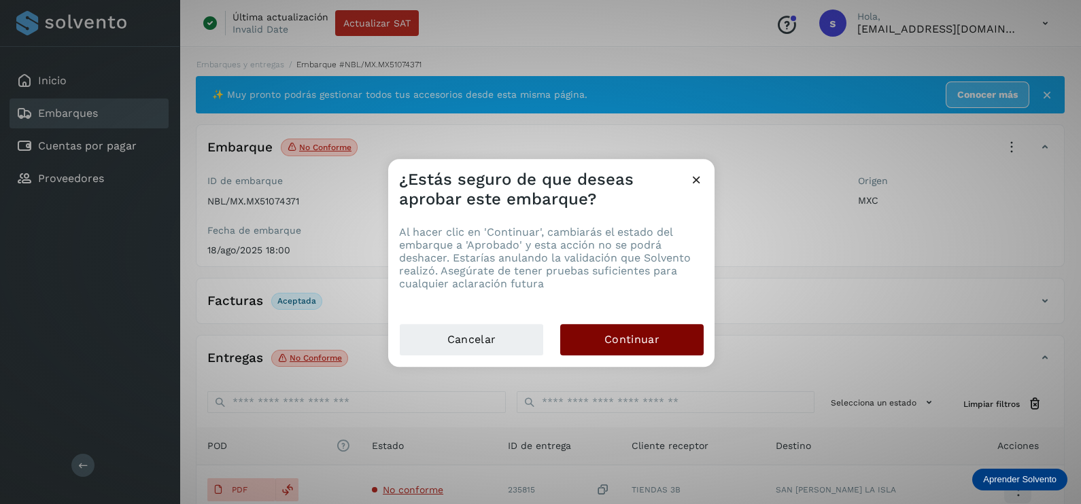
click at [622, 330] on button "Continuar" at bounding box center [631, 339] width 143 height 31
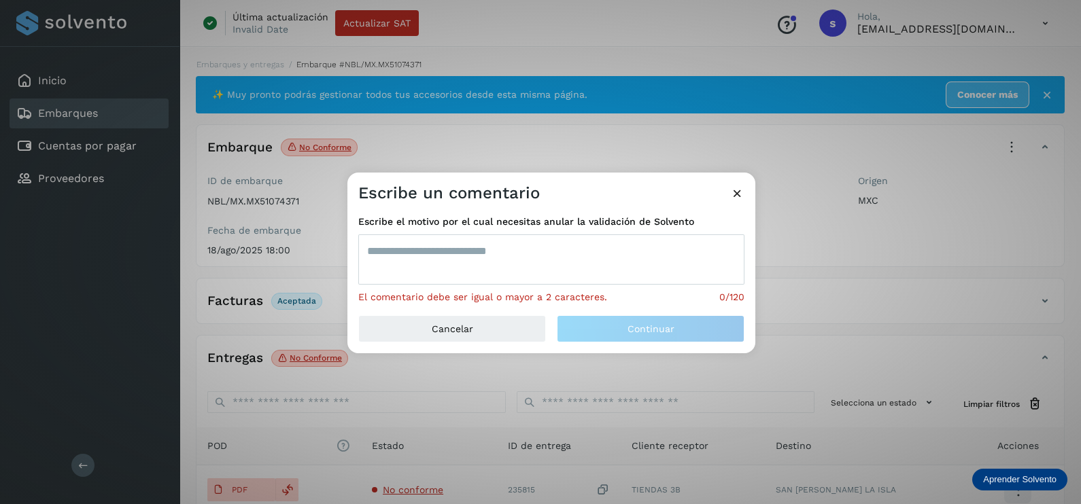
click at [476, 257] on textarea at bounding box center [551, 259] width 386 height 50
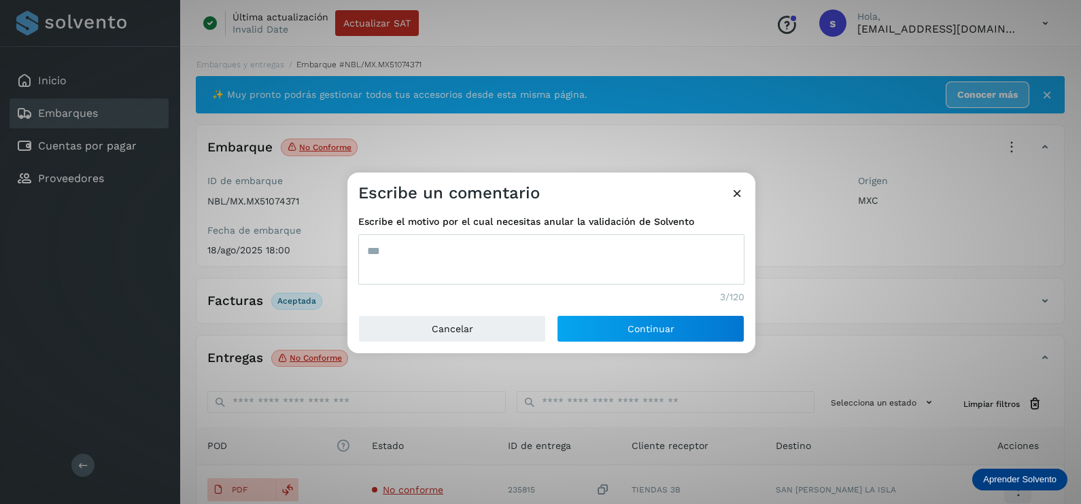
type textarea "***"
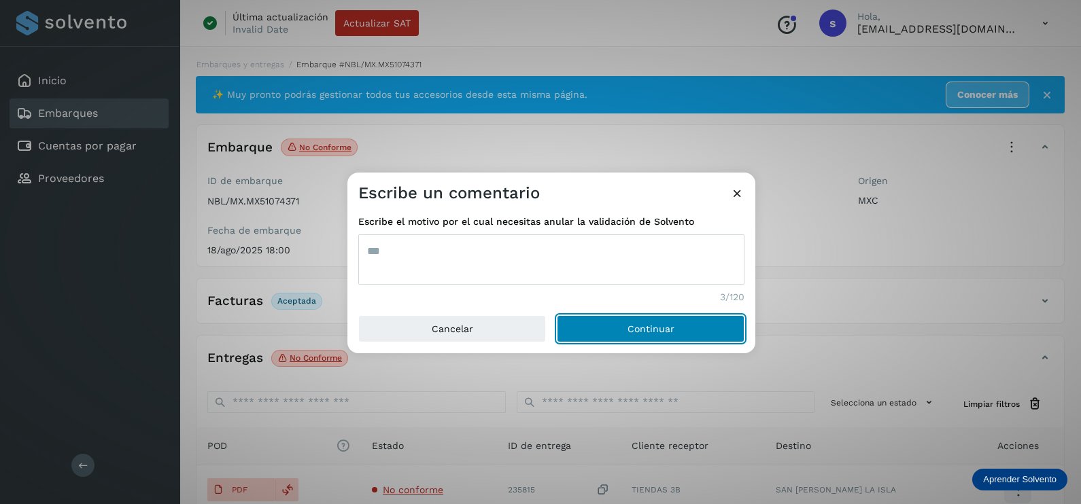
click at [557, 315] on button "Continuar" at bounding box center [651, 328] width 188 height 27
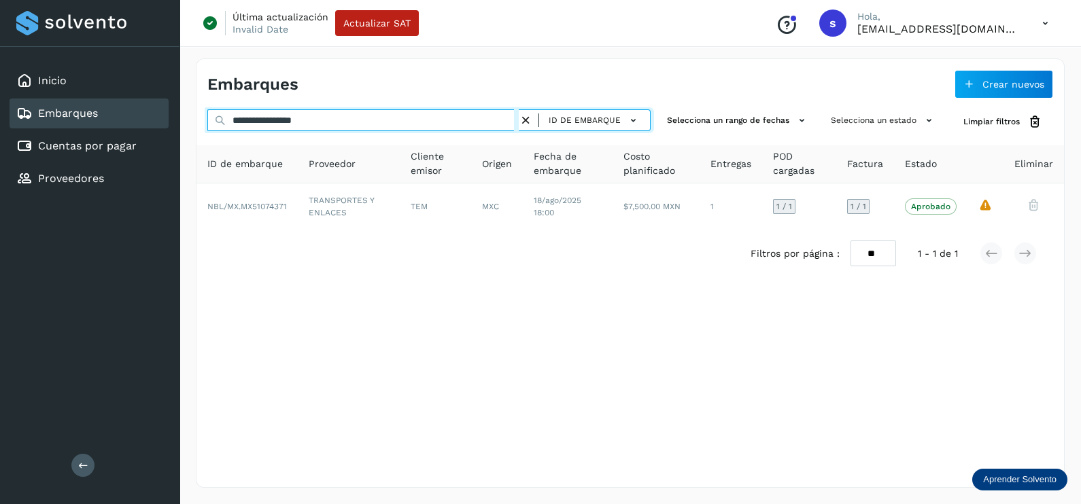
drag, startPoint x: 261, startPoint y: 116, endPoint x: 56, endPoint y: 116, distance: 204.6
click at [56, 116] on div "**********" at bounding box center [540, 252] width 1081 height 504
paste input "text"
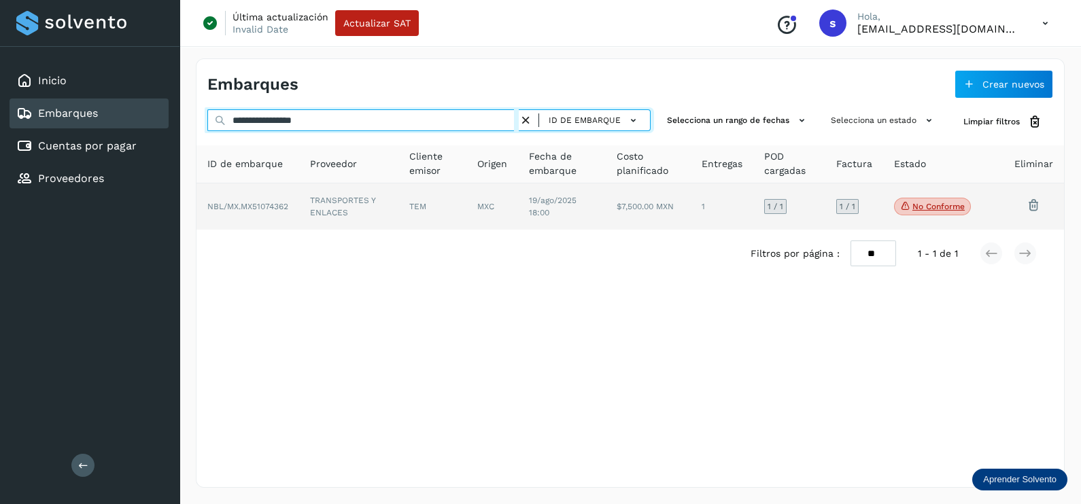
type input "**********"
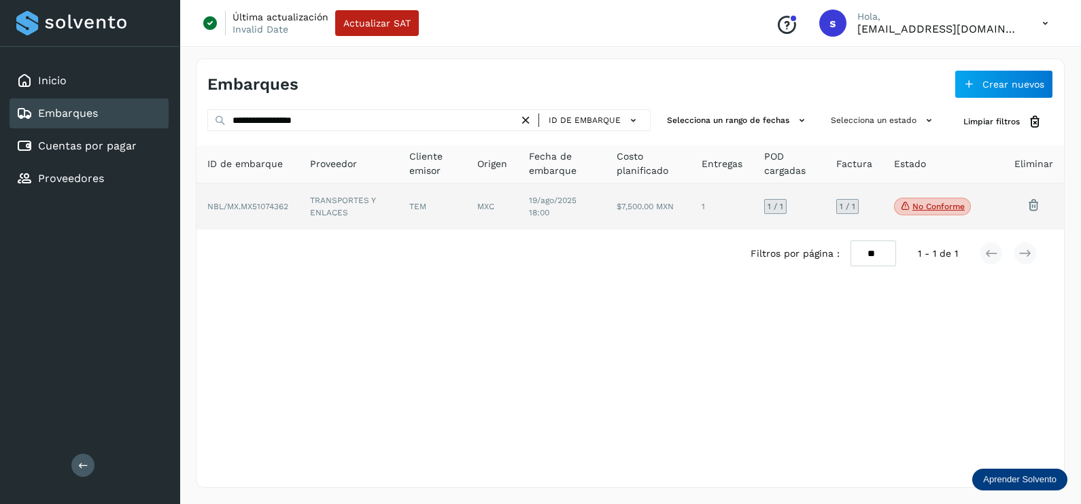
click at [398, 207] on td "TRANSPORTES Y ENLACES" at bounding box center [432, 207] width 69 height 46
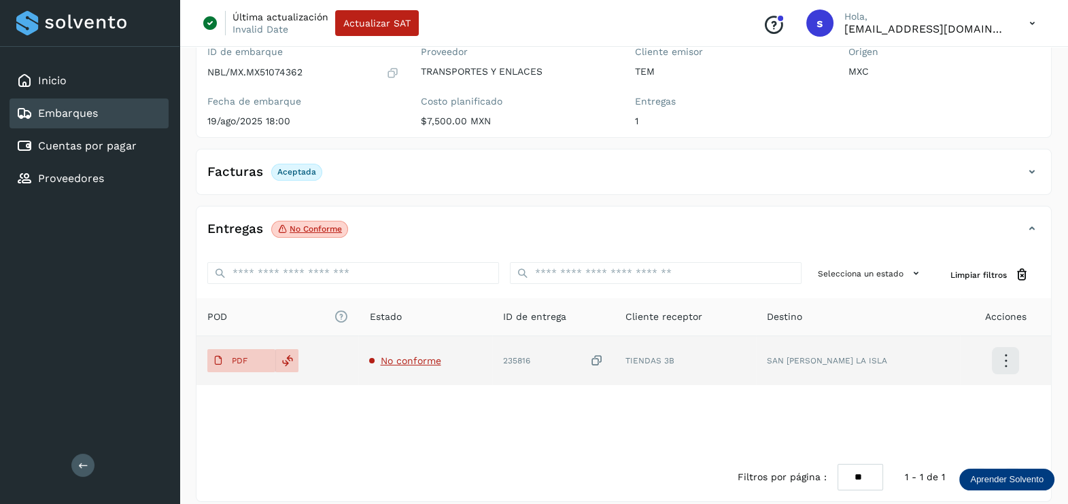
scroll to position [141, 0]
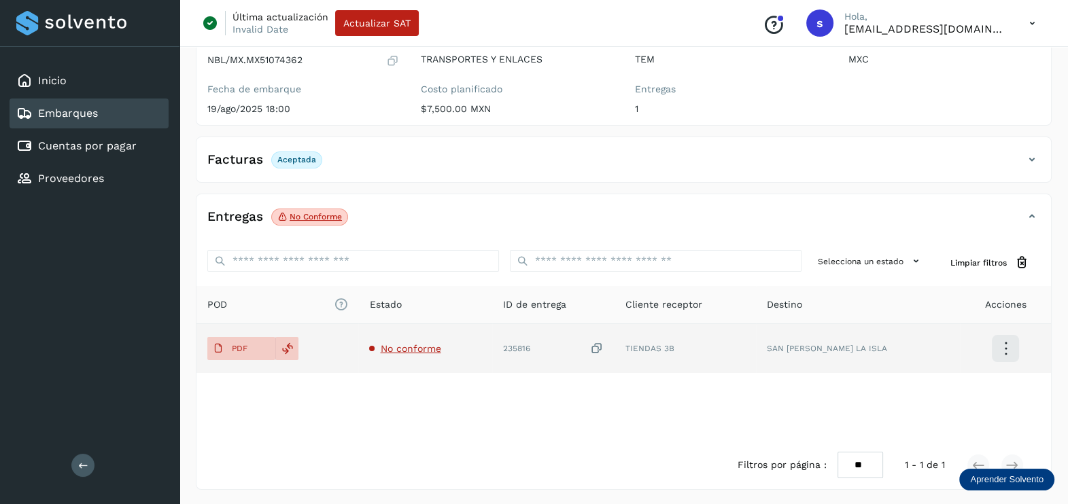
click at [435, 347] on span "No conforme" at bounding box center [410, 348] width 60 height 11
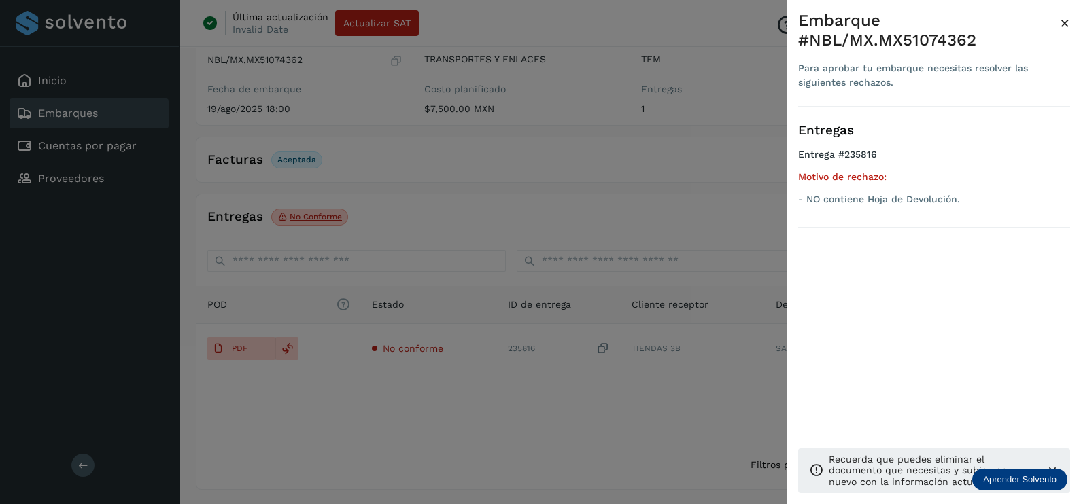
click at [490, 419] on div at bounding box center [540, 252] width 1081 height 504
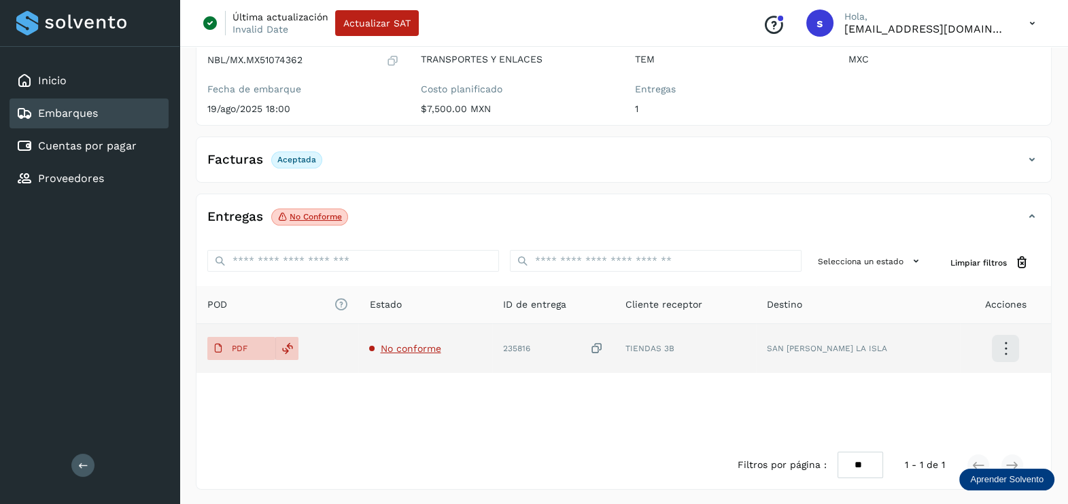
click at [604, 342] on div "235816" at bounding box center [553, 349] width 101 height 14
click at [604, 353] on icon at bounding box center [597, 349] width 14 height 14
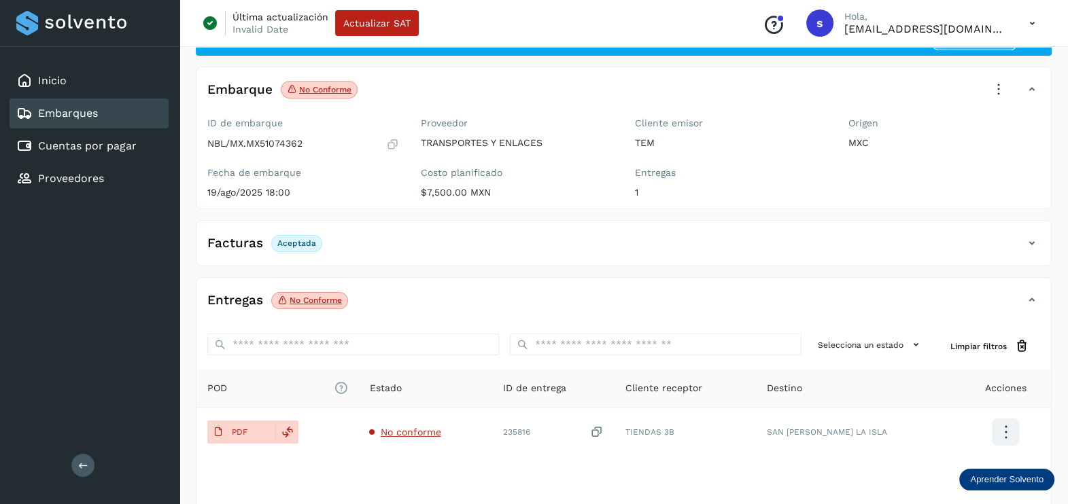
scroll to position [0, 0]
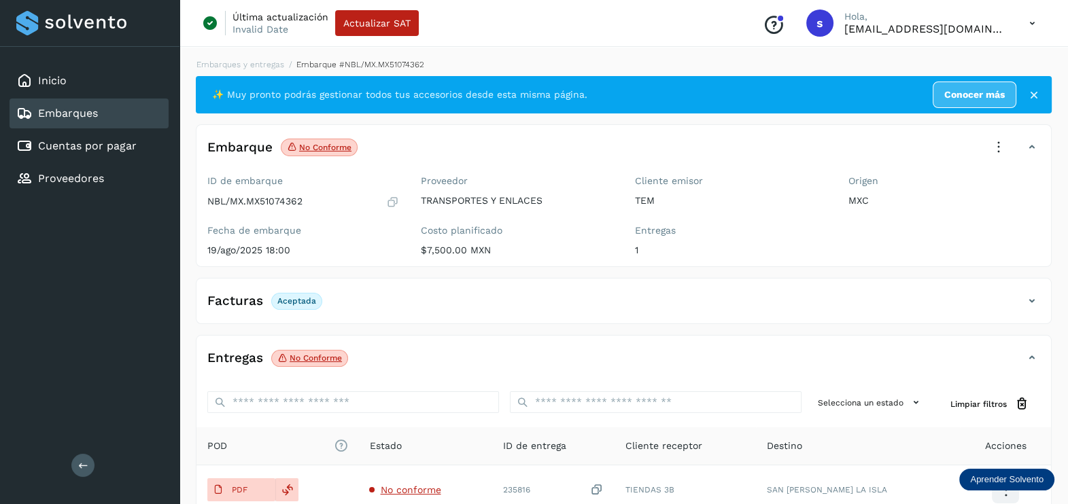
click at [994, 160] on icon at bounding box center [998, 148] width 30 height 30
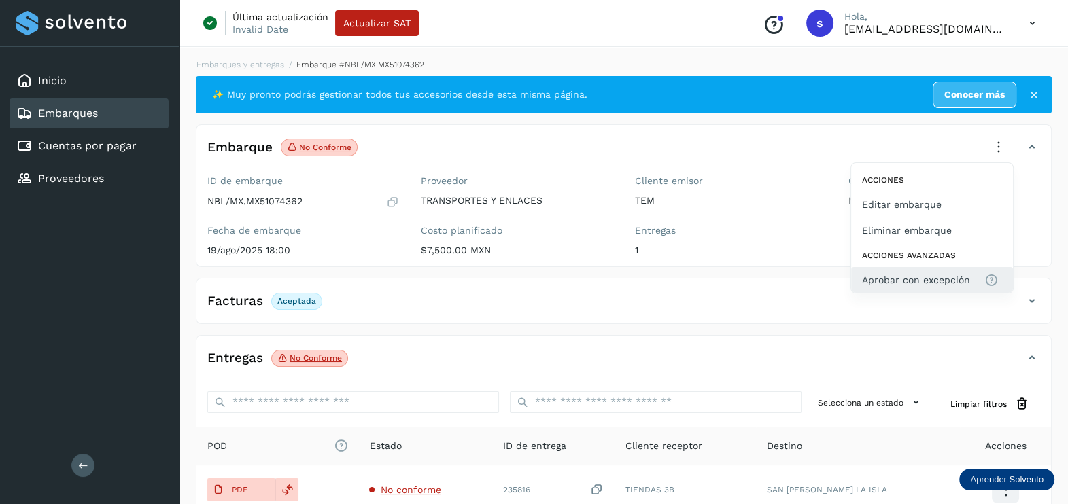
click at [890, 282] on span "Aprobar con excepción" at bounding box center [916, 280] width 108 height 15
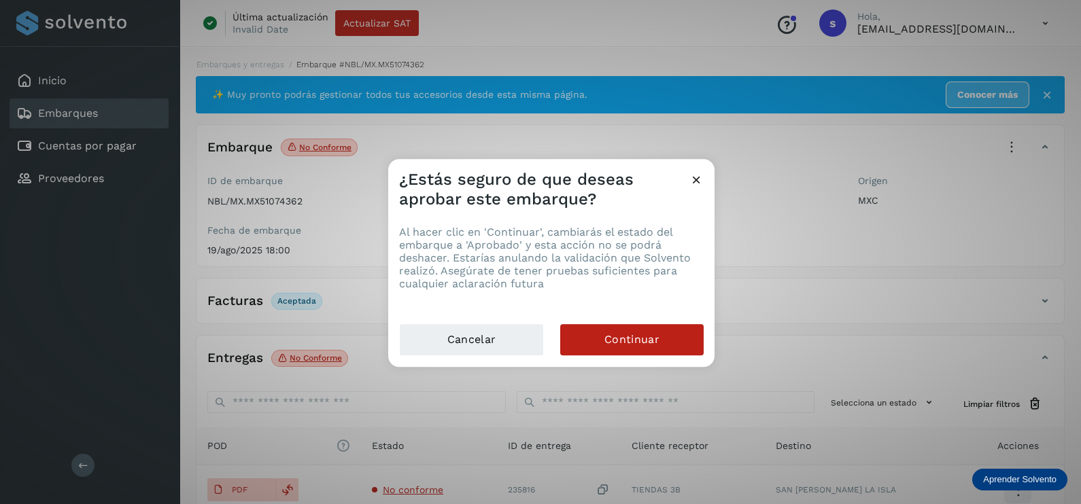
click at [637, 323] on div "Al hacer clic en 'Continuar', cambiarás el estado del embarque a 'Aprobado' y e…" at bounding box center [551, 266] width 326 height 114
click at [637, 338] on span "Continuar" at bounding box center [631, 339] width 55 height 15
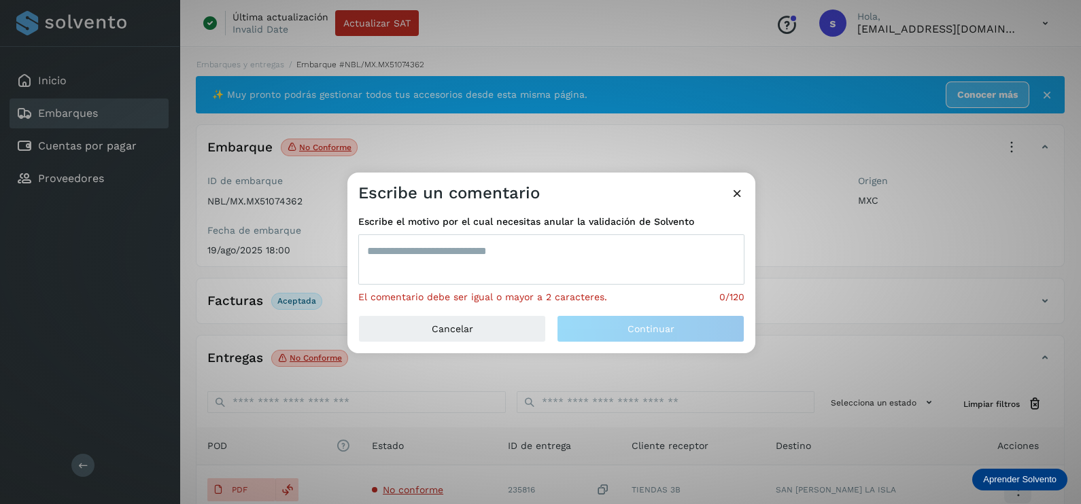
click at [455, 268] on textarea at bounding box center [551, 259] width 386 height 50
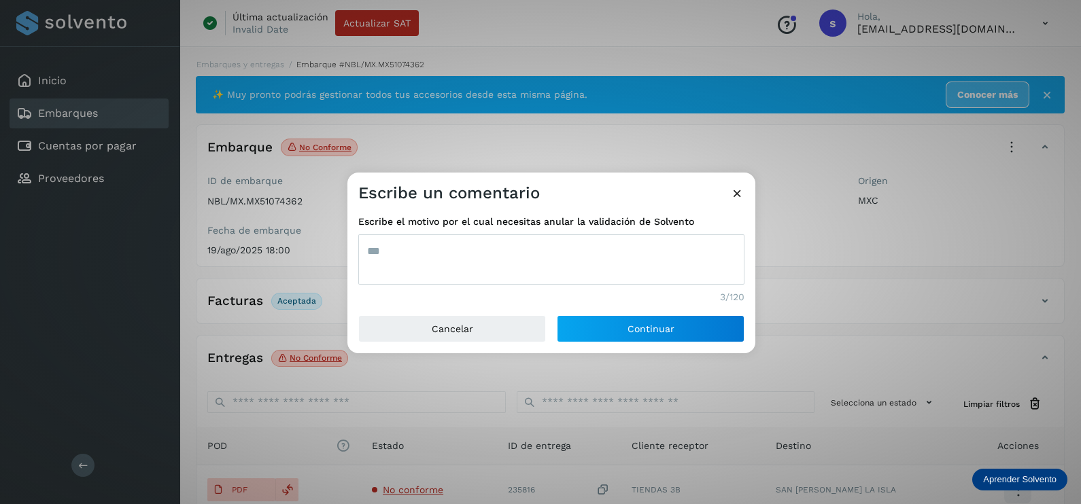
type textarea "***"
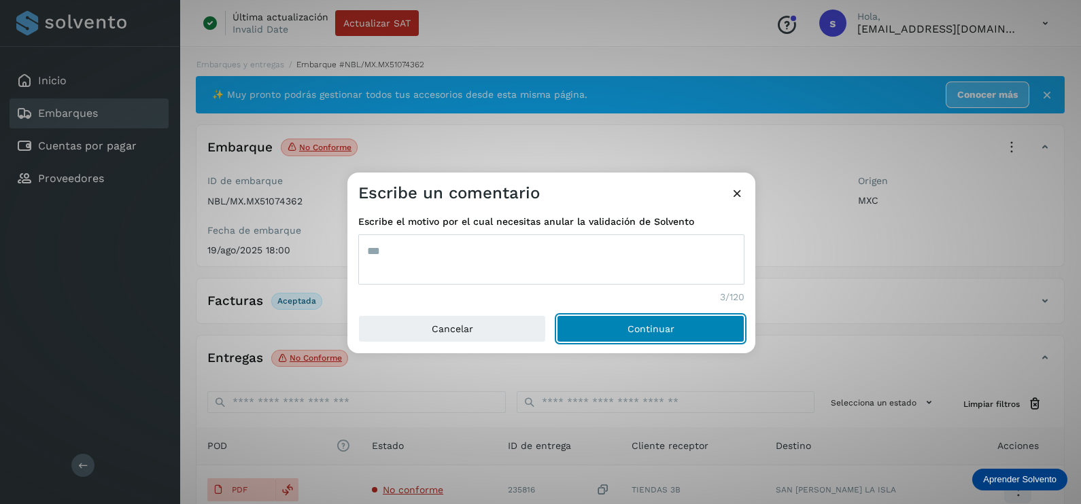
click at [557, 315] on button "Continuar" at bounding box center [651, 328] width 188 height 27
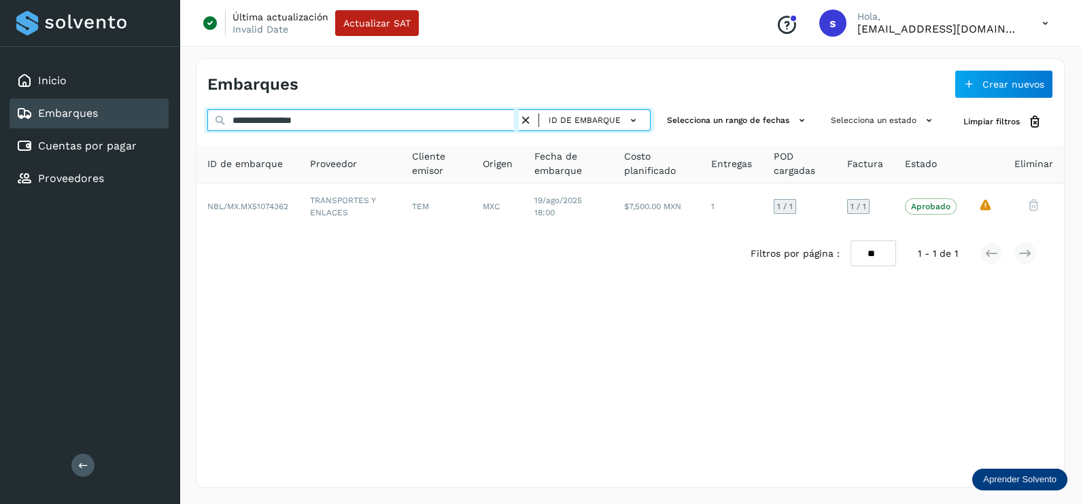
drag, startPoint x: 415, startPoint y: 120, endPoint x: 180, endPoint y: 121, distance: 234.5
click at [209, 121] on input "**********" at bounding box center [362, 120] width 311 height 22
paste input "text"
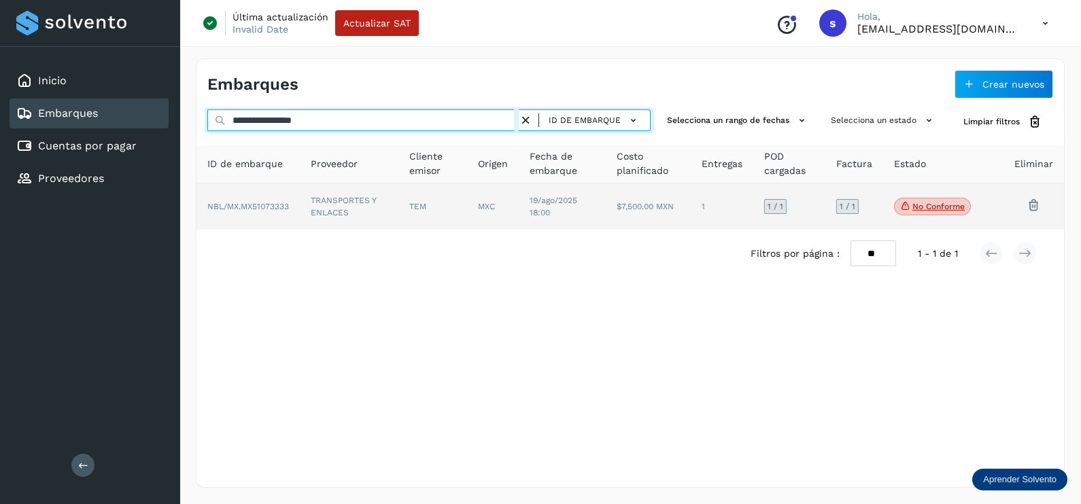
type input "**********"
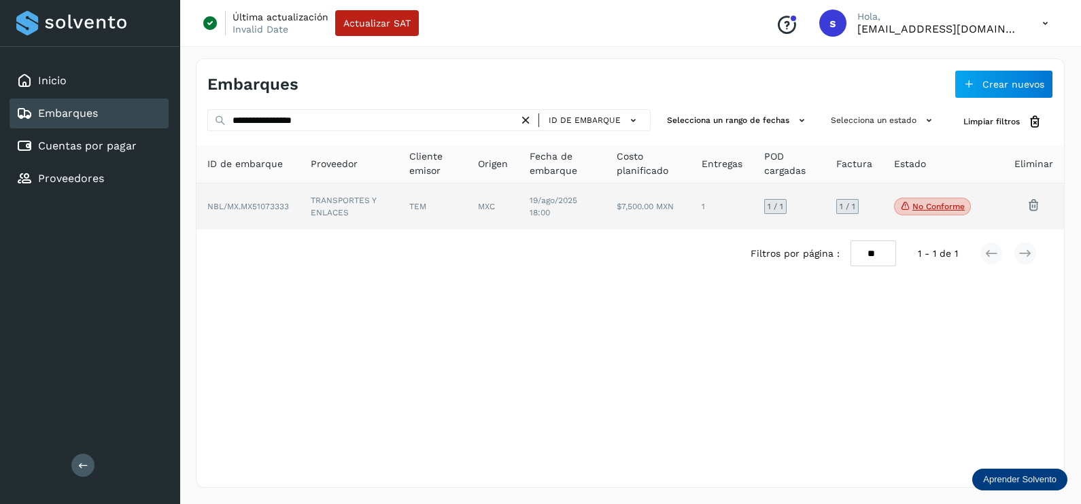
click at [398, 210] on td "TRANSPORTES Y ENLACES" at bounding box center [432, 207] width 69 height 46
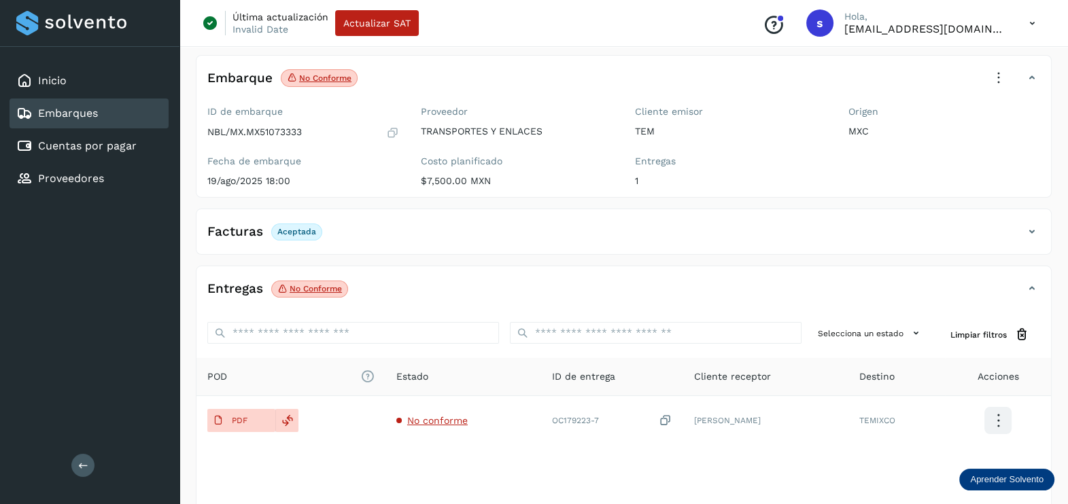
scroll to position [141, 0]
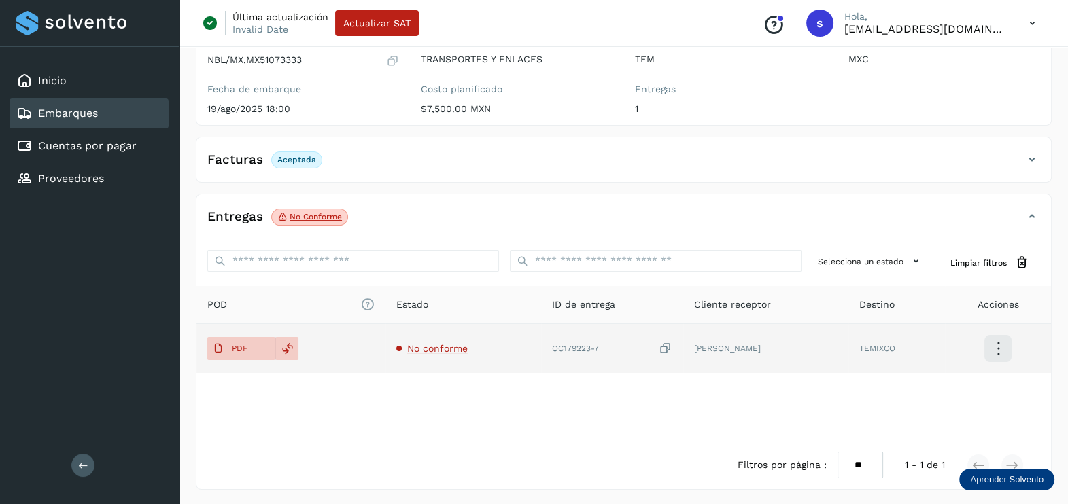
click at [541, 353] on td "No conforme" at bounding box center [612, 348] width 142 height 49
click at [449, 349] on span "No conforme" at bounding box center [437, 348] width 60 height 11
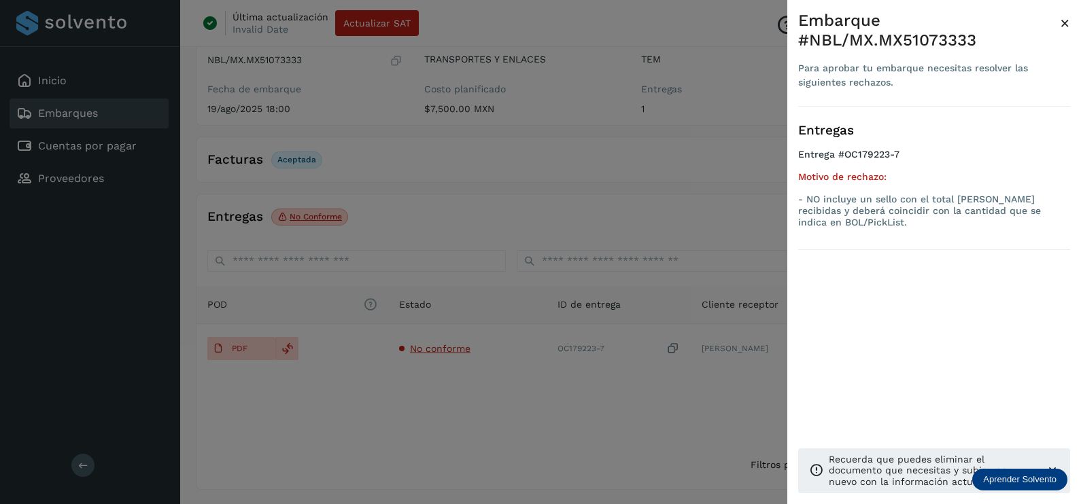
click at [479, 397] on div at bounding box center [540, 252] width 1081 height 504
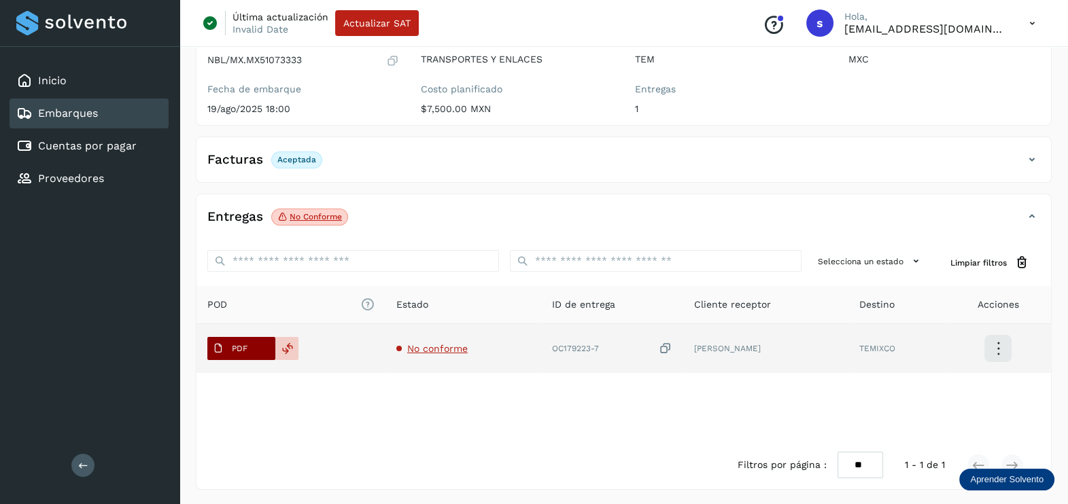
click at [233, 344] on p "PDF" at bounding box center [240, 349] width 16 height 10
click at [661, 345] on icon at bounding box center [666, 349] width 14 height 14
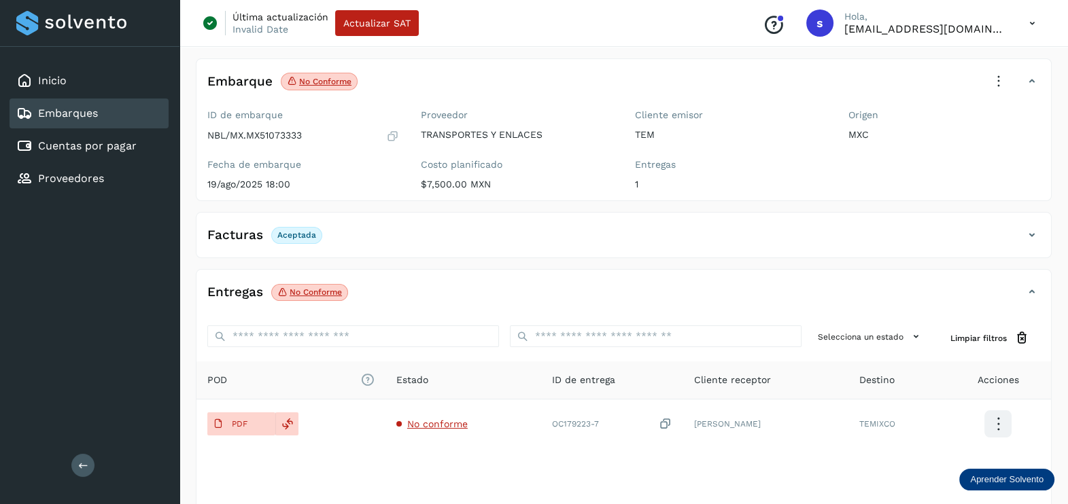
scroll to position [0, 0]
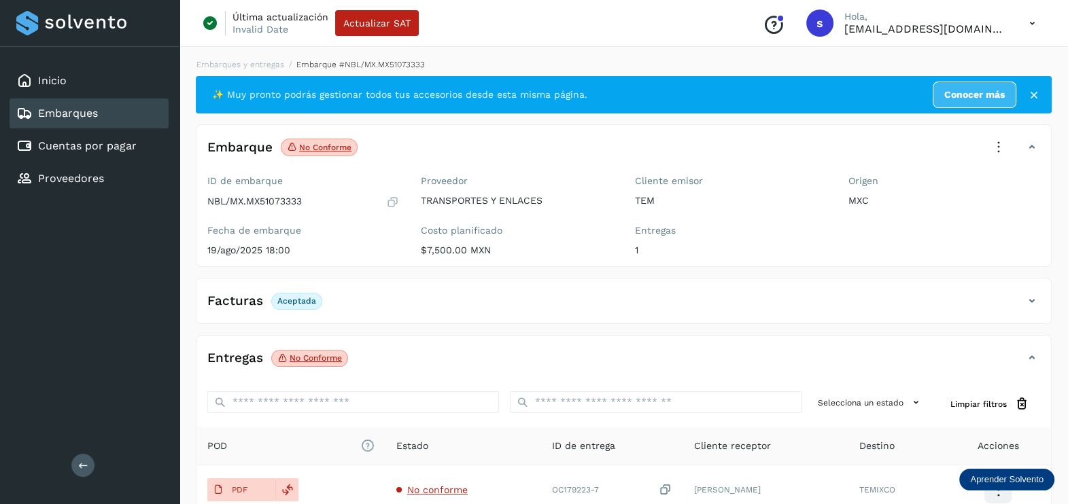
click at [1003, 141] on icon at bounding box center [998, 148] width 30 height 30
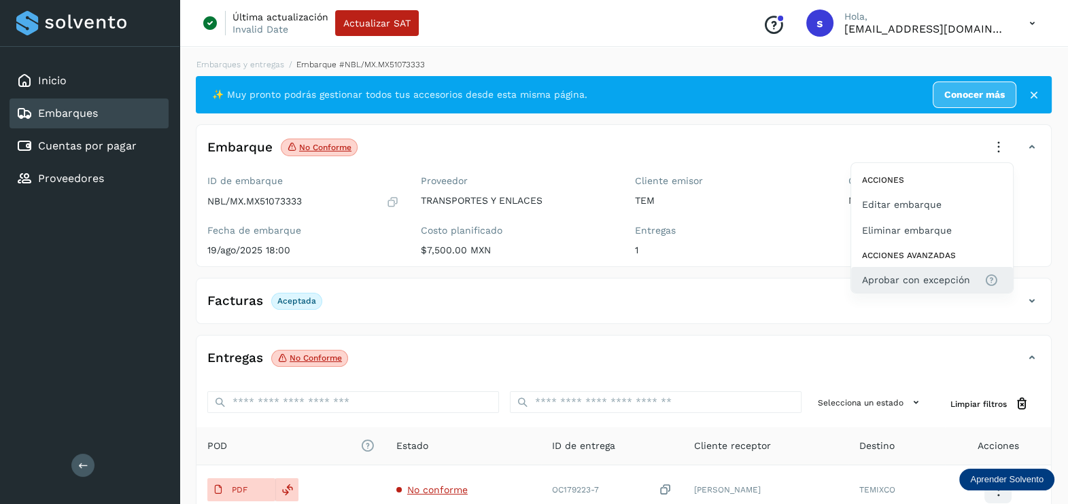
click at [948, 285] on span "Aprobar con excepción" at bounding box center [916, 280] width 108 height 15
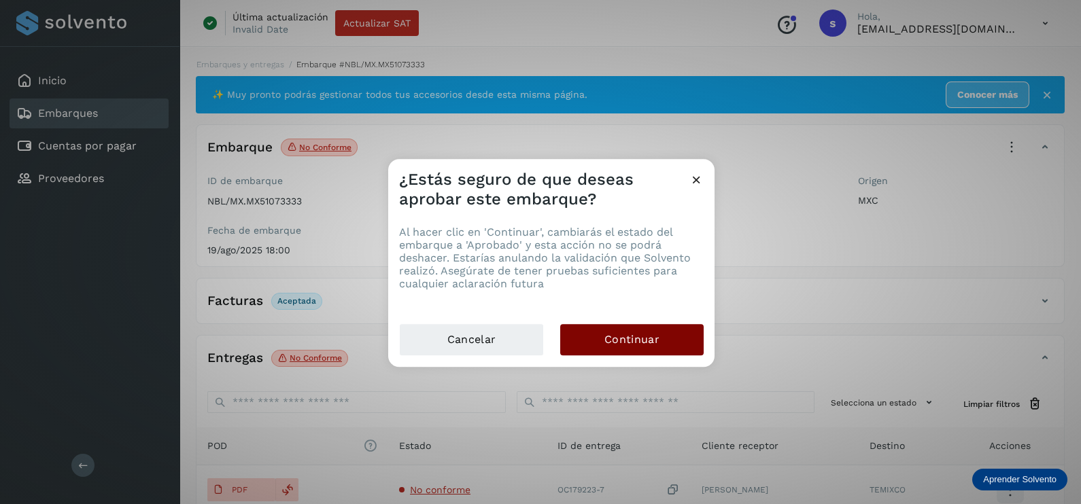
click at [665, 347] on button "Continuar" at bounding box center [631, 339] width 143 height 31
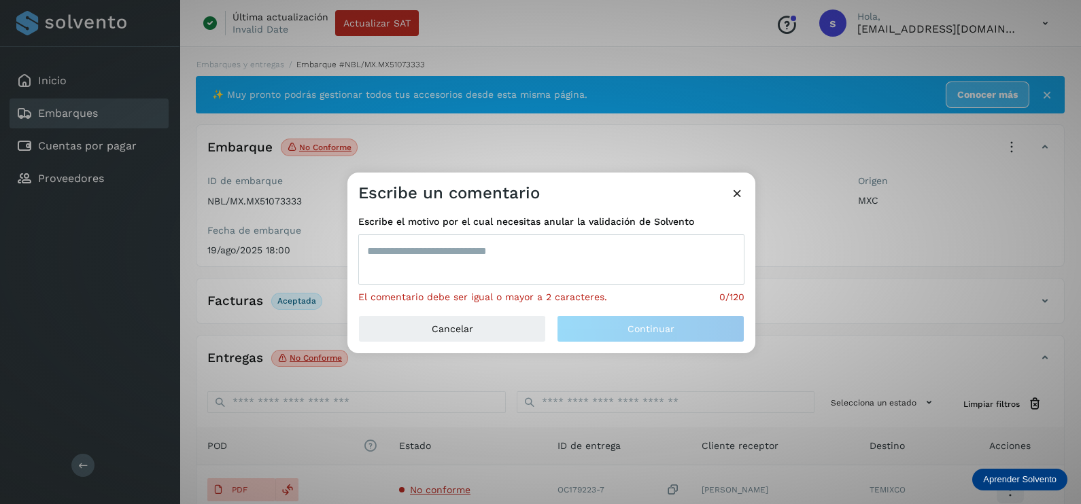
click at [533, 248] on textarea at bounding box center [551, 259] width 386 height 50
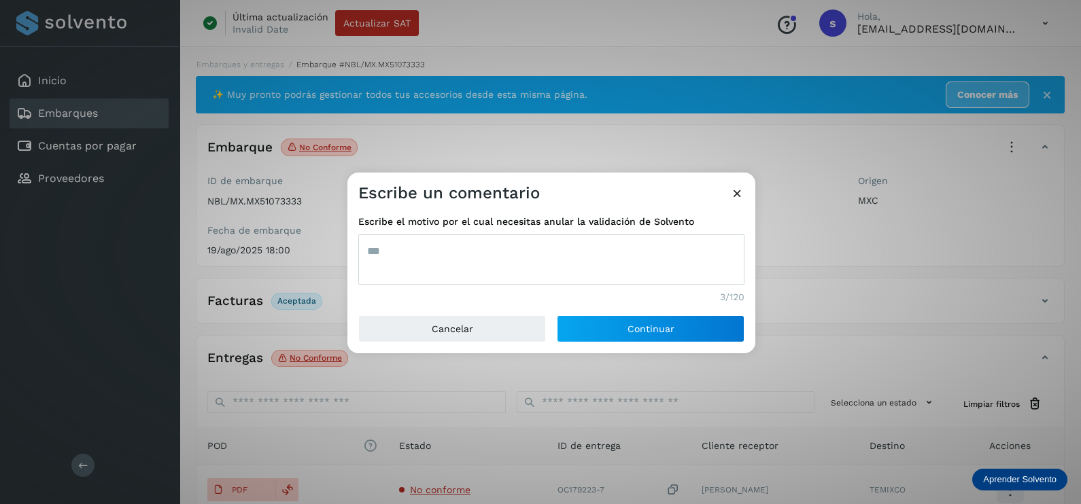
type textarea "***"
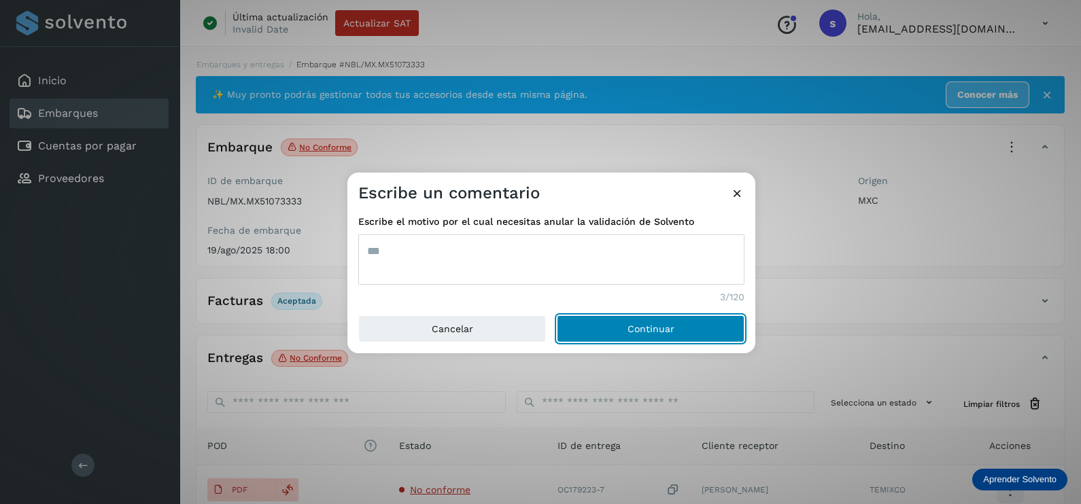
click at [557, 315] on button "Continuar" at bounding box center [651, 328] width 188 height 27
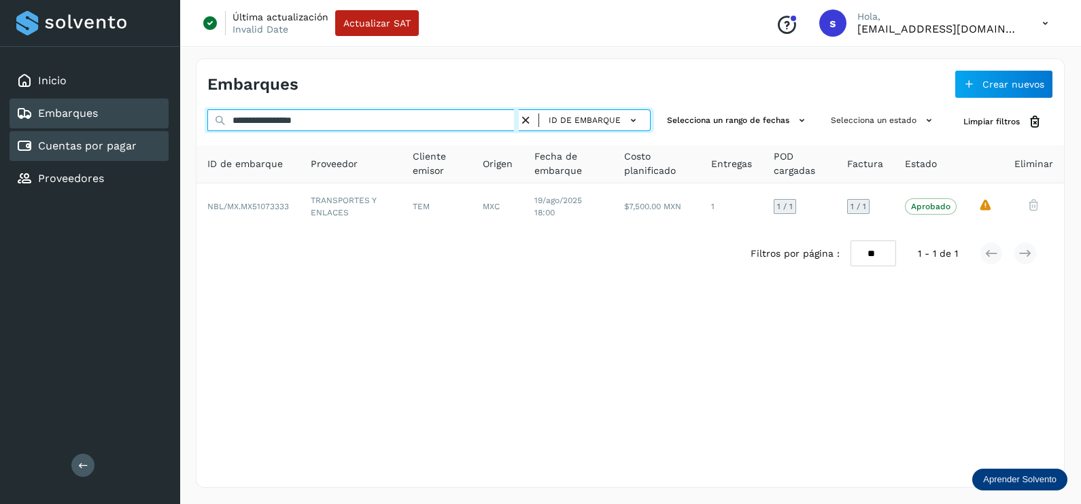
drag, startPoint x: 377, startPoint y: 126, endPoint x: 156, endPoint y: 135, distance: 220.4
click at [156, 134] on div "**********" at bounding box center [540, 252] width 1081 height 504
paste input "text"
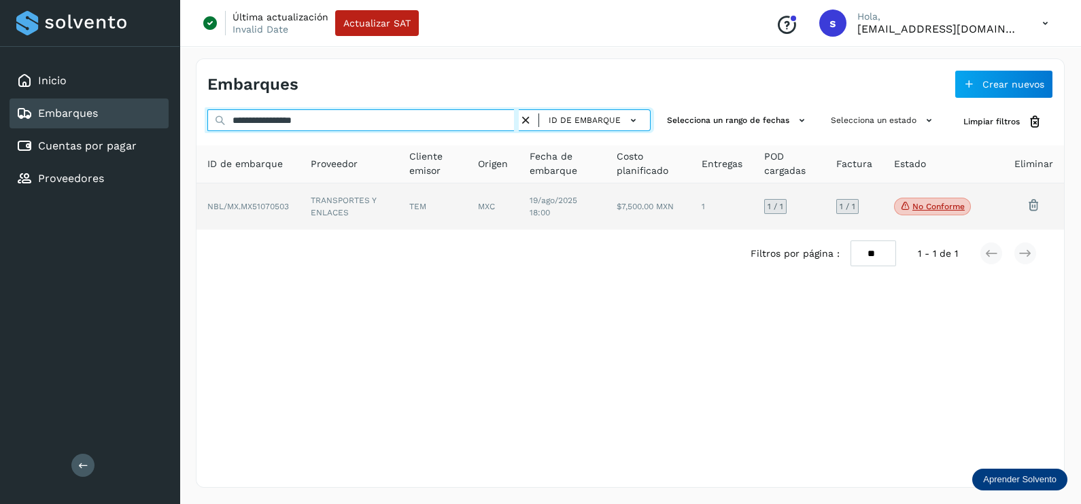
type input "**********"
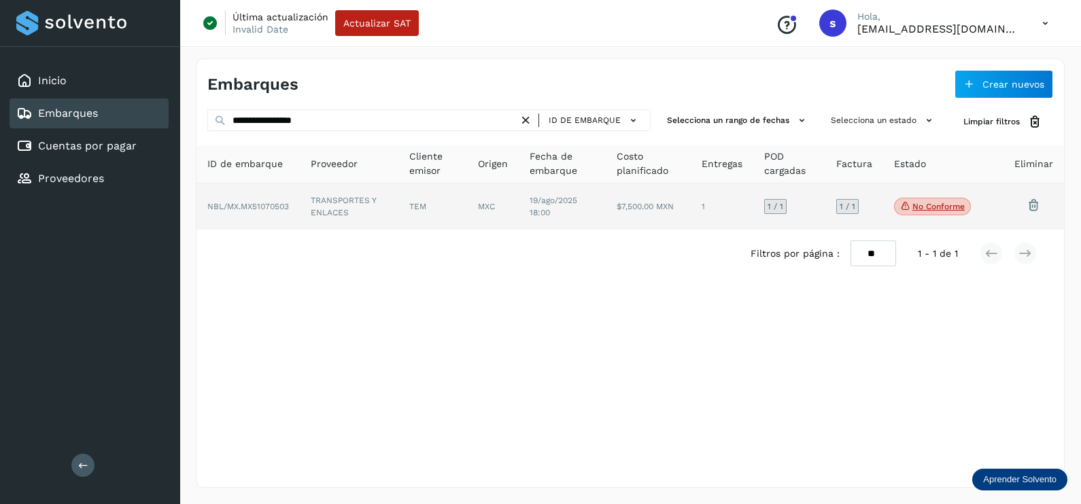
click at [398, 213] on td "TRANSPORTES Y ENLACES" at bounding box center [432, 207] width 69 height 46
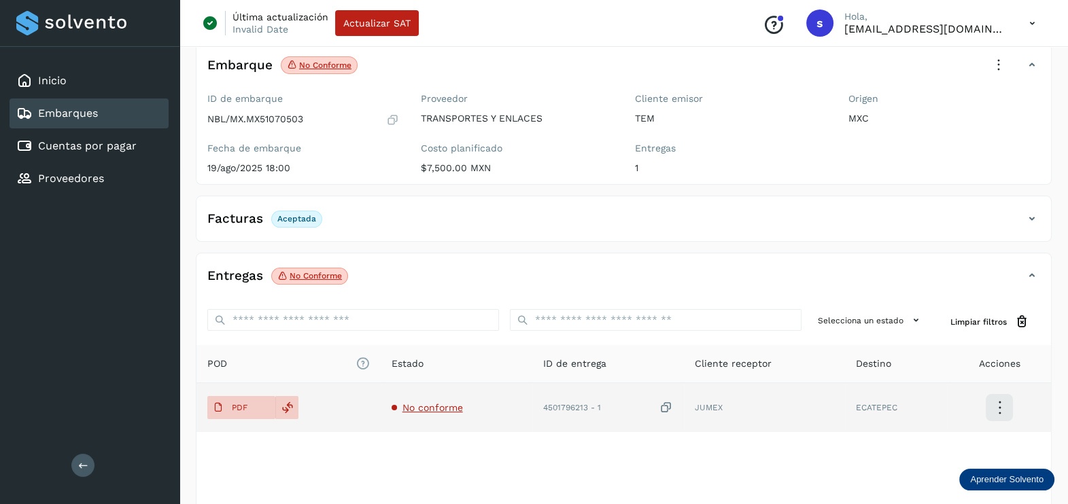
scroll to position [141, 0]
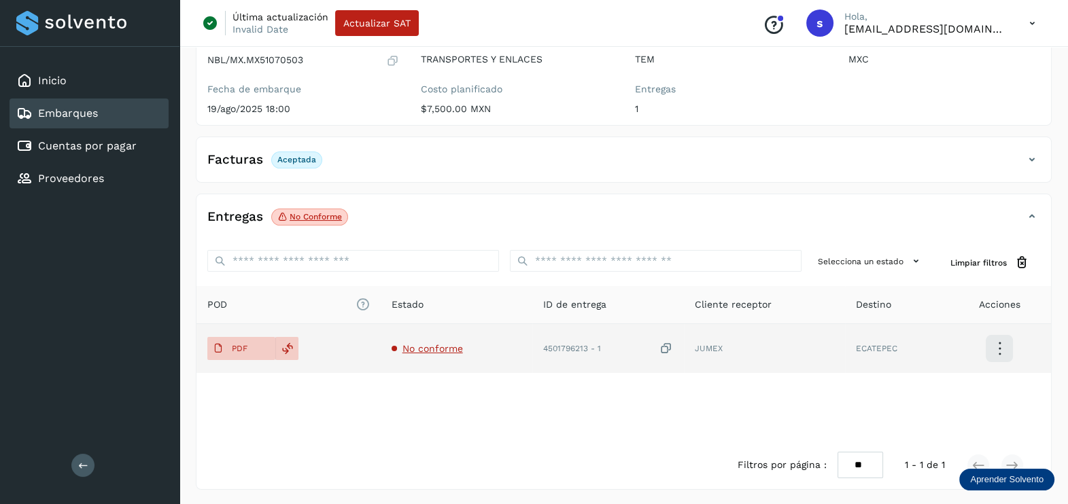
click at [415, 344] on span "No conforme" at bounding box center [432, 348] width 60 height 11
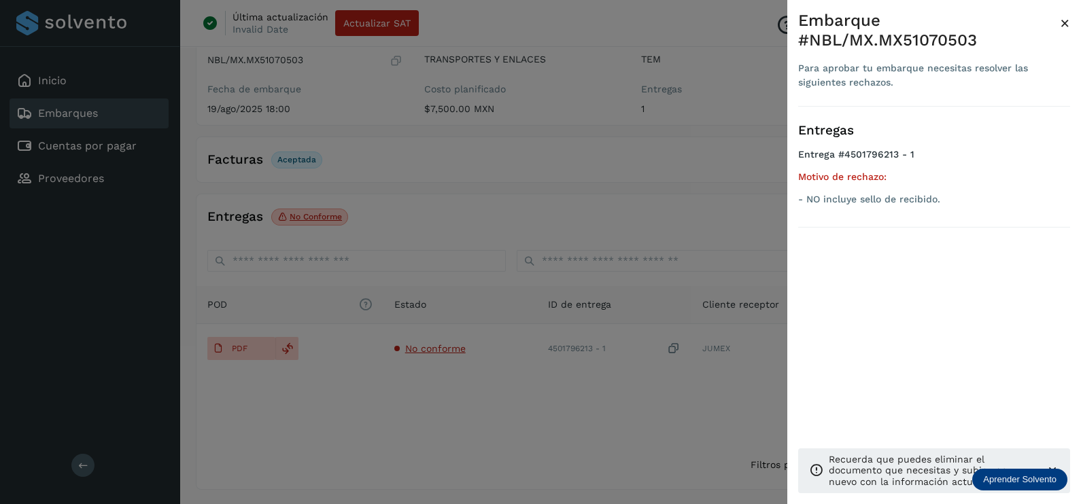
click at [578, 401] on div at bounding box center [540, 252] width 1081 height 504
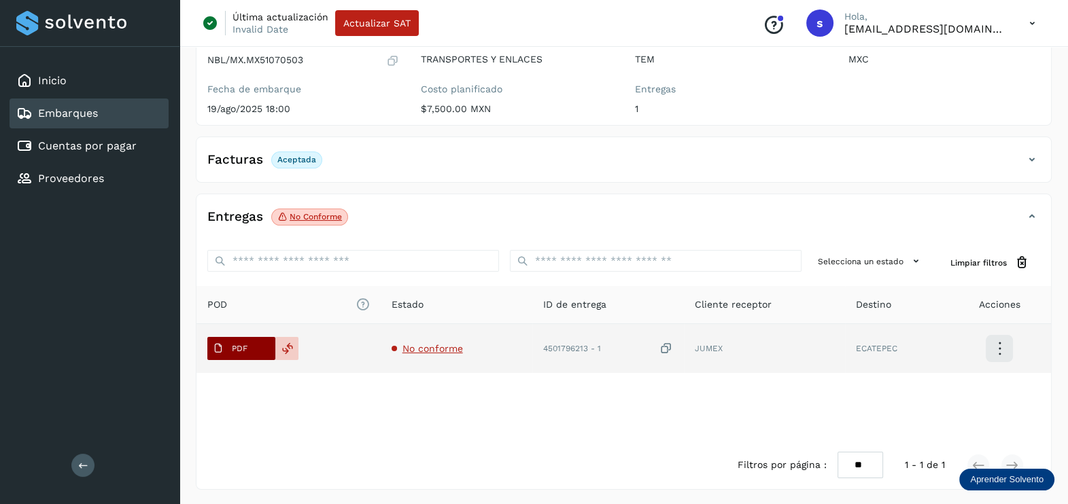
click at [241, 341] on span "PDF" at bounding box center [230, 349] width 46 height 22
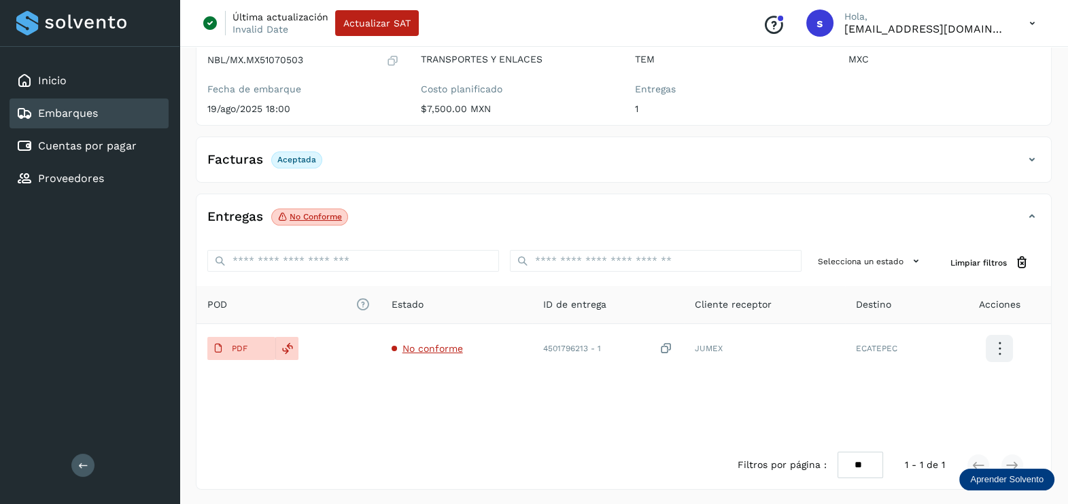
drag, startPoint x: 944, startPoint y: 101, endPoint x: 943, endPoint y: 109, distance: 8.2
click at [945, 105] on div "Origen MXC" at bounding box center [943, 77] width 213 height 97
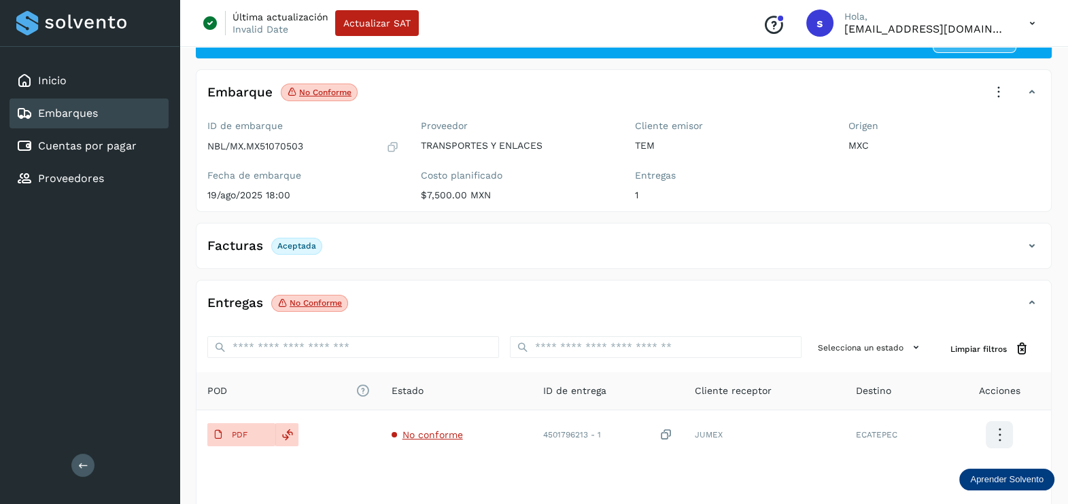
scroll to position [0, 0]
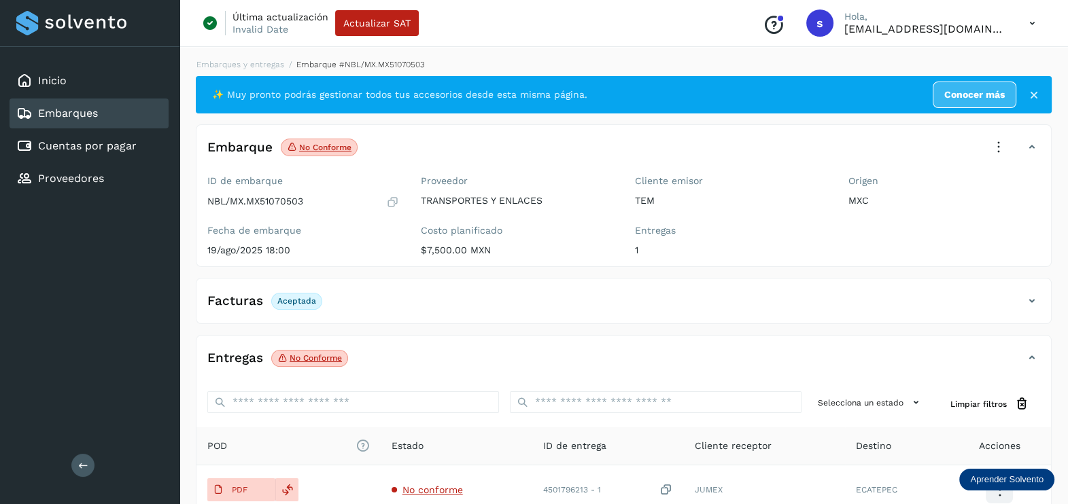
click at [953, 275] on div "✨ Muy pronto podrás gestionar todos tus accesorios desde esta misma página. Con…" at bounding box center [624, 353] width 856 height 555
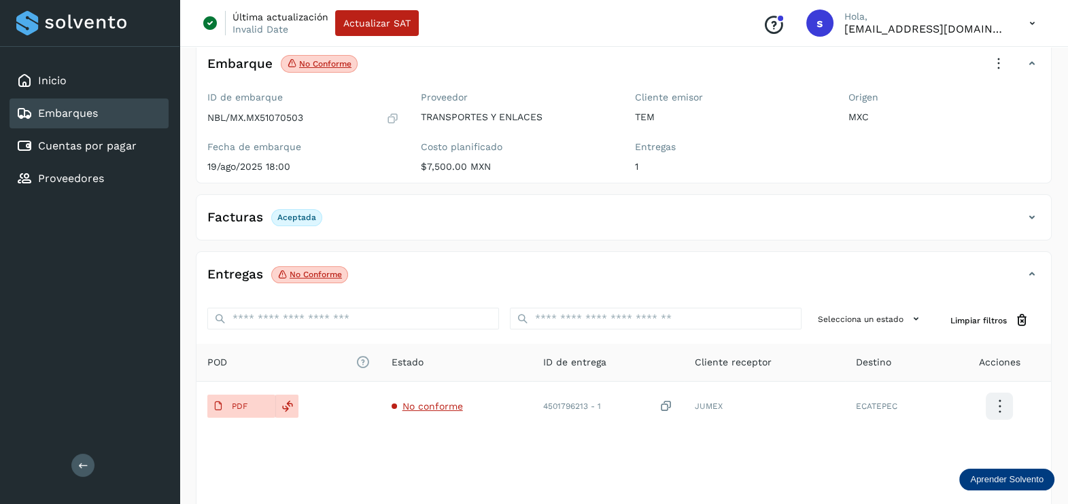
scroll to position [141, 0]
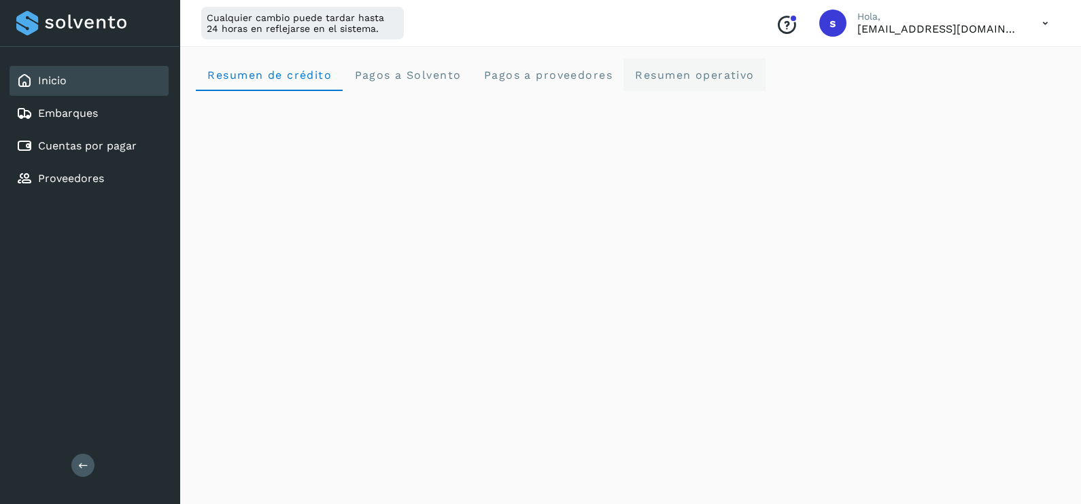
click at [706, 82] on operativo "Resumen operativo" at bounding box center [694, 74] width 142 height 33
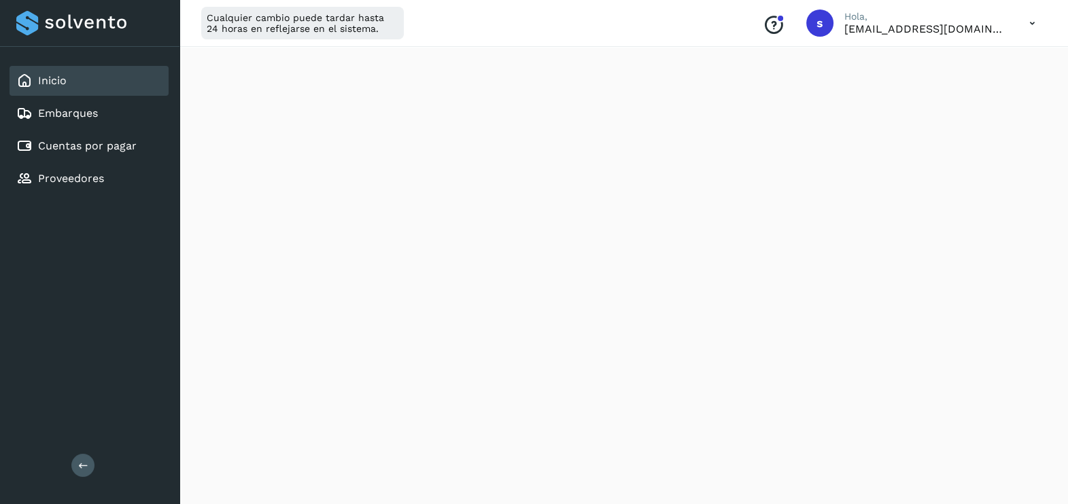
scroll to position [1149, 0]
